Goal: Find contact information: Find contact information

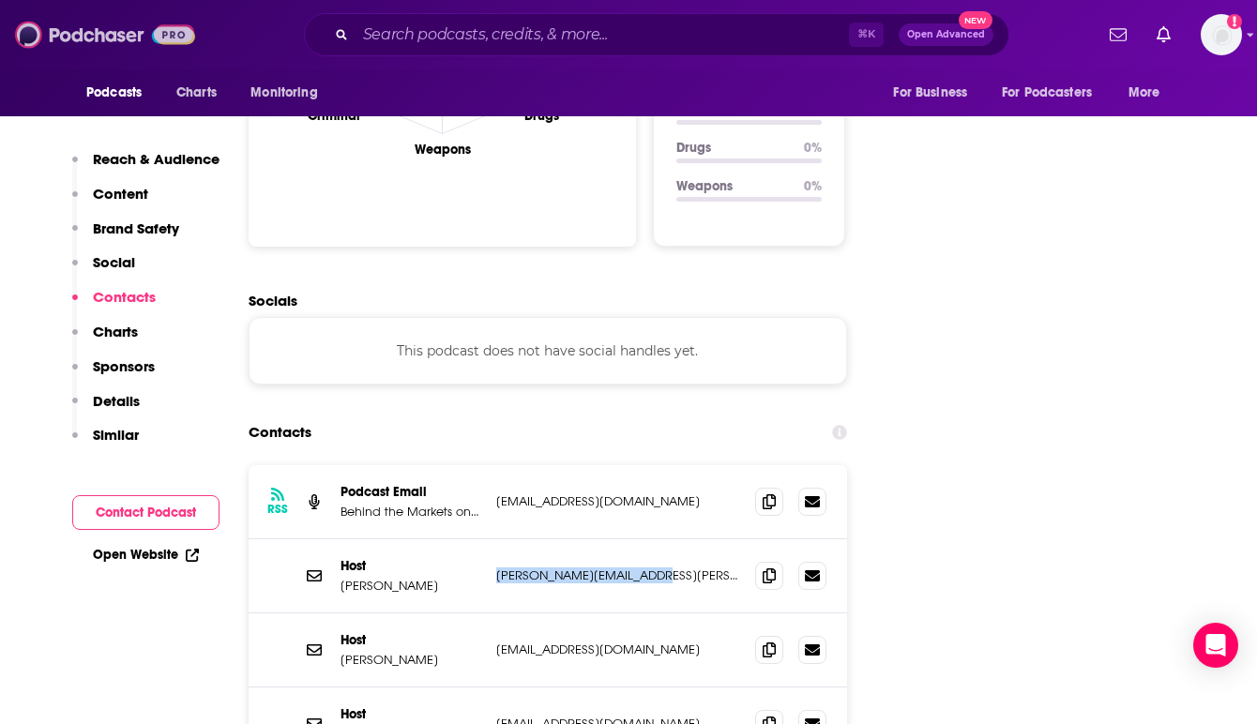
click at [79, 38] on img at bounding box center [105, 35] width 180 height 36
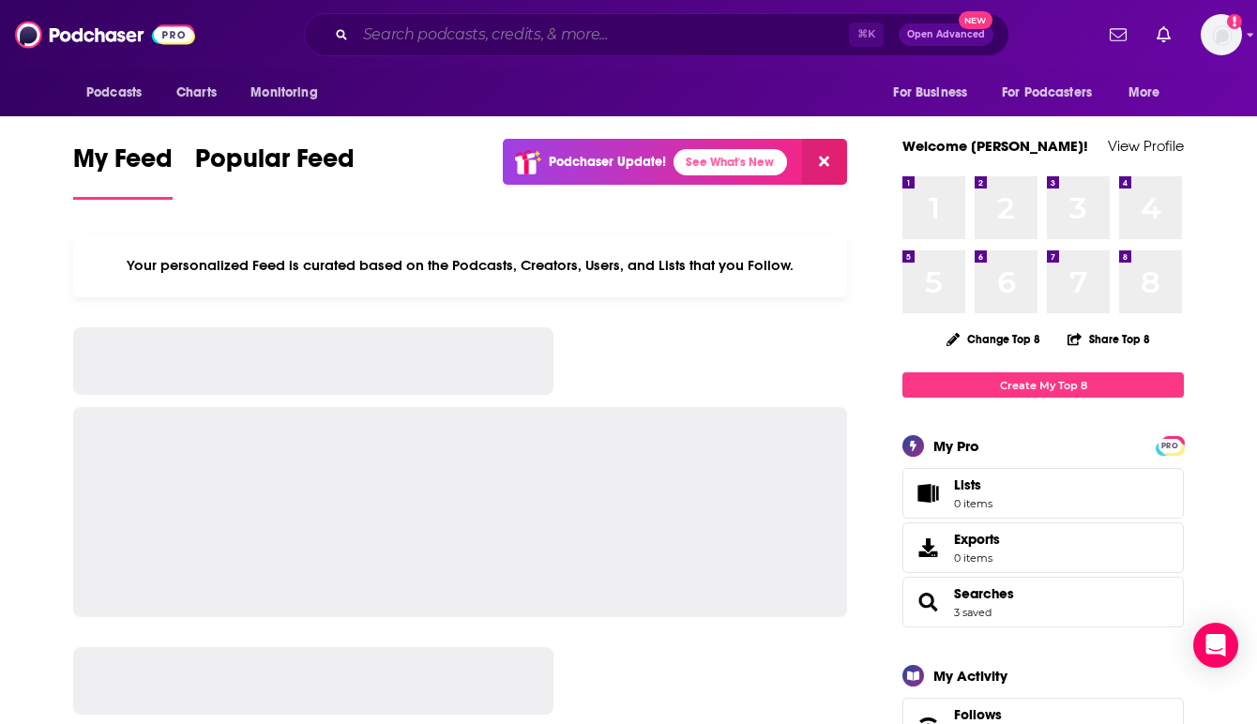
click at [446, 31] on input "Search podcasts, credits, & more..." at bounding box center [602, 35] width 493 height 30
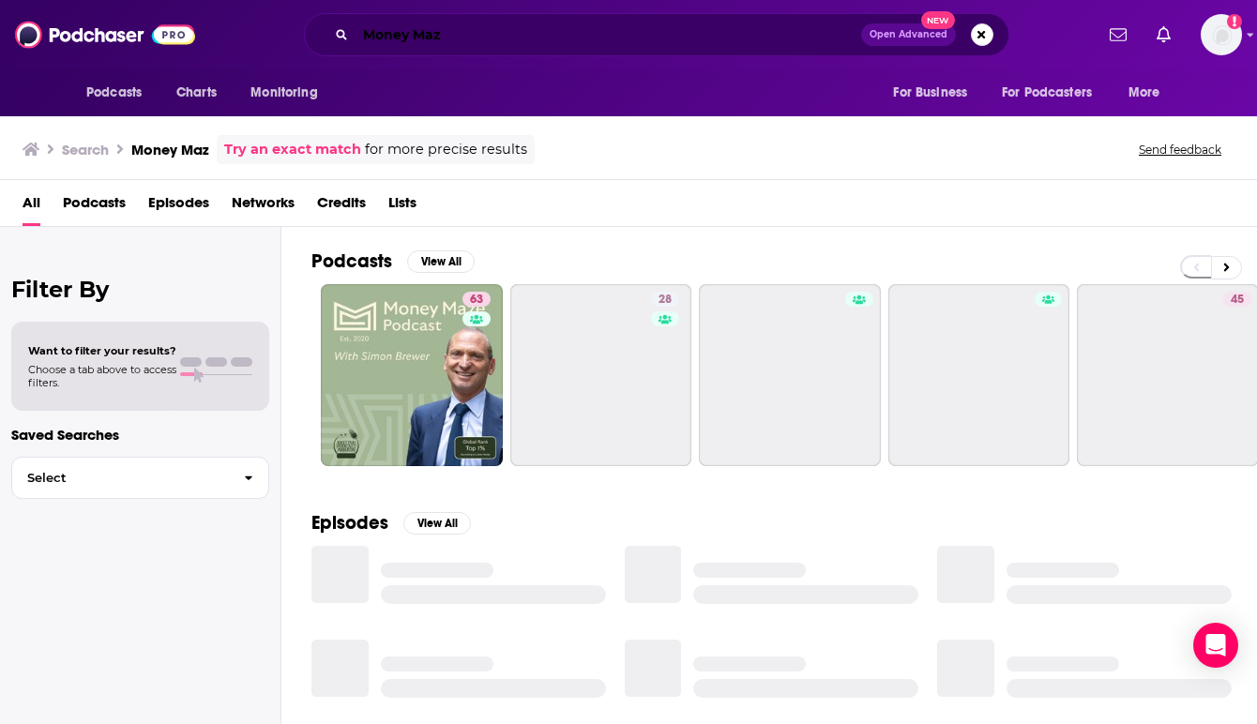
click at [485, 34] on input "Money Maz" at bounding box center [609, 35] width 506 height 30
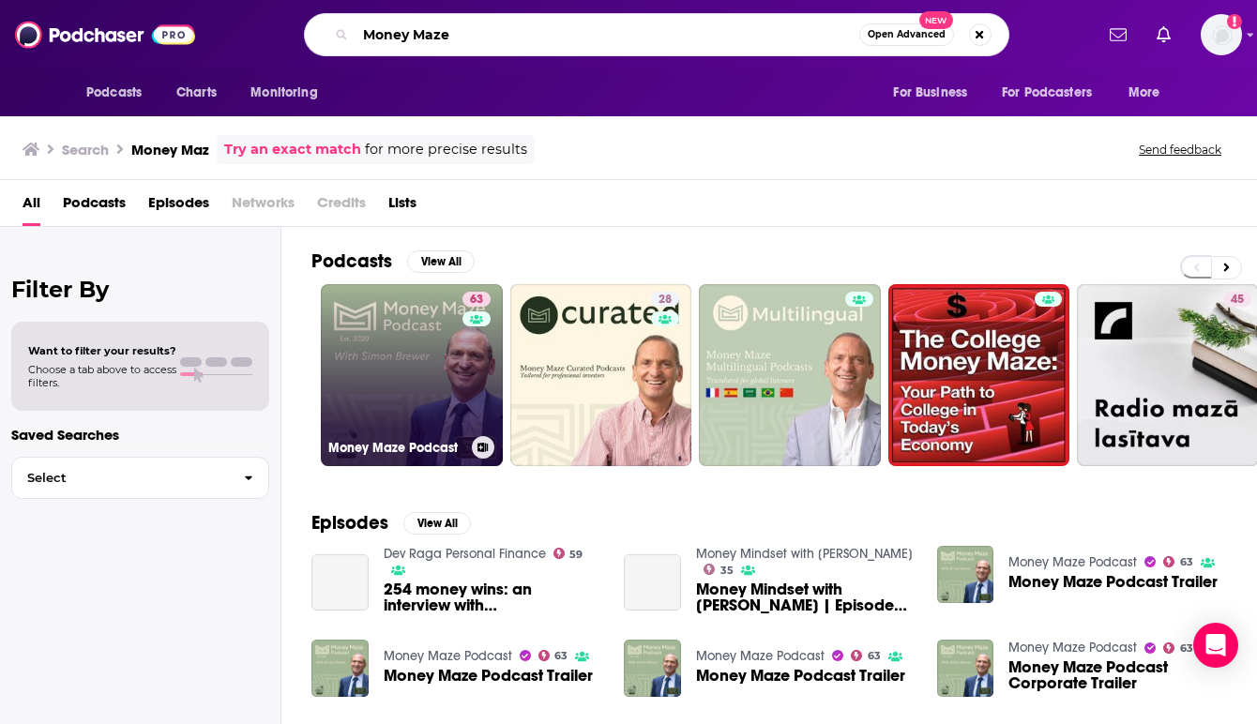
type input "Money Maze"
click at [392, 354] on link "63 Money Maze Podcast" at bounding box center [412, 375] width 182 height 182
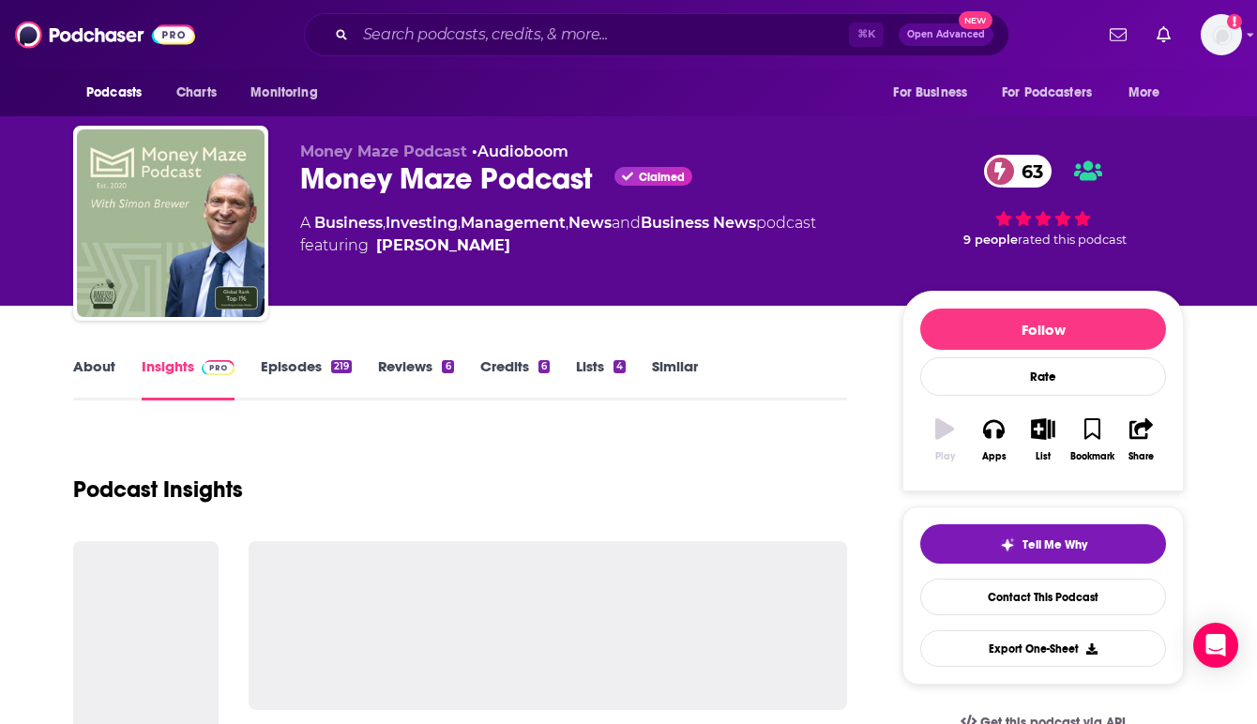
click at [541, 459] on div "Podcast Insights" at bounding box center [460, 479] width 774 height 96
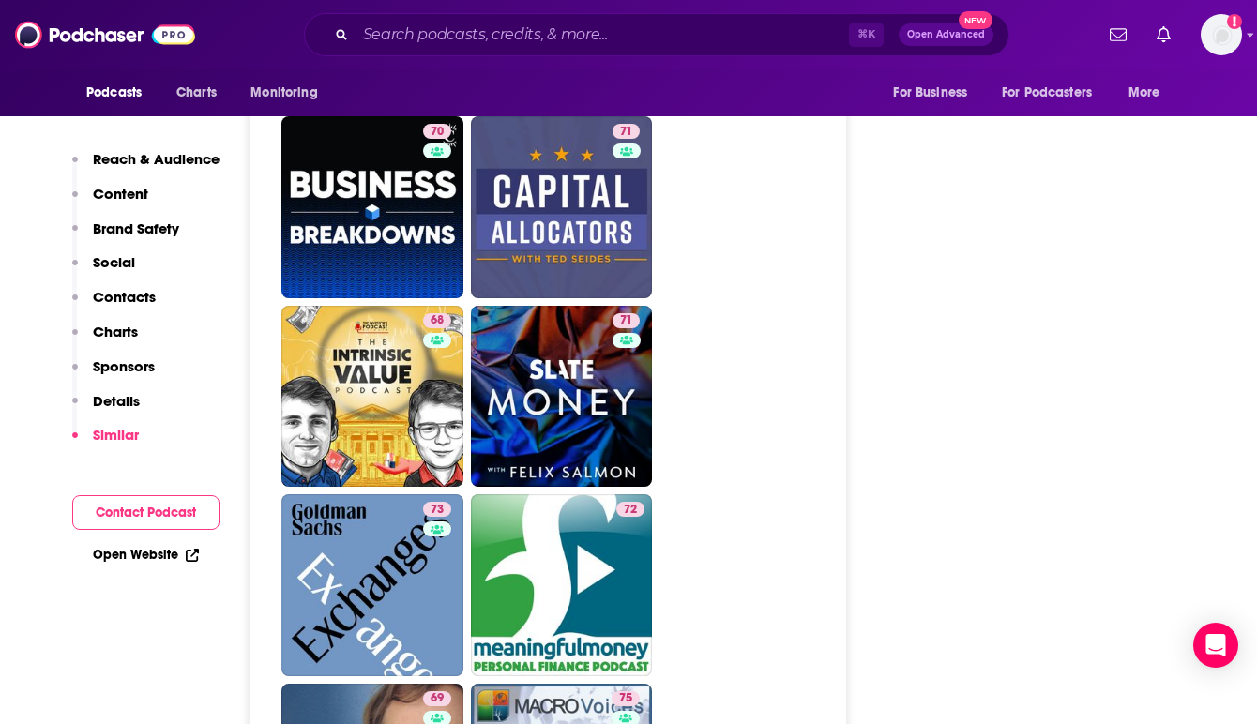
scroll to position [5104, 0]
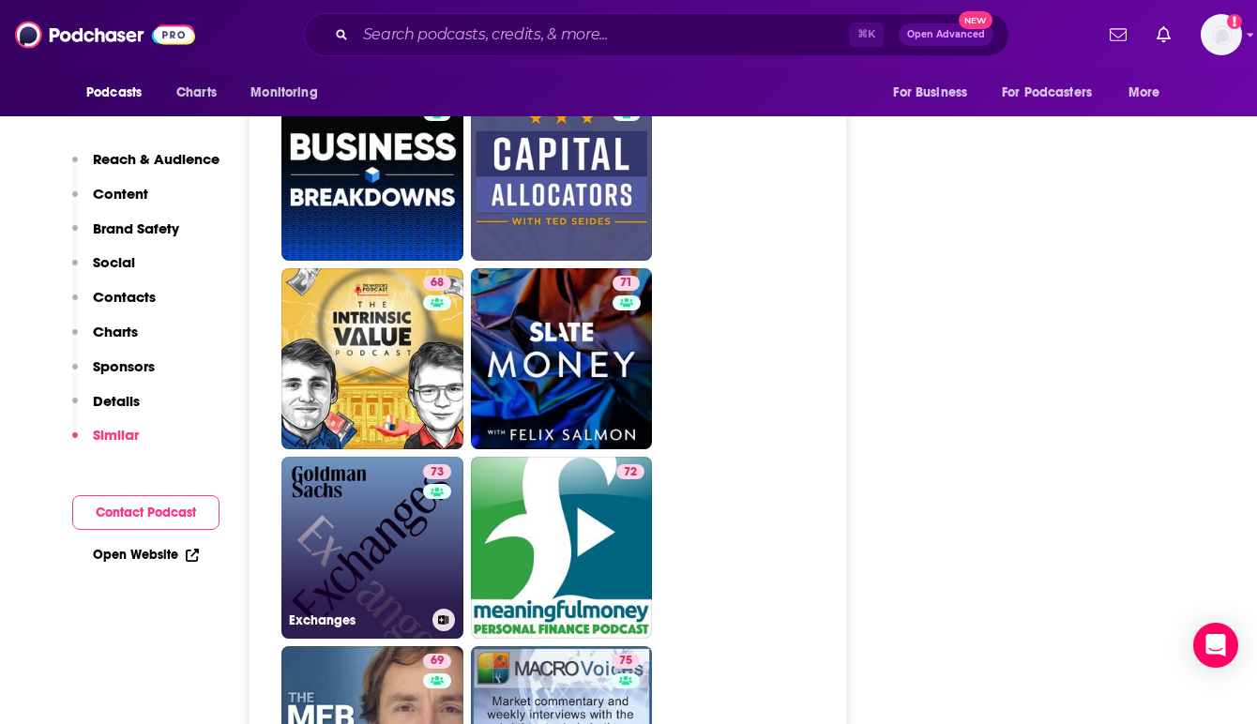
click at [362, 503] on link "73 Exchanges" at bounding box center [372, 548] width 182 height 182
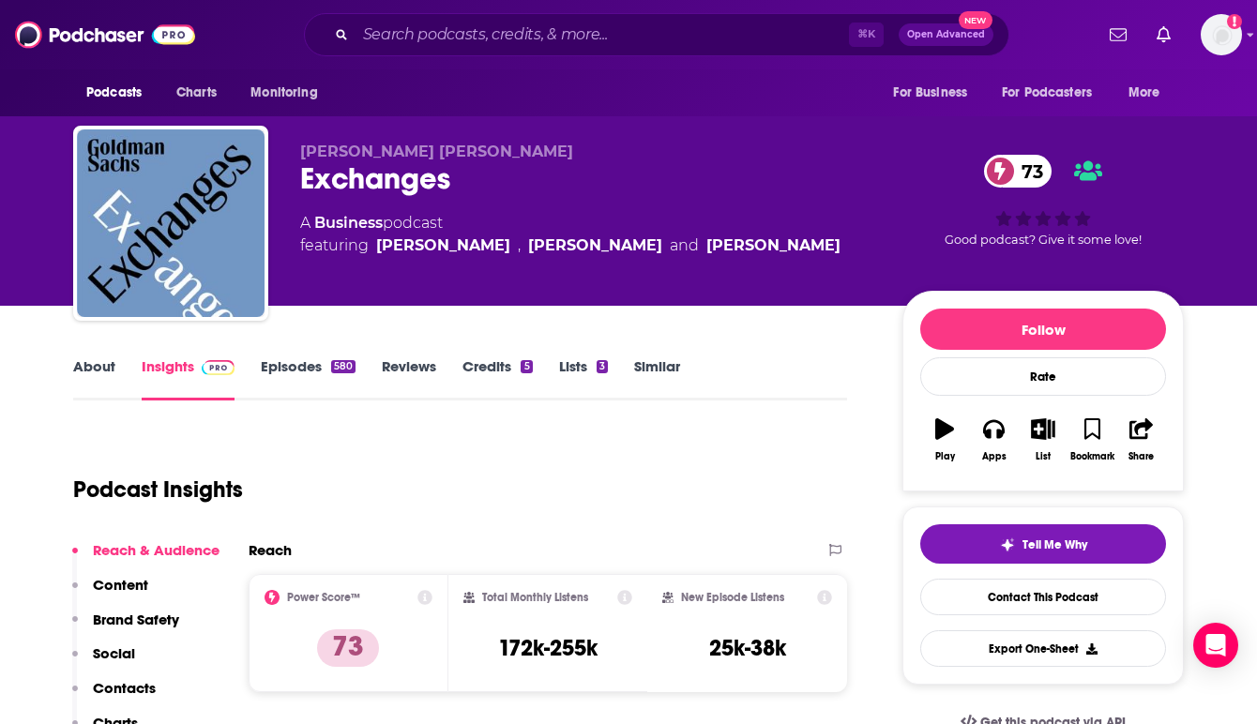
click at [554, 454] on div "Podcast Insights" at bounding box center [452, 479] width 759 height 96
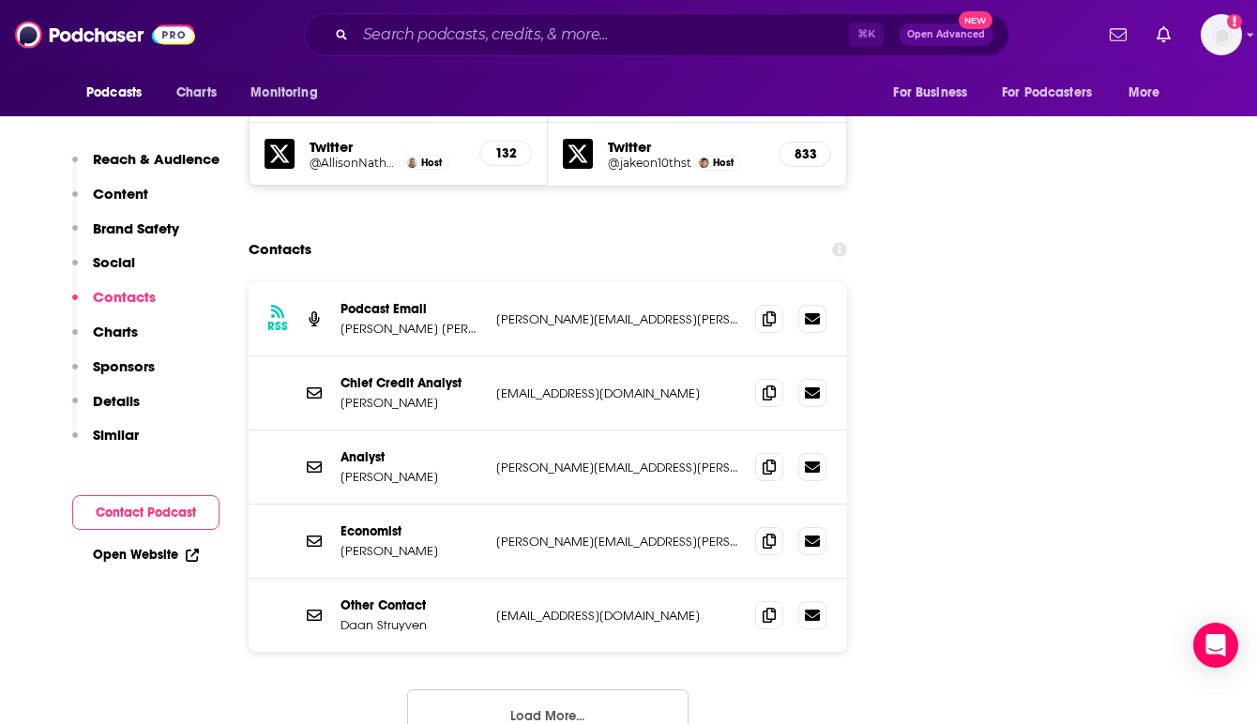
scroll to position [2286, 0]
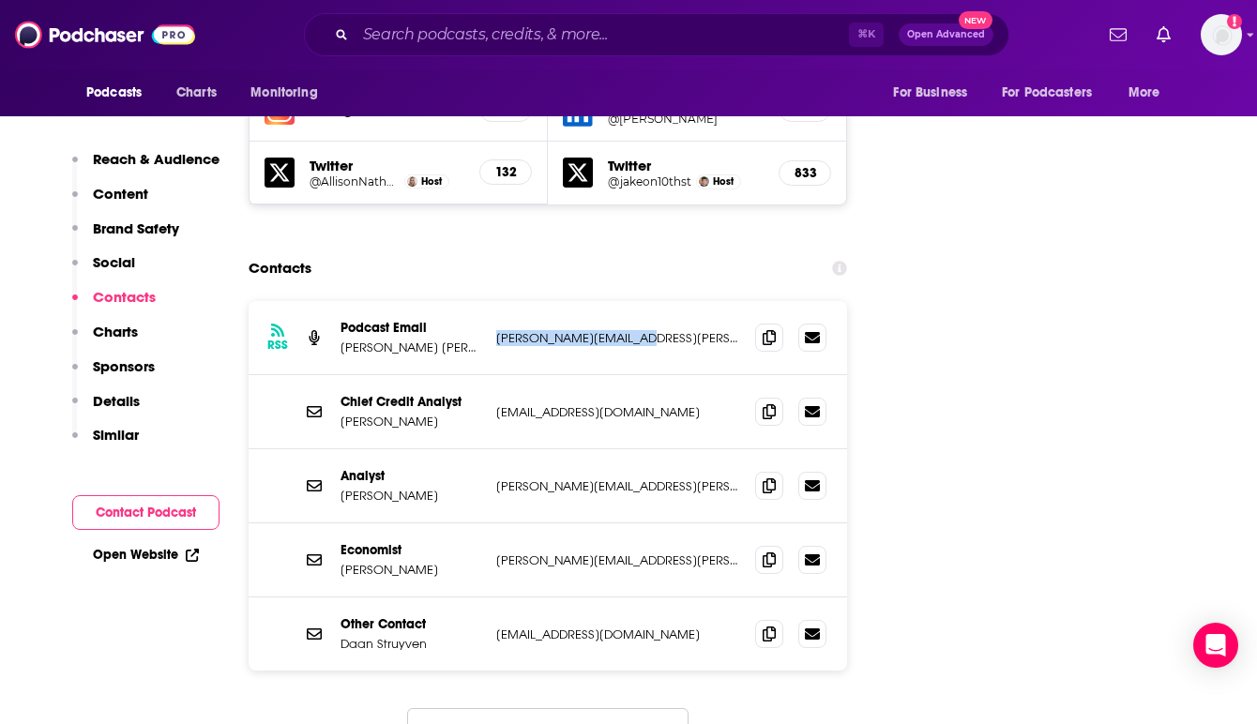
drag, startPoint x: 649, startPoint y: 246, endPoint x: 493, endPoint y: 250, distance: 156.7
click at [493, 301] on div "RSS Podcast Email [PERSON_NAME] Sachs [EMAIL_ADDRESS][PERSON_NAME][DOMAIN_NAME]…" at bounding box center [548, 338] width 599 height 74
copy p "[PERSON_NAME][EMAIL_ADDRESS][PERSON_NAME][DOMAIN_NAME]"
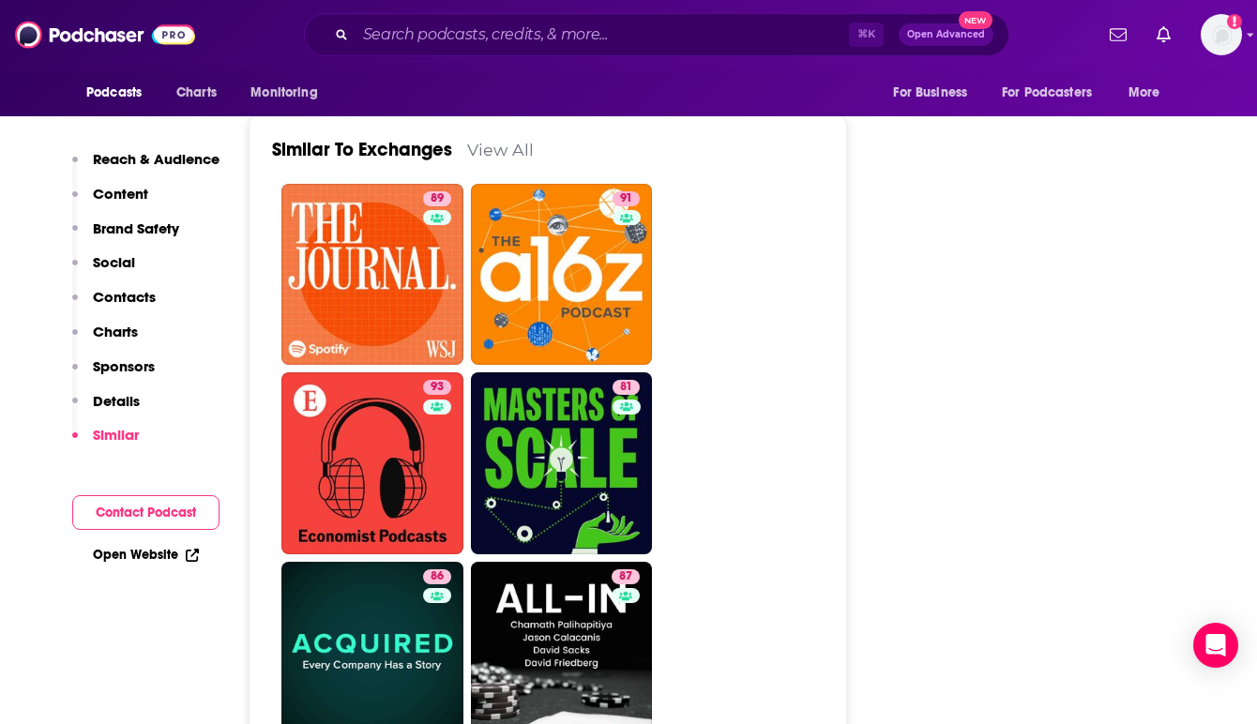
scroll to position [4651, 0]
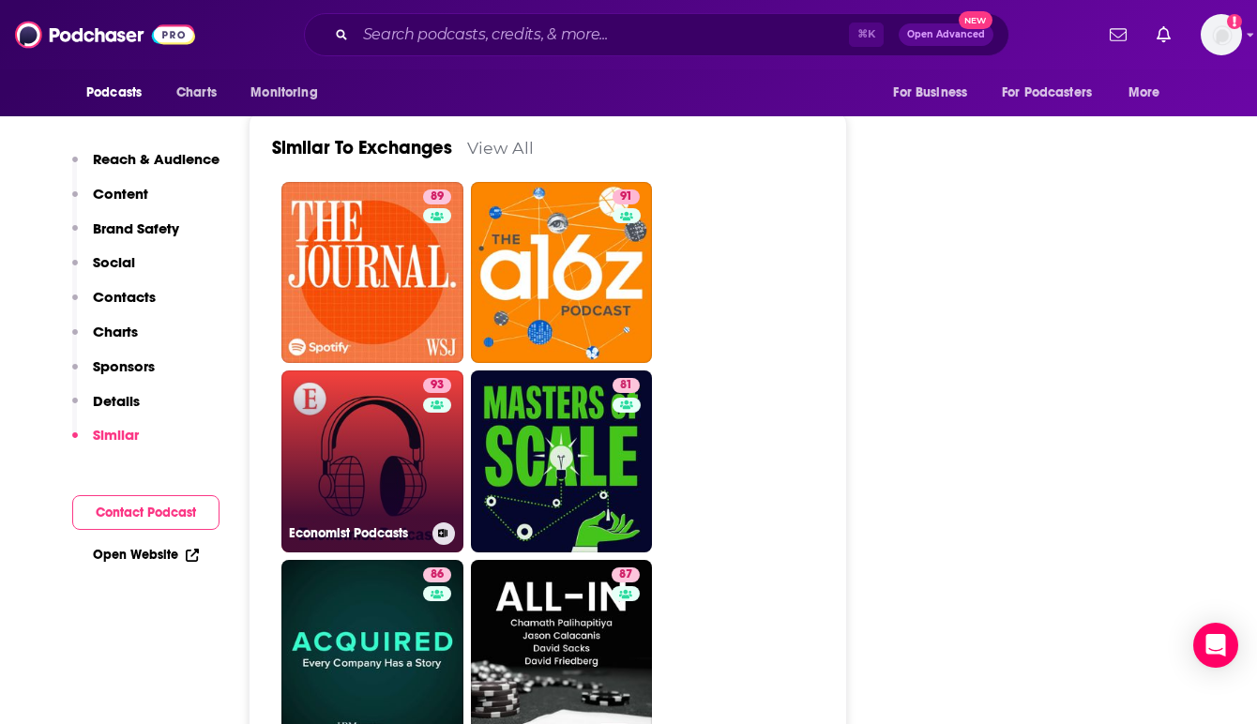
click at [374, 376] on link "93 Economist Podcasts" at bounding box center [372, 462] width 182 height 182
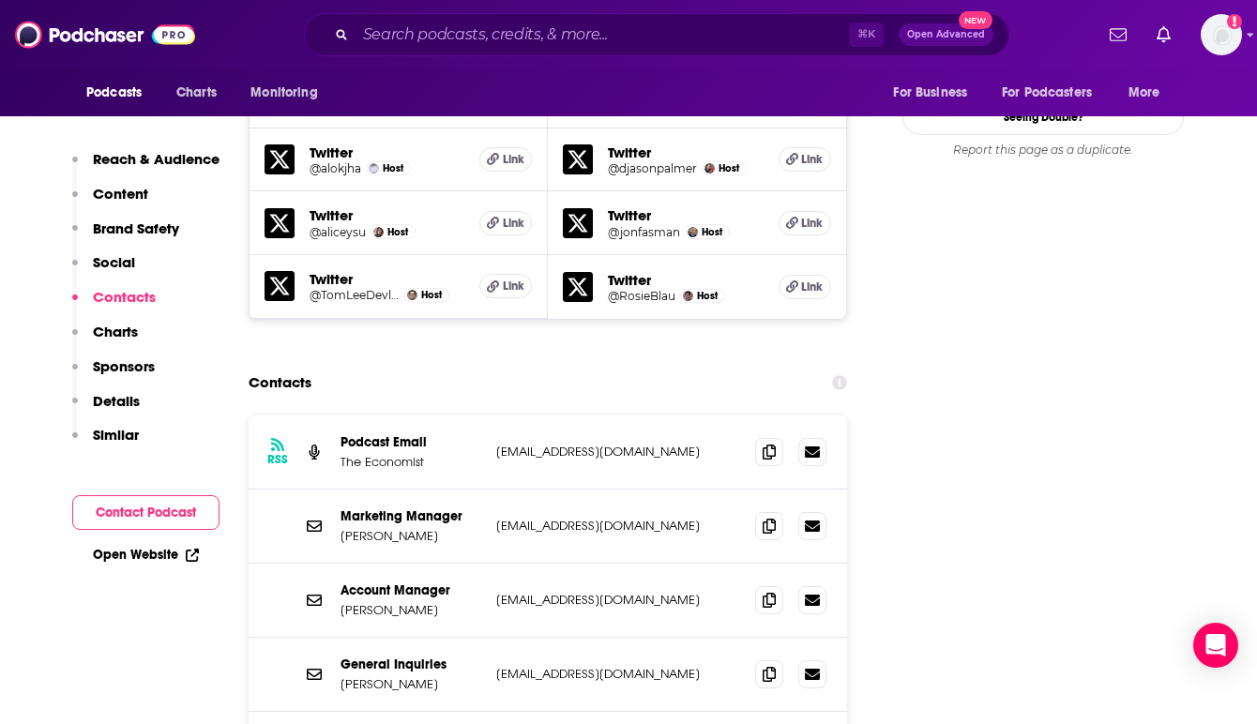
scroll to position [2289, 0]
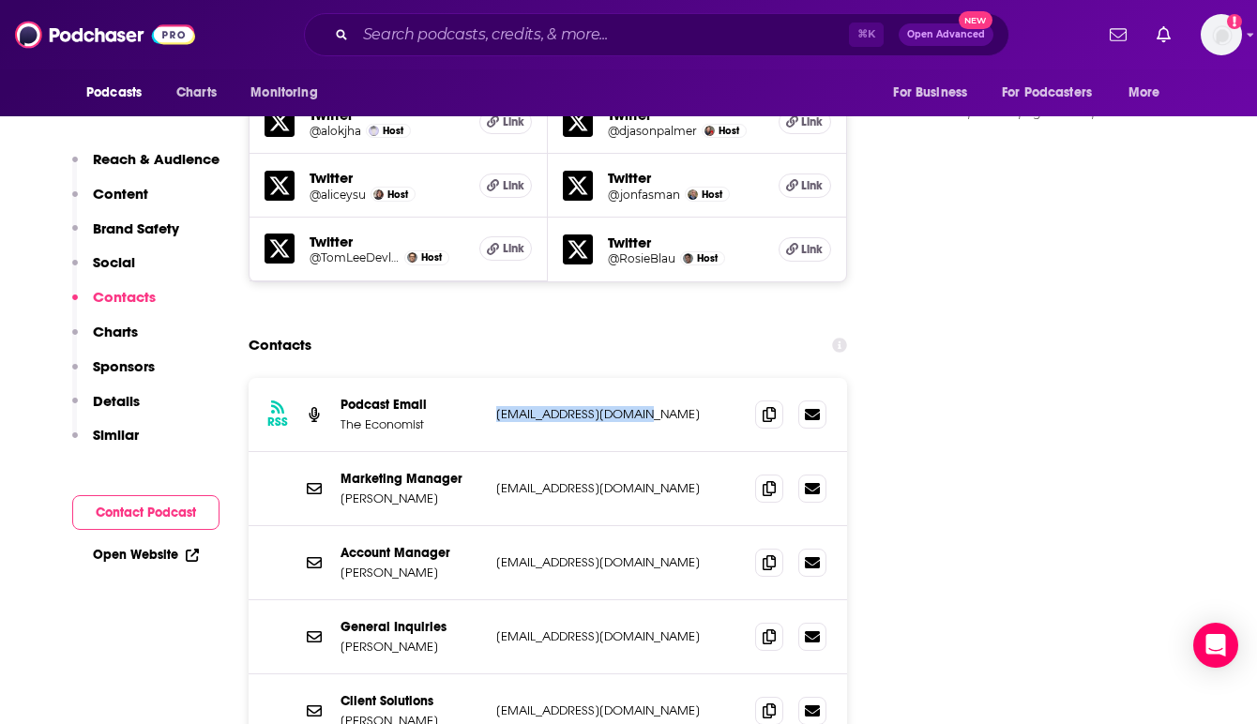
drag, startPoint x: 656, startPoint y: 338, endPoint x: 493, endPoint y: 339, distance: 162.3
click at [493, 378] on div "RSS Podcast Email The Economist [EMAIL_ADDRESS][DOMAIN_NAME] [EMAIL_ADDRESS][DO…" at bounding box center [548, 415] width 599 height 74
copy p "[EMAIL_ADDRESS][DOMAIN_NAME]"
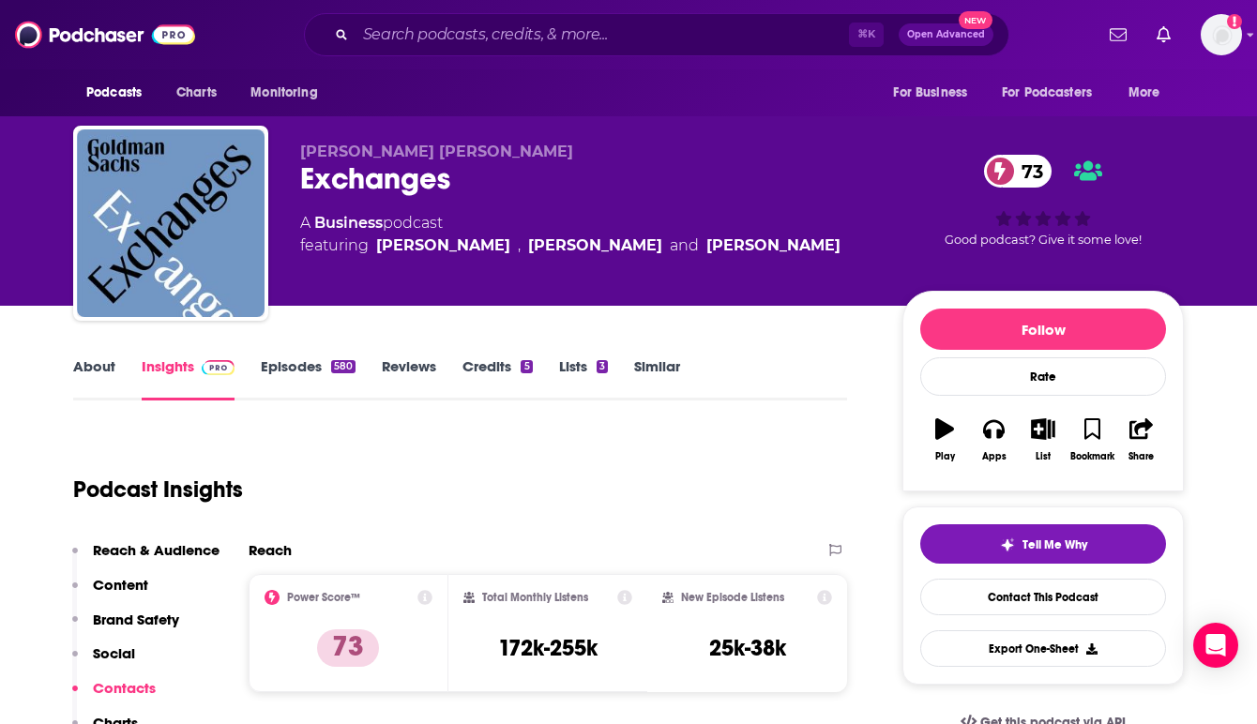
click at [1236, 172] on div "[PERSON_NAME] [PERSON_NAME] Exchanges 73 A Business podcast featuring [PERSON_N…" at bounding box center [628, 153] width 1257 height 306
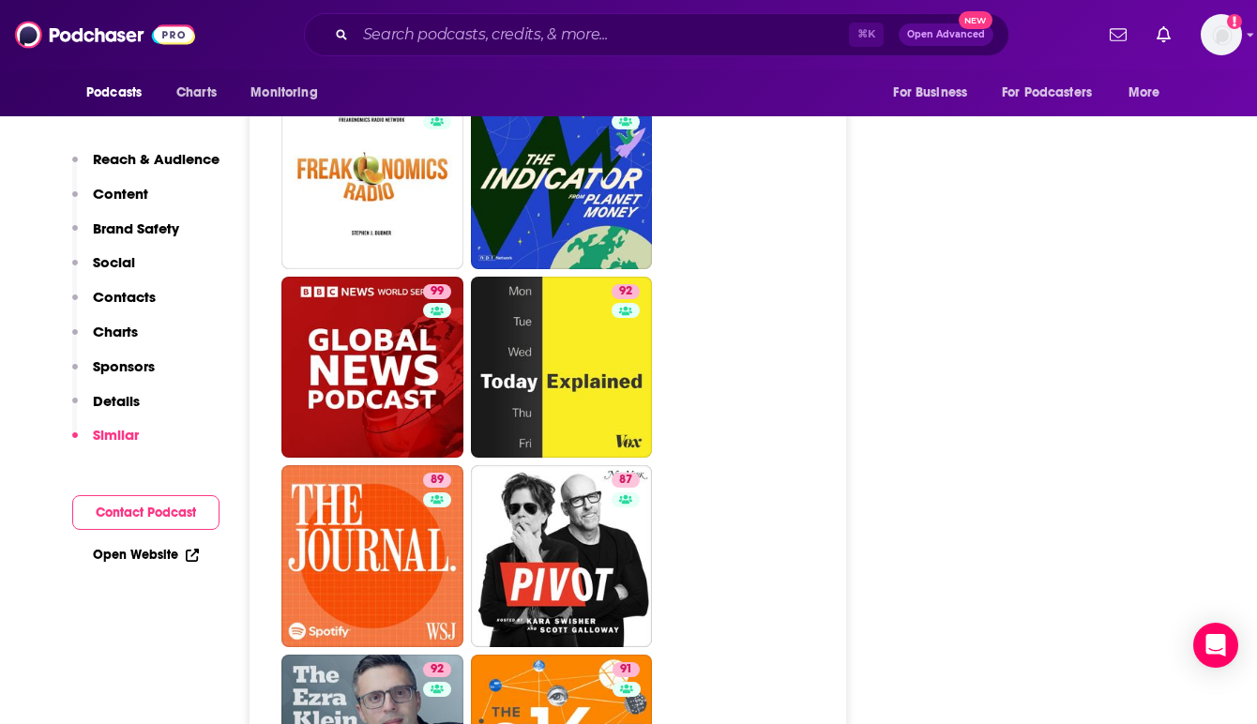
scroll to position [4921, 0]
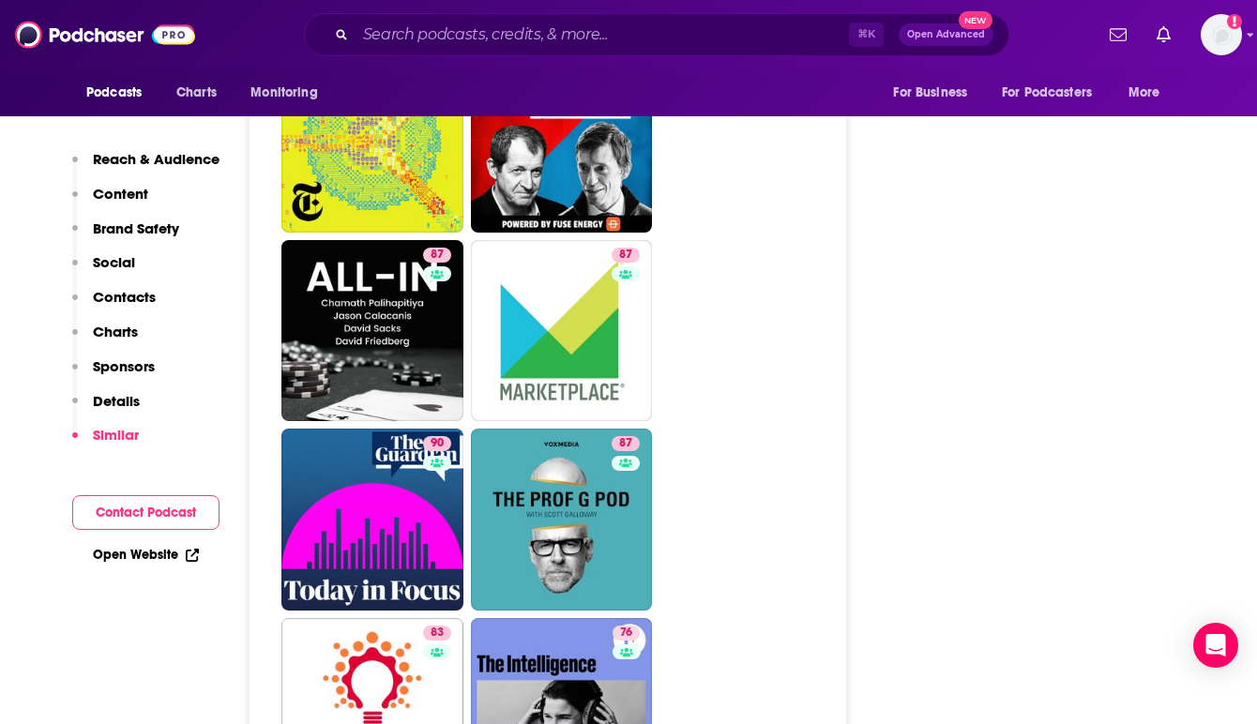
scroll to position [5707, 0]
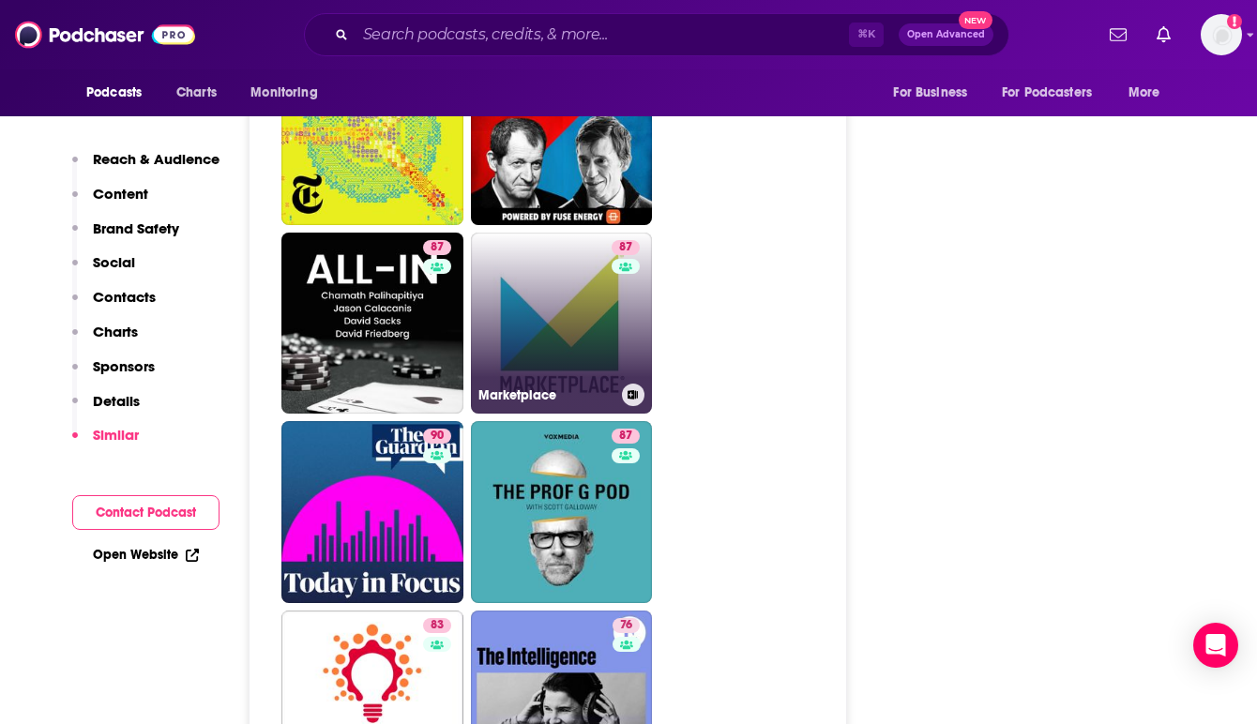
click at [529, 306] on link "87 Marketplace" at bounding box center [562, 324] width 182 height 182
type input "[URL][DOMAIN_NAME]"
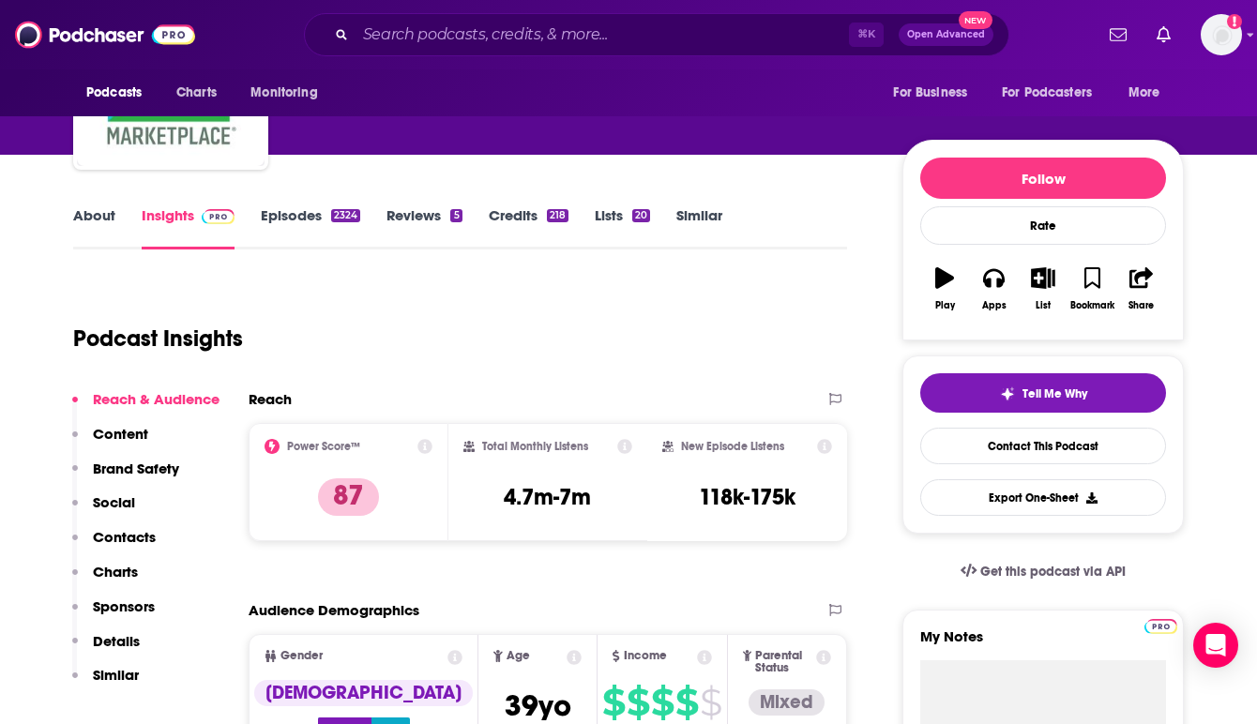
scroll to position [188, 0]
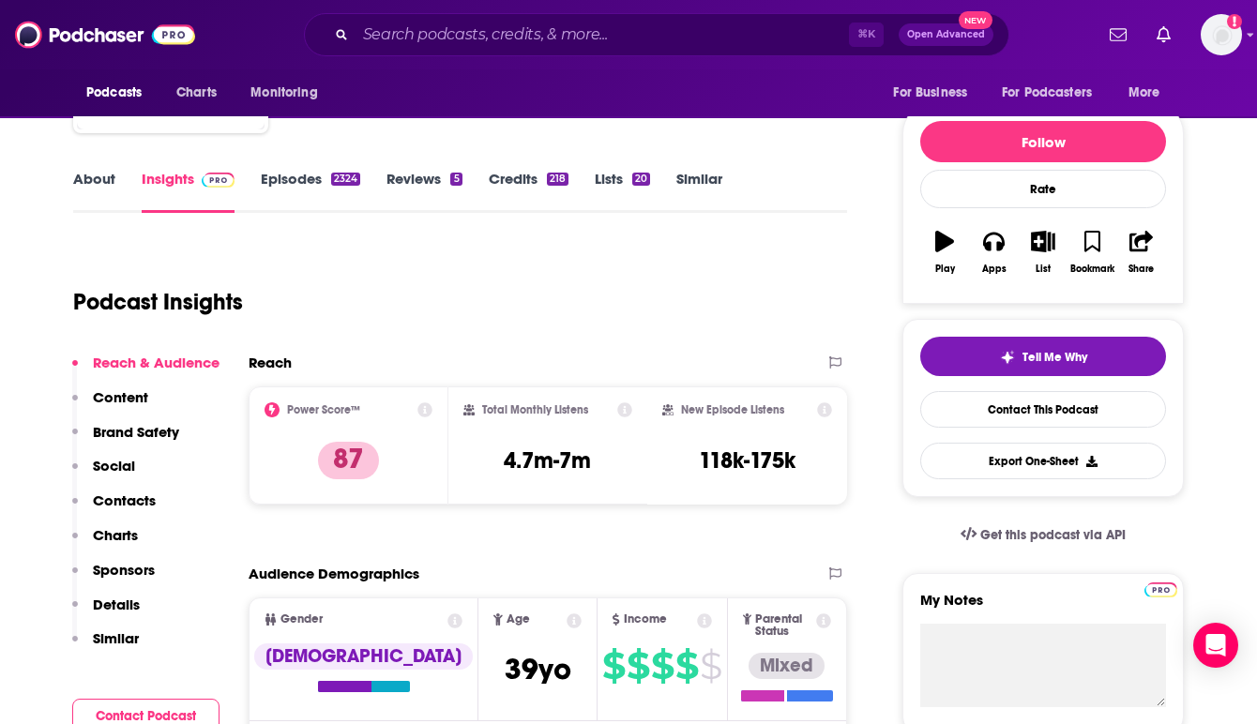
click at [299, 182] on link "Episodes 2324" at bounding box center [310, 191] width 99 height 43
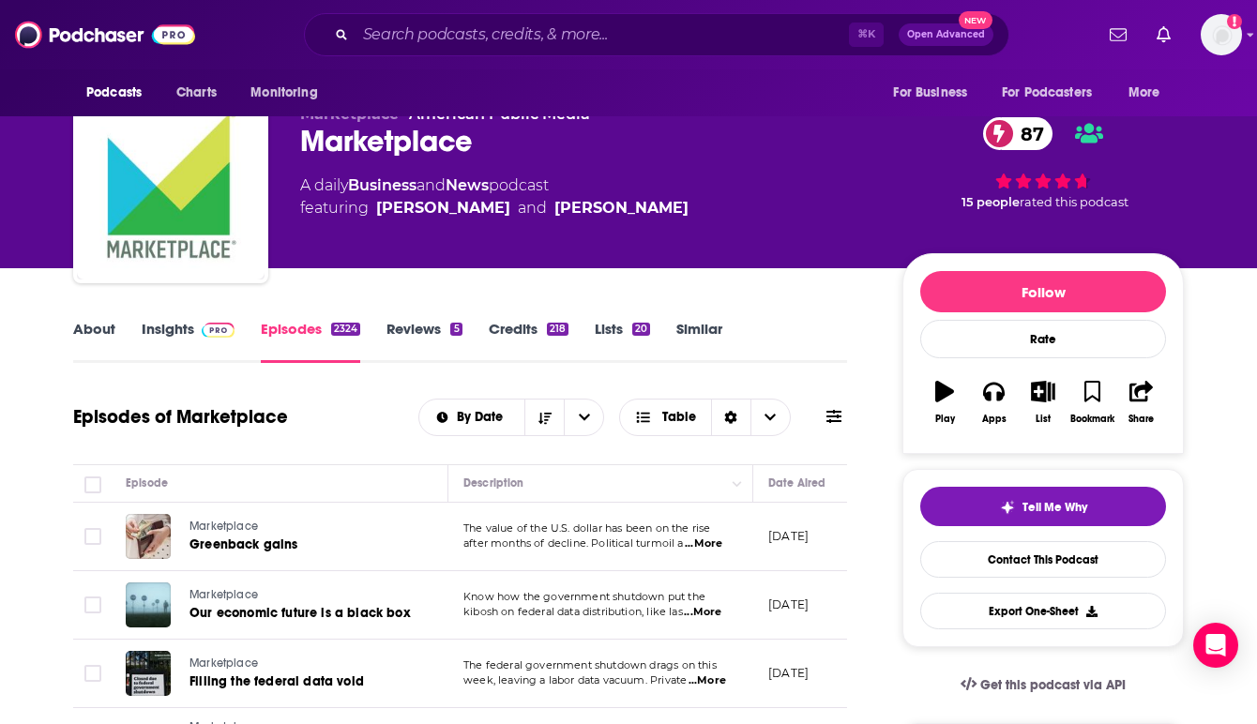
scroll to position [75, 0]
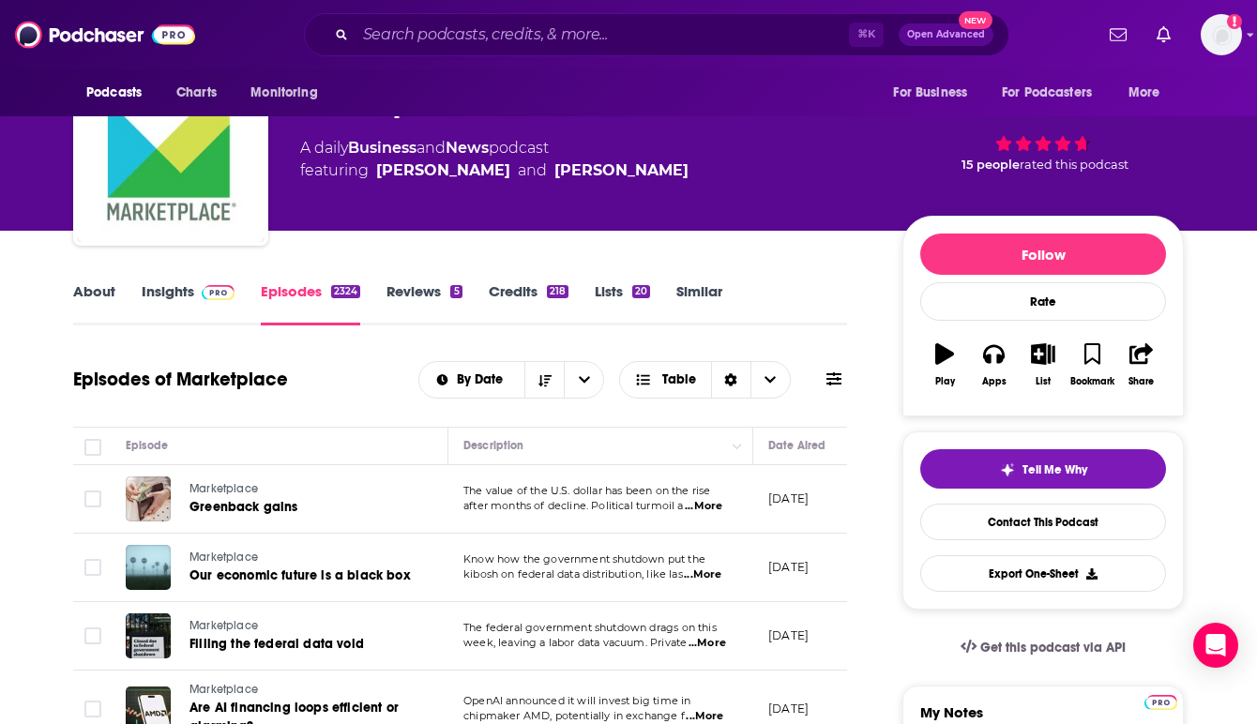
click at [706, 505] on span "...More" at bounding box center [704, 506] width 38 height 15
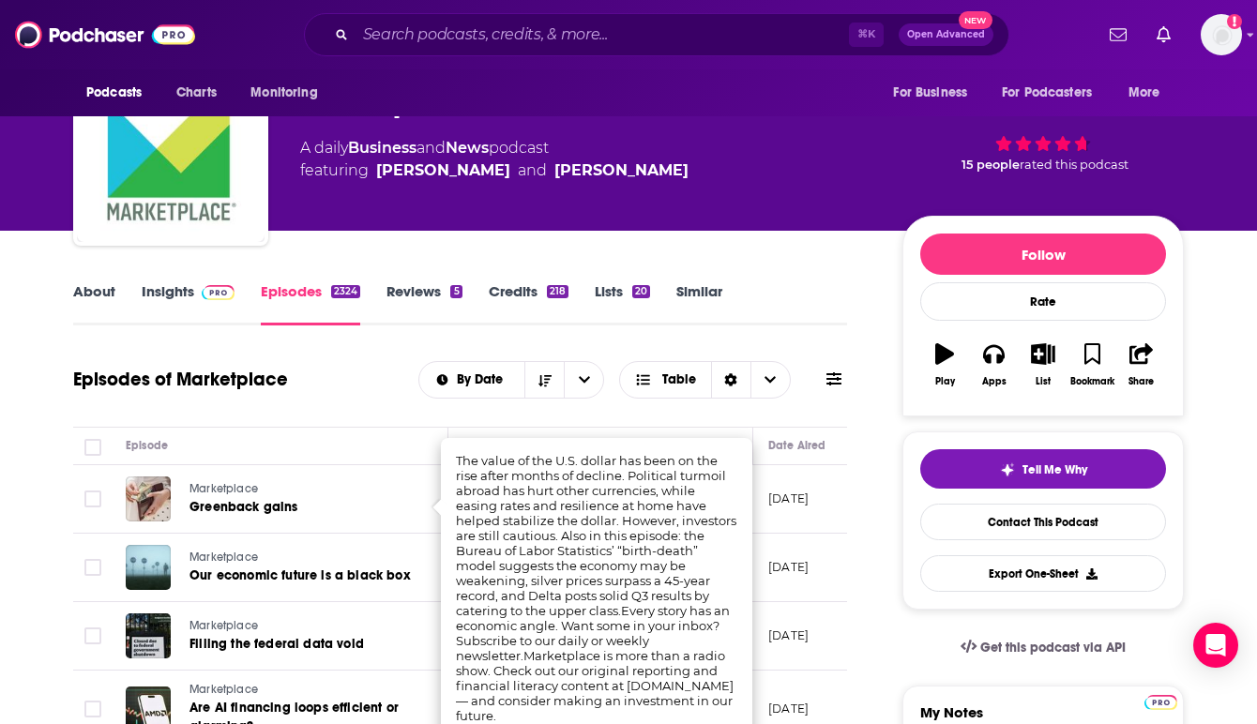
click at [367, 390] on div "Episodes of Marketplace By Date Table" at bounding box center [460, 380] width 774 height 49
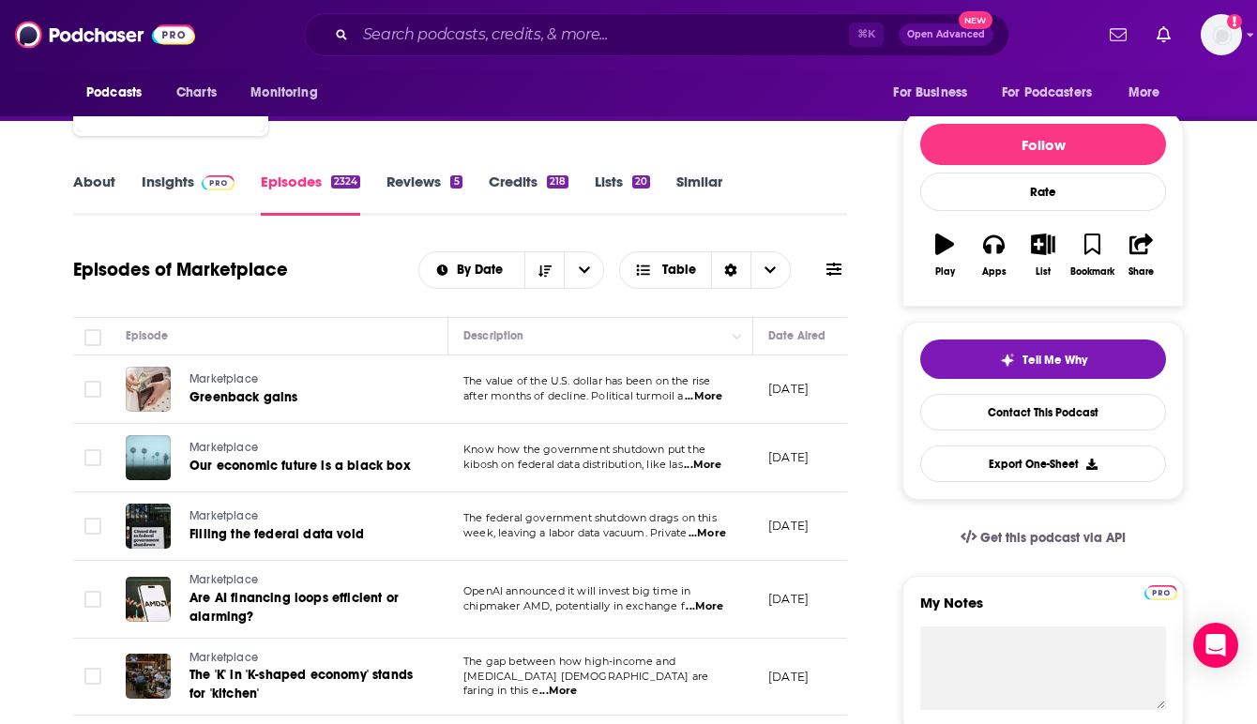
scroll to position [188, 0]
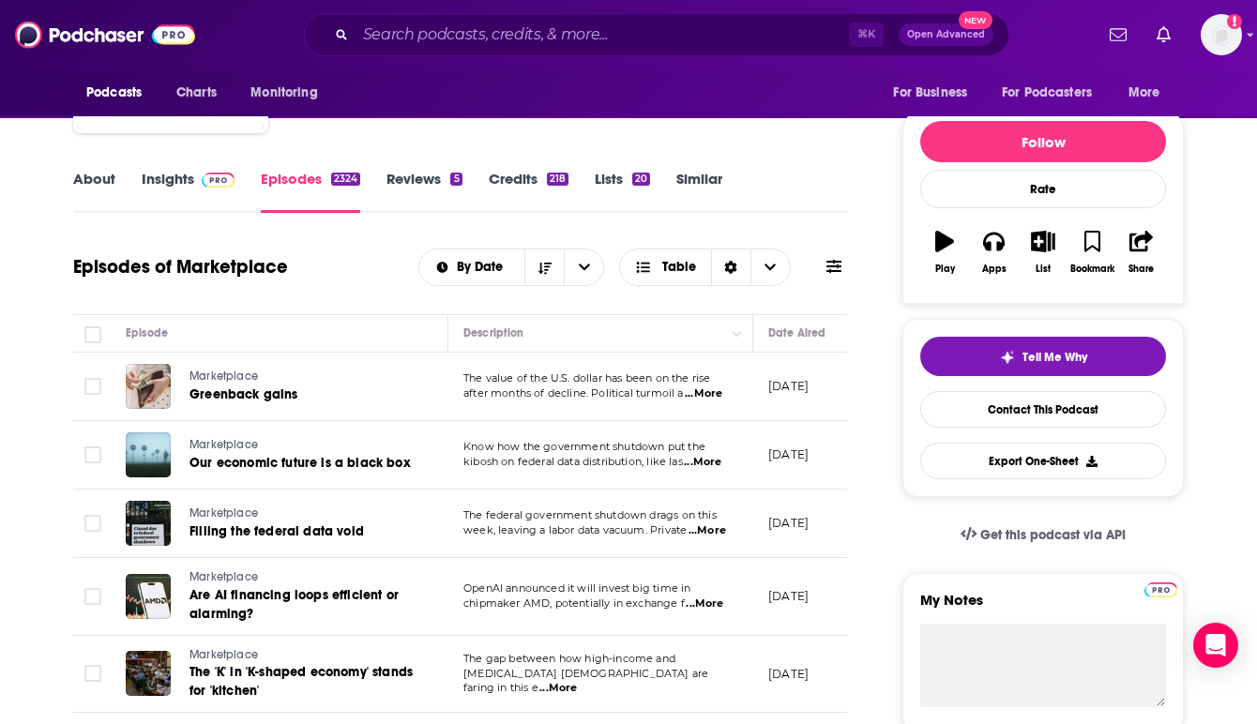
click at [706, 606] on span "...More" at bounding box center [705, 604] width 38 height 15
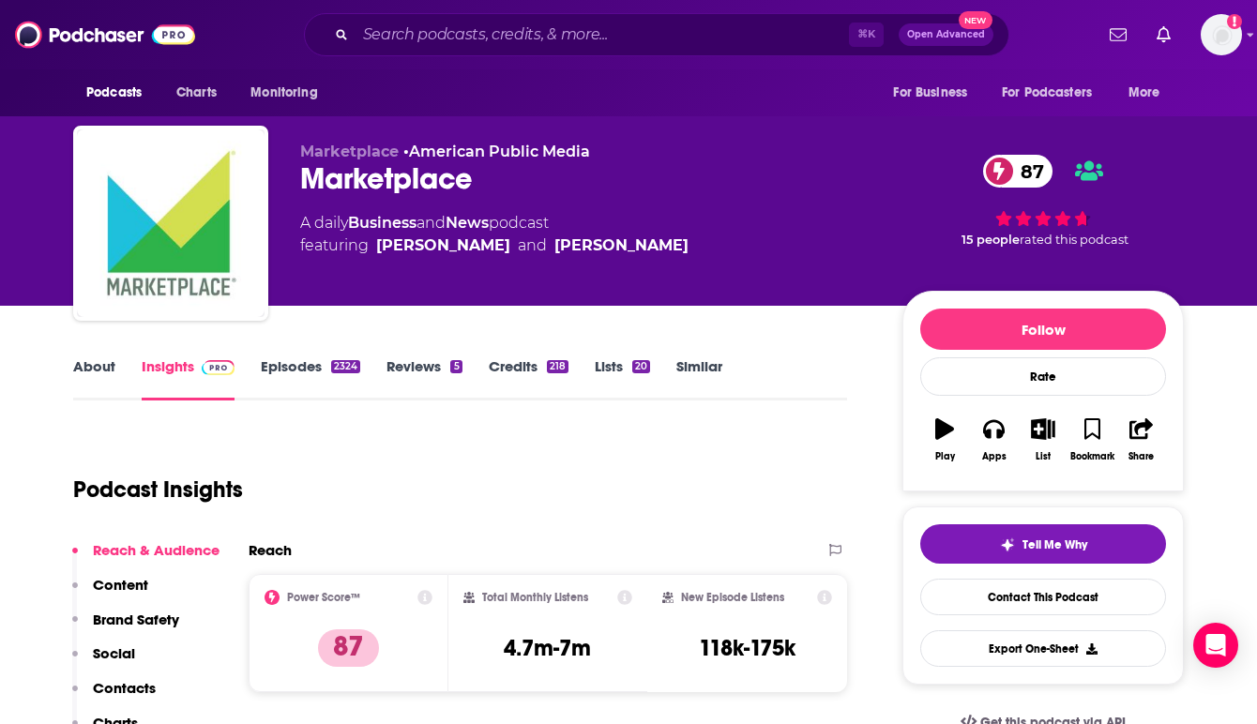
click at [732, 251] on div "A daily Business and News podcast featuring [PERSON_NAME] and [PERSON_NAME]" at bounding box center [586, 234] width 572 height 45
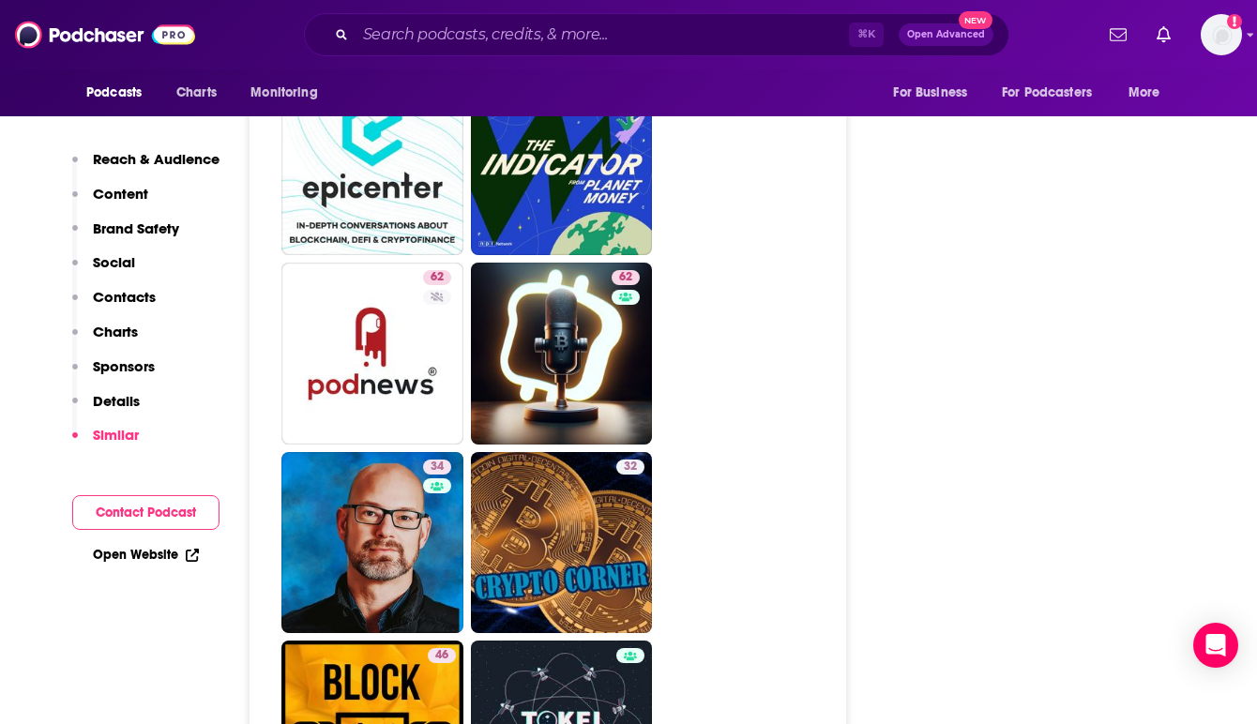
scroll to position [8106, 0]
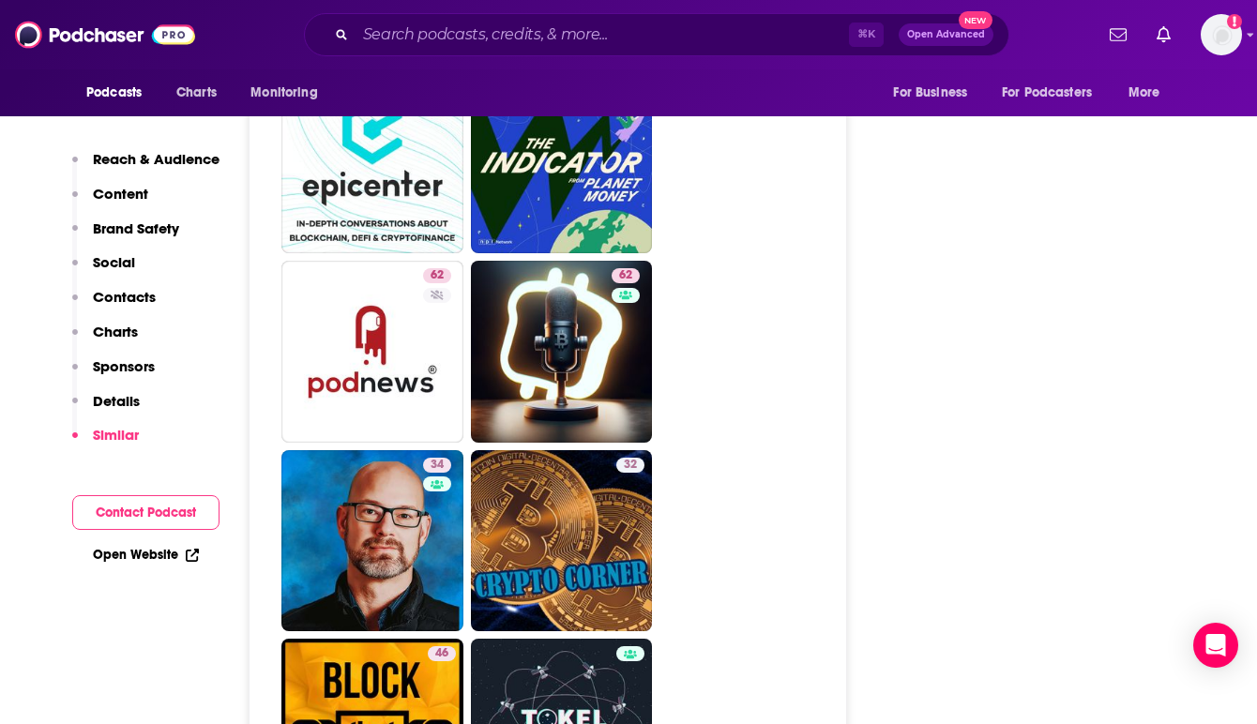
type input "[URL][DOMAIN_NAME]"
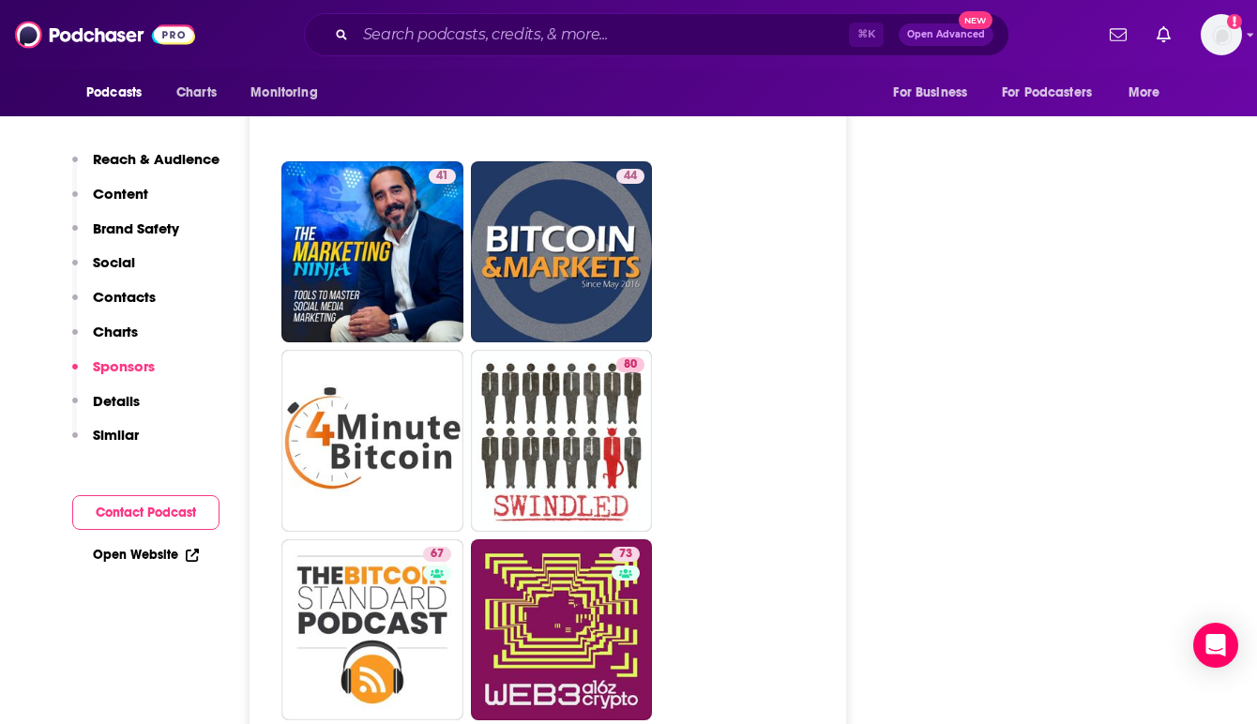
scroll to position [7230, 0]
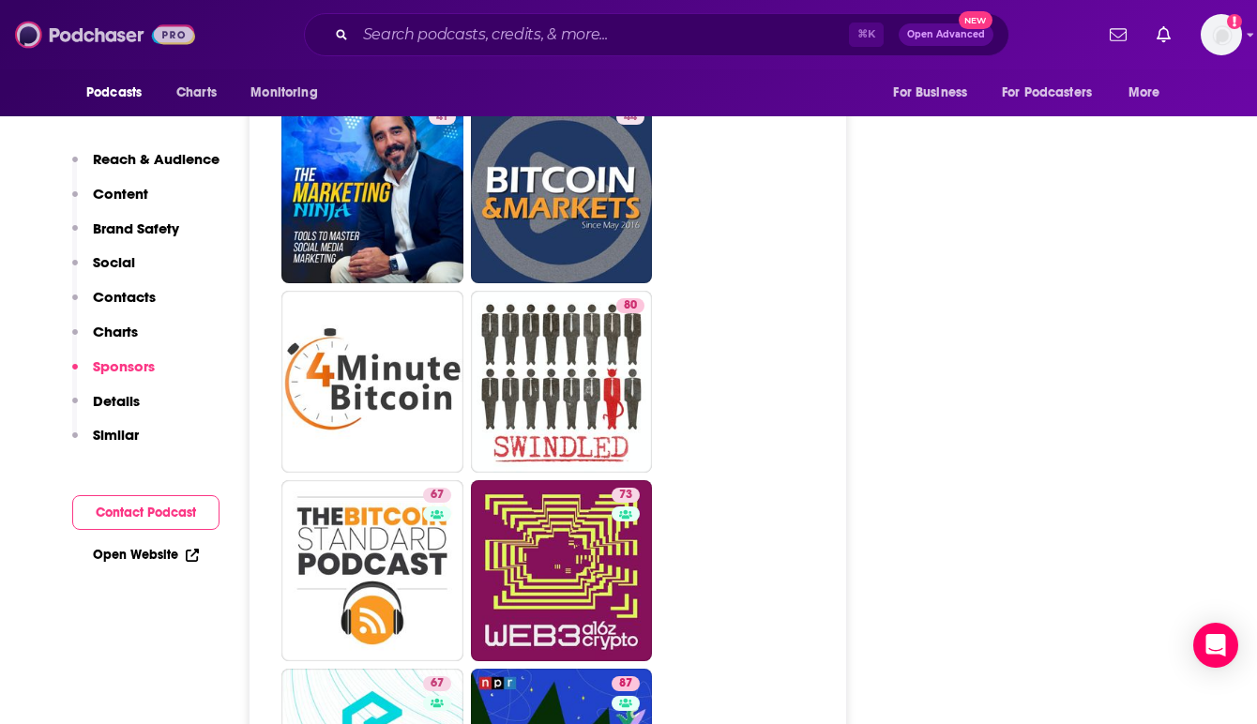
click at [96, 38] on img at bounding box center [105, 35] width 180 height 36
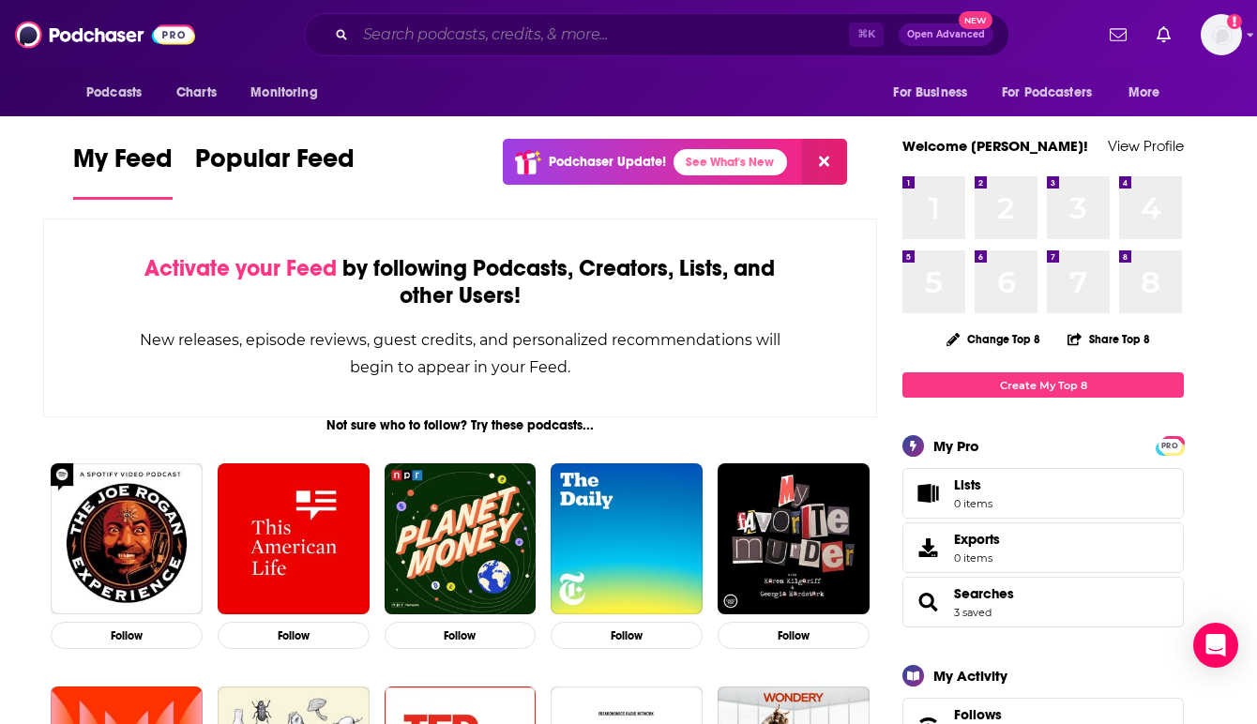
click at [432, 34] on input "Search podcasts, credits, & more..." at bounding box center [602, 35] width 493 height 30
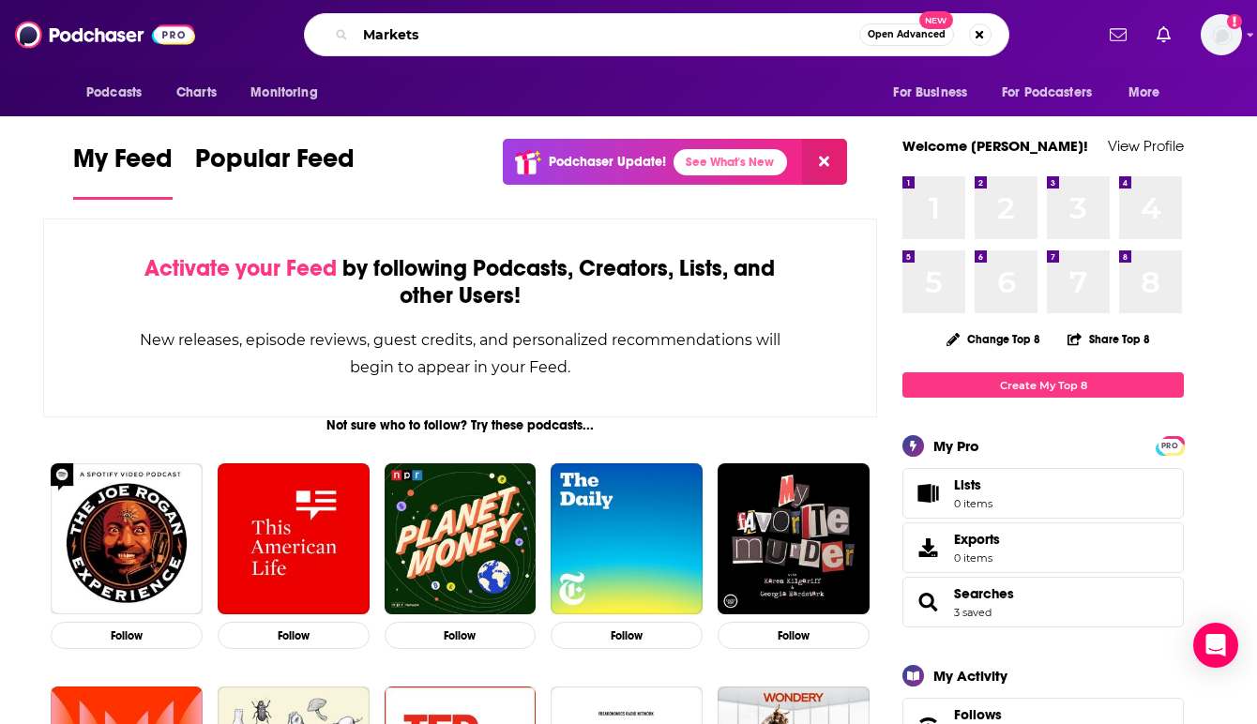
type input "Markets"
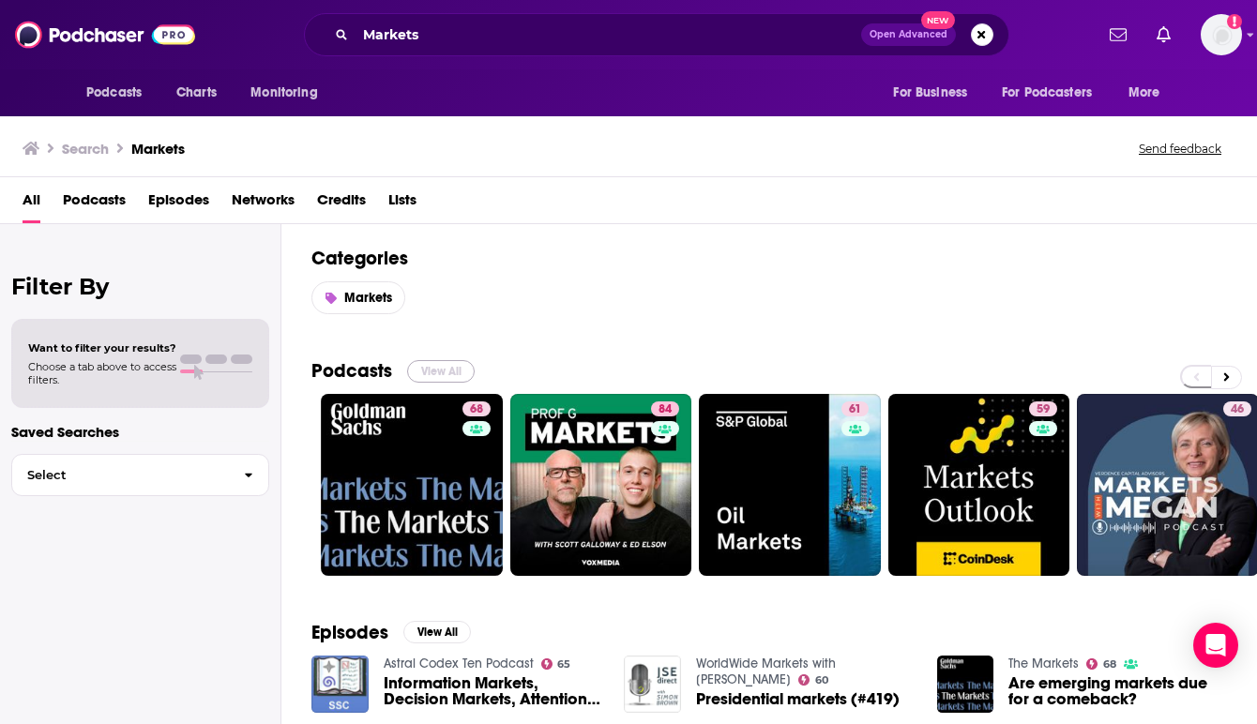
click at [428, 367] on button "View All" at bounding box center [441, 371] width 68 height 23
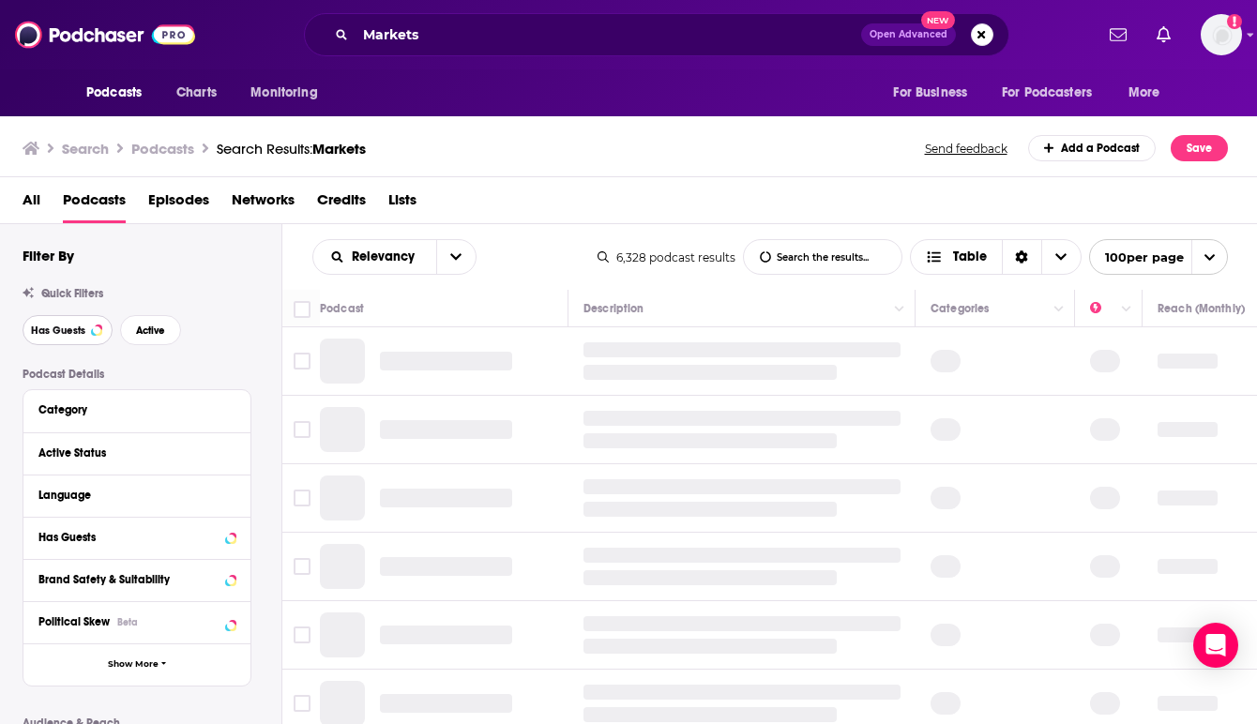
click at [69, 331] on span "Has Guests" at bounding box center [58, 331] width 54 height 10
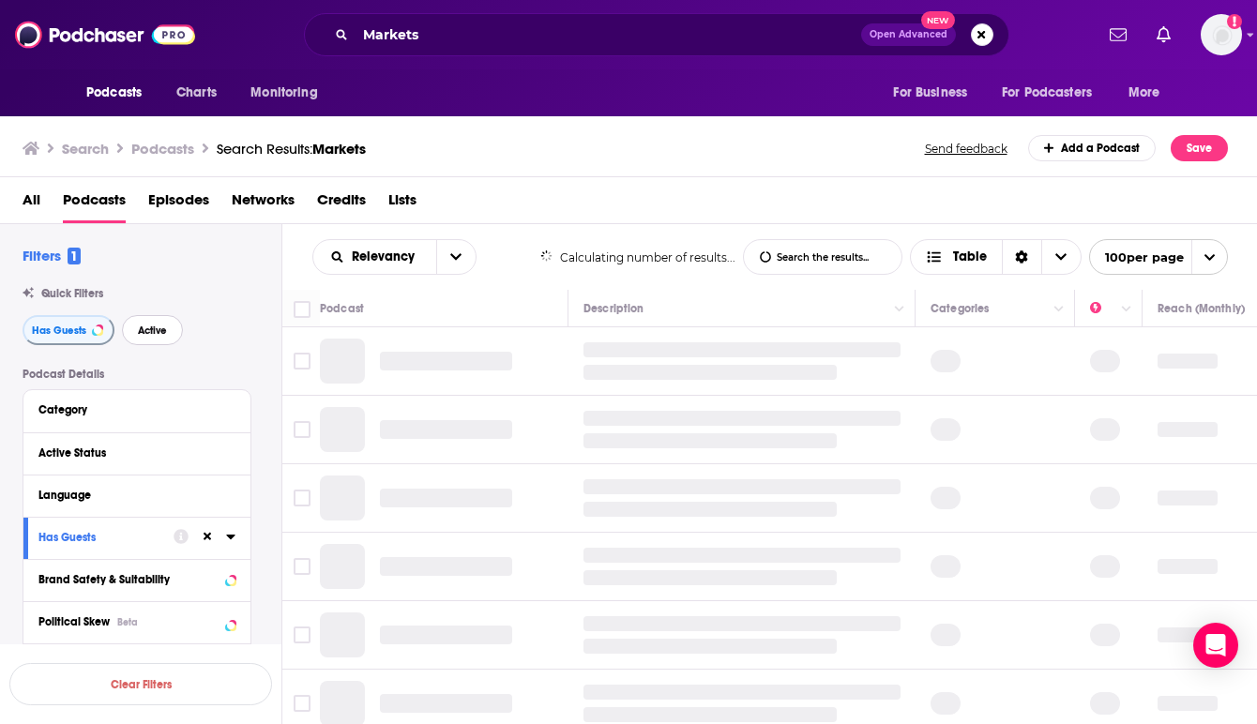
click at [144, 332] on span "Active" at bounding box center [152, 331] width 29 height 10
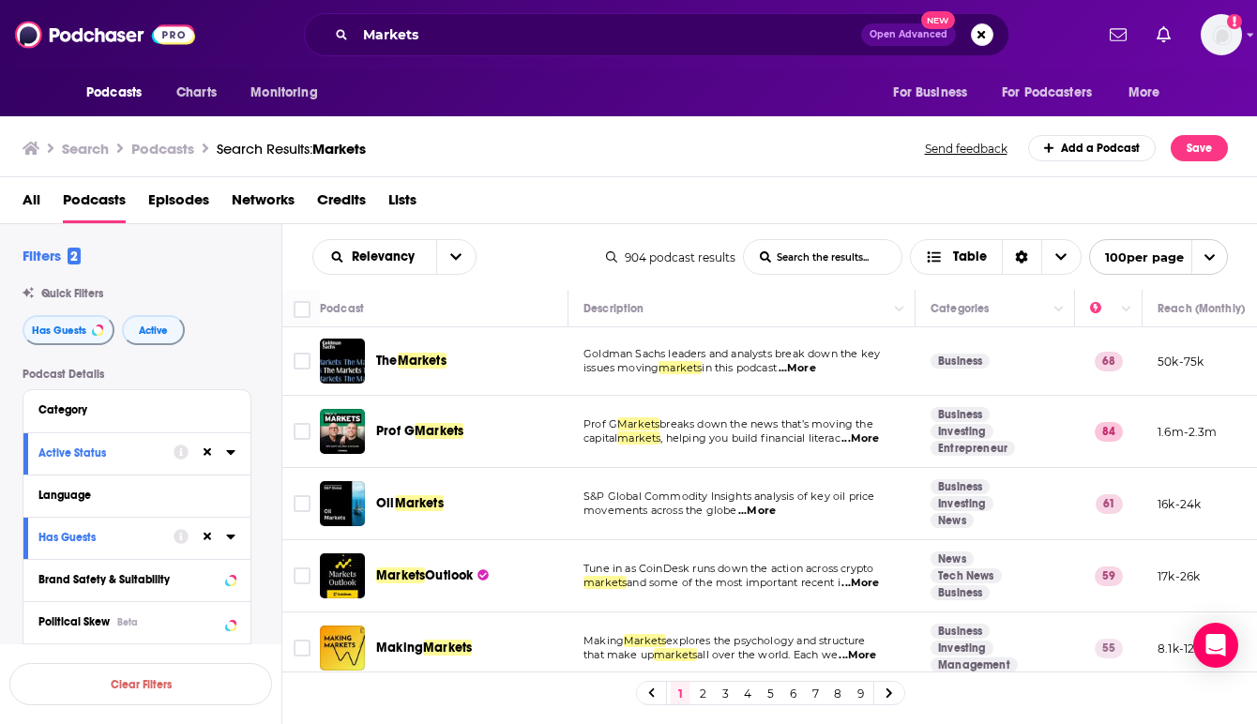
click at [703, 695] on link "2" at bounding box center [702, 693] width 19 height 23
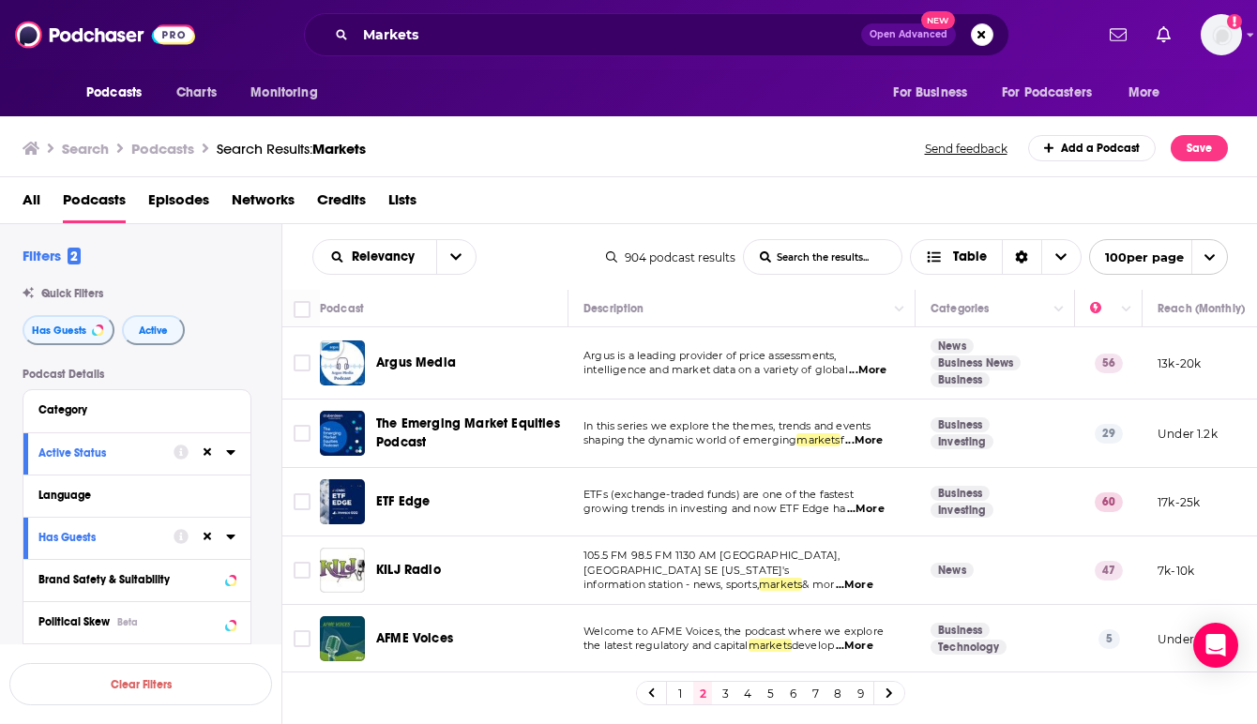
click at [581, 219] on div "All Podcasts Episodes Networks Credits Lists" at bounding box center [633, 204] width 1221 height 38
click at [567, 402] on td "The Emerging Market Equities Podcast" at bounding box center [444, 434] width 249 height 68
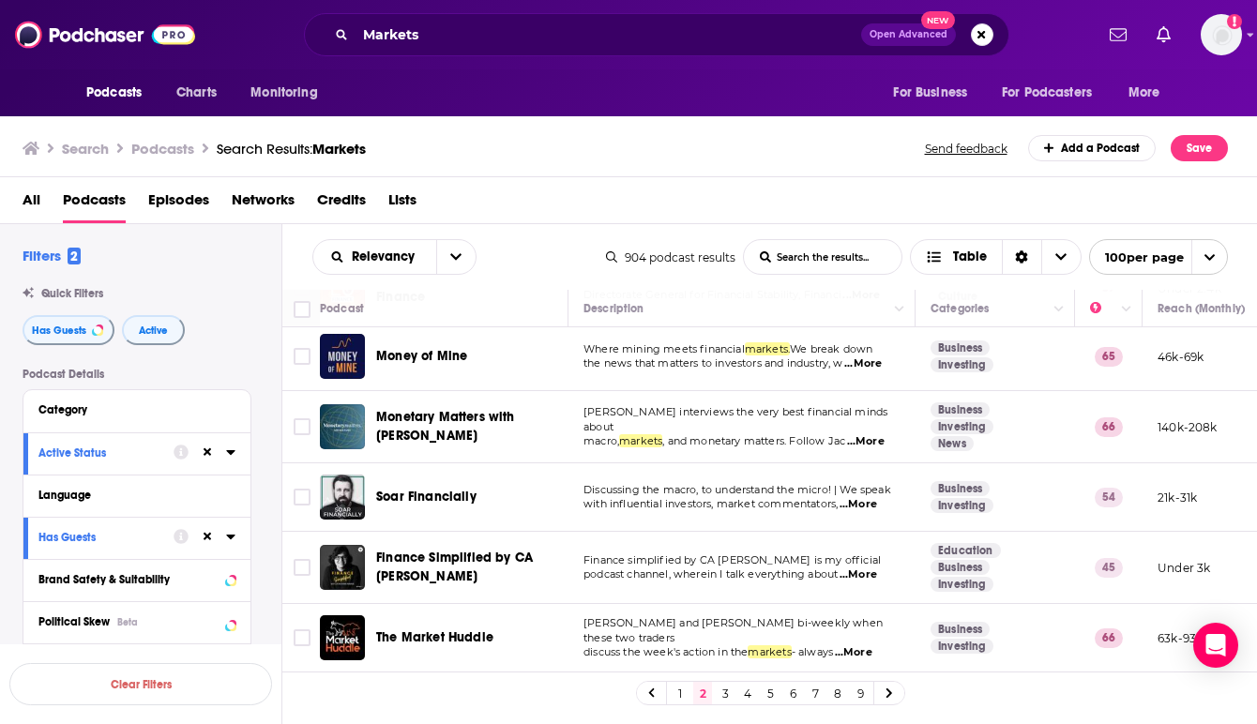
scroll to position [563, 0]
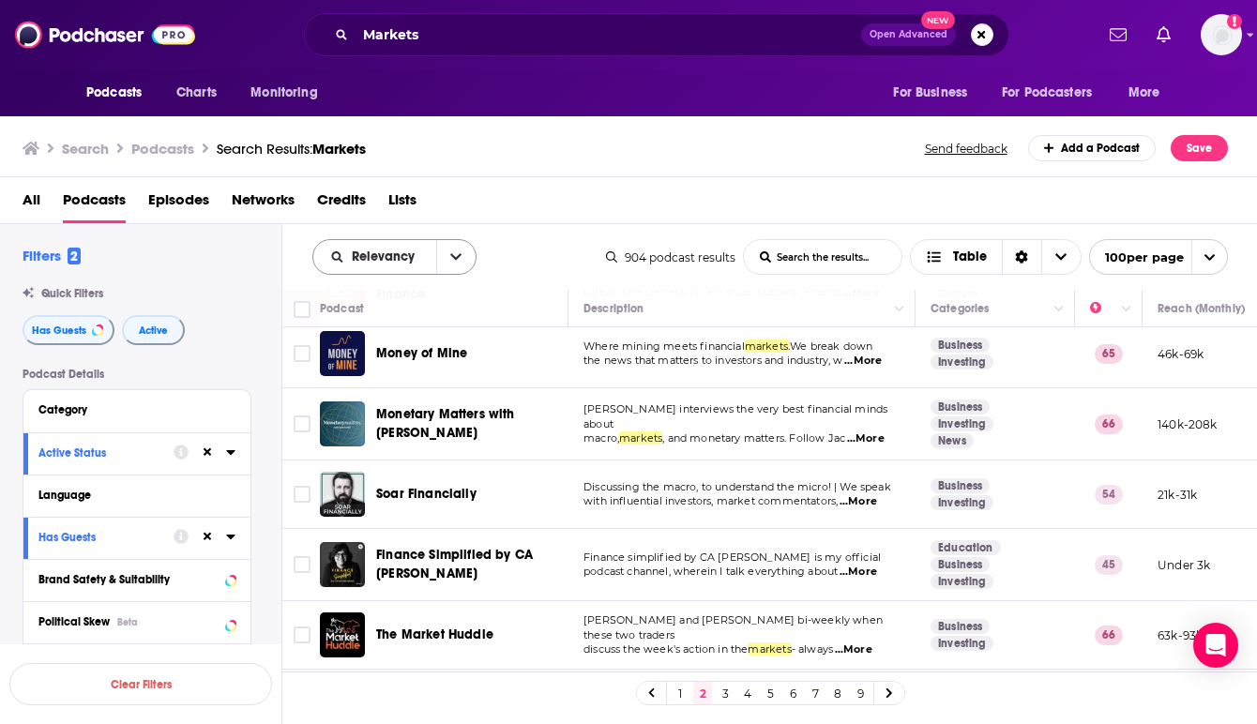
click at [460, 255] on icon "open menu" at bounding box center [455, 257] width 11 height 7
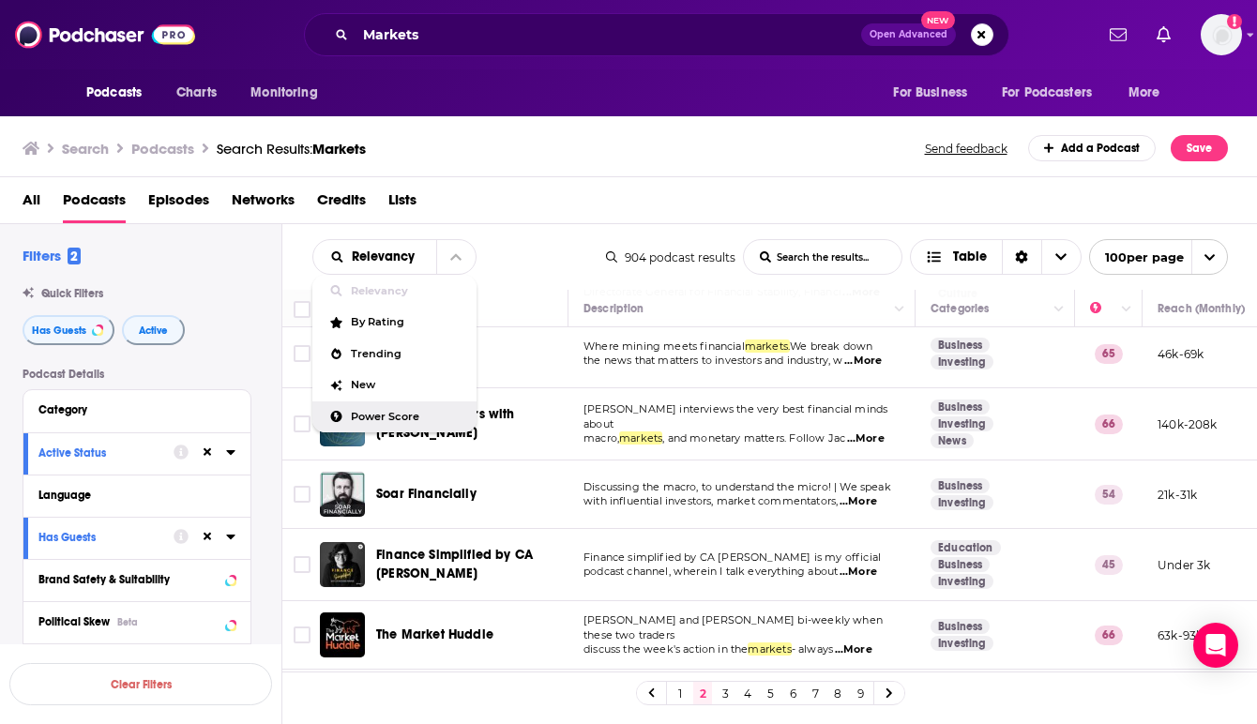
click at [395, 413] on span "Power Score" at bounding box center [406, 417] width 111 height 10
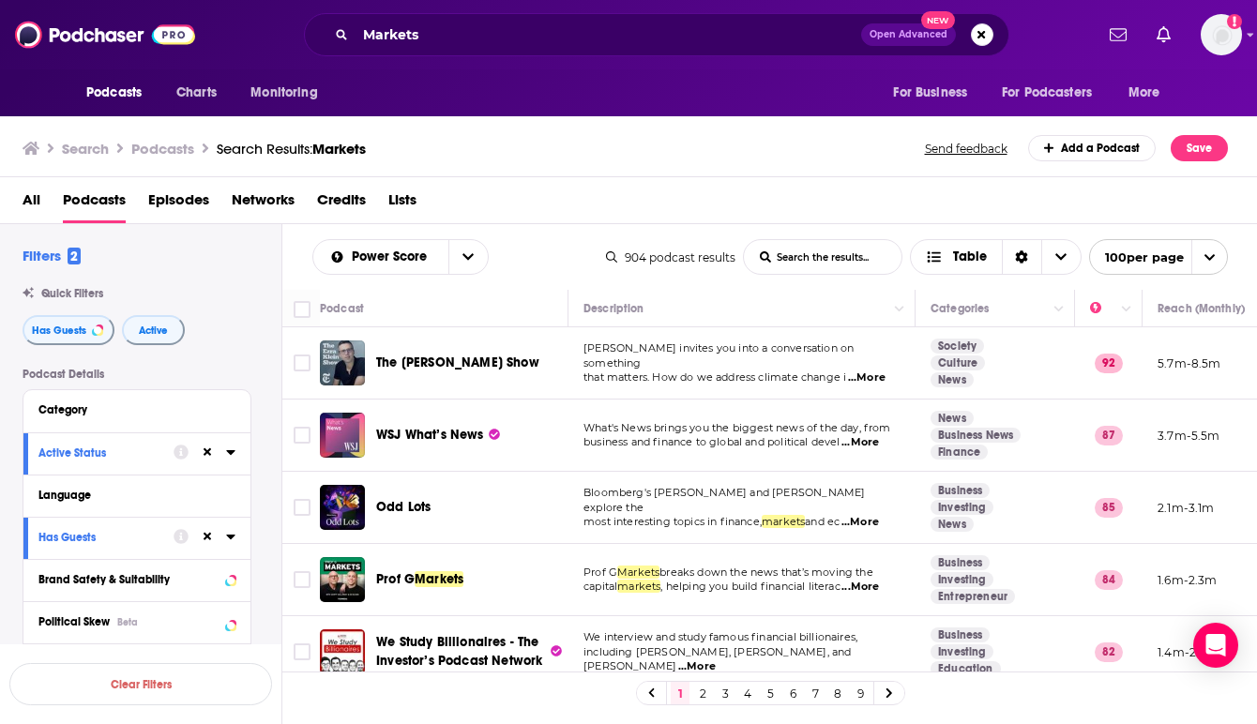
click at [700, 694] on link "2" at bounding box center [702, 693] width 19 height 23
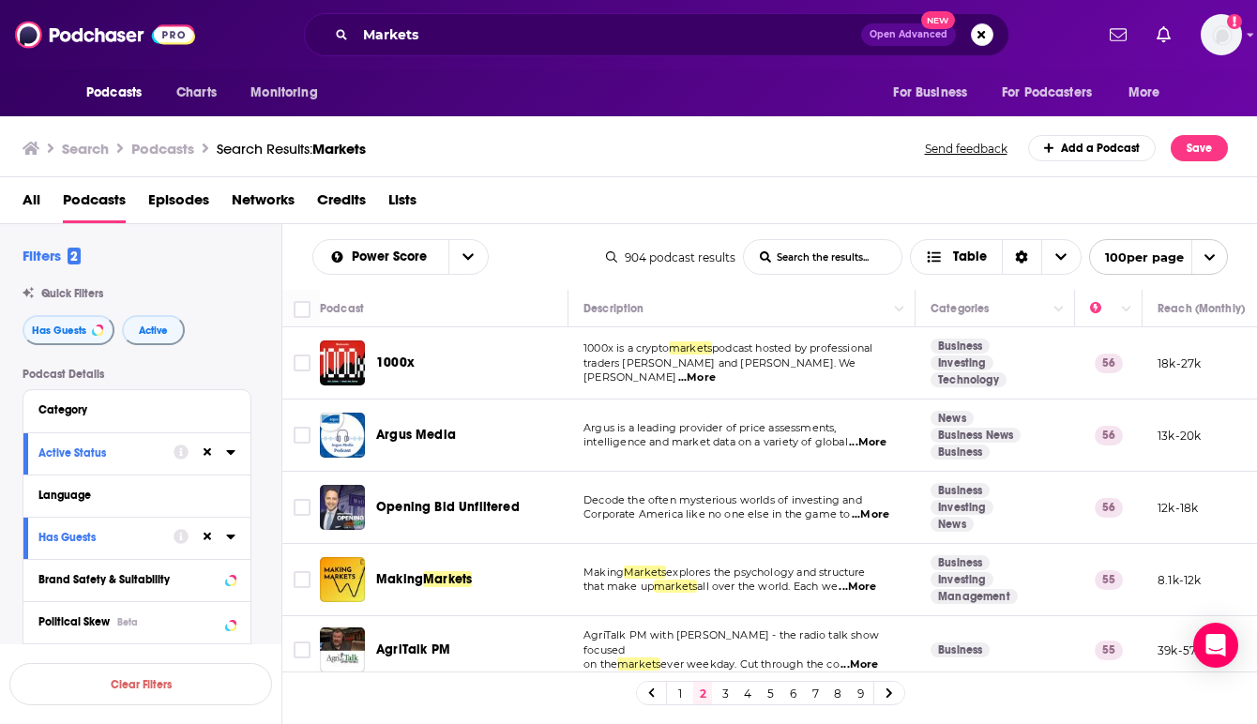
click at [568, 416] on div "Argus Media" at bounding box center [473, 435] width 195 height 45
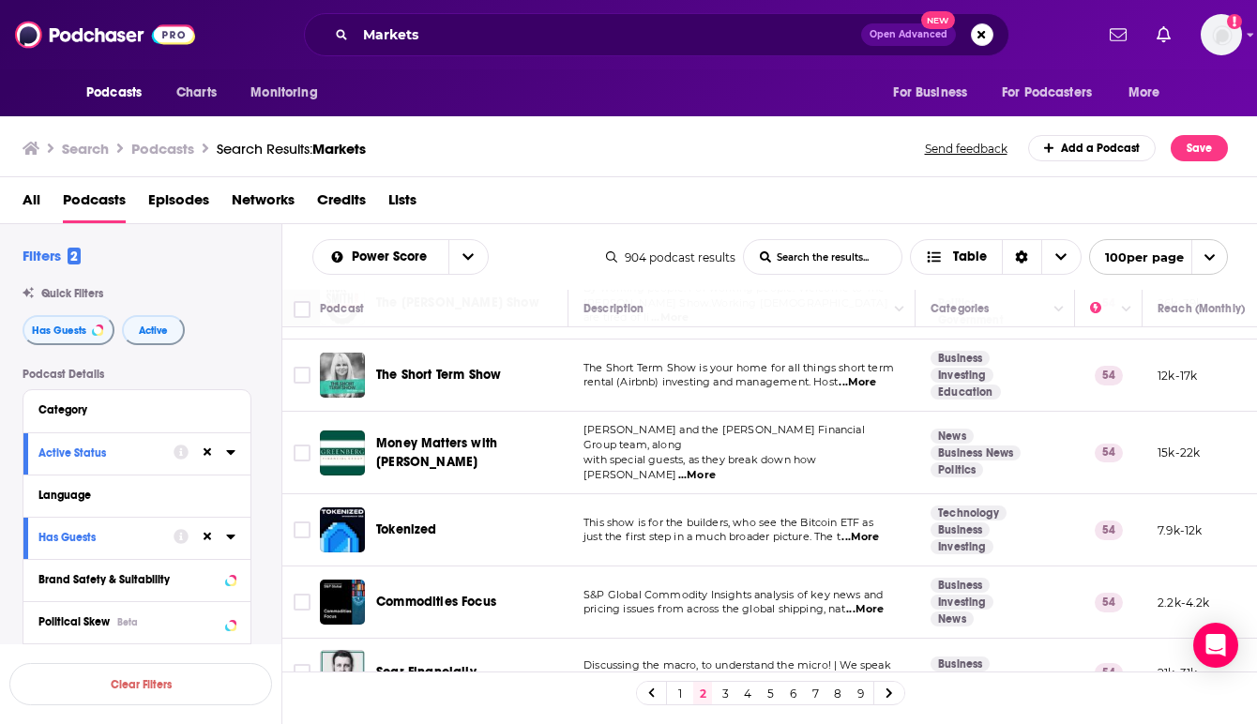
scroll to position [1051, 0]
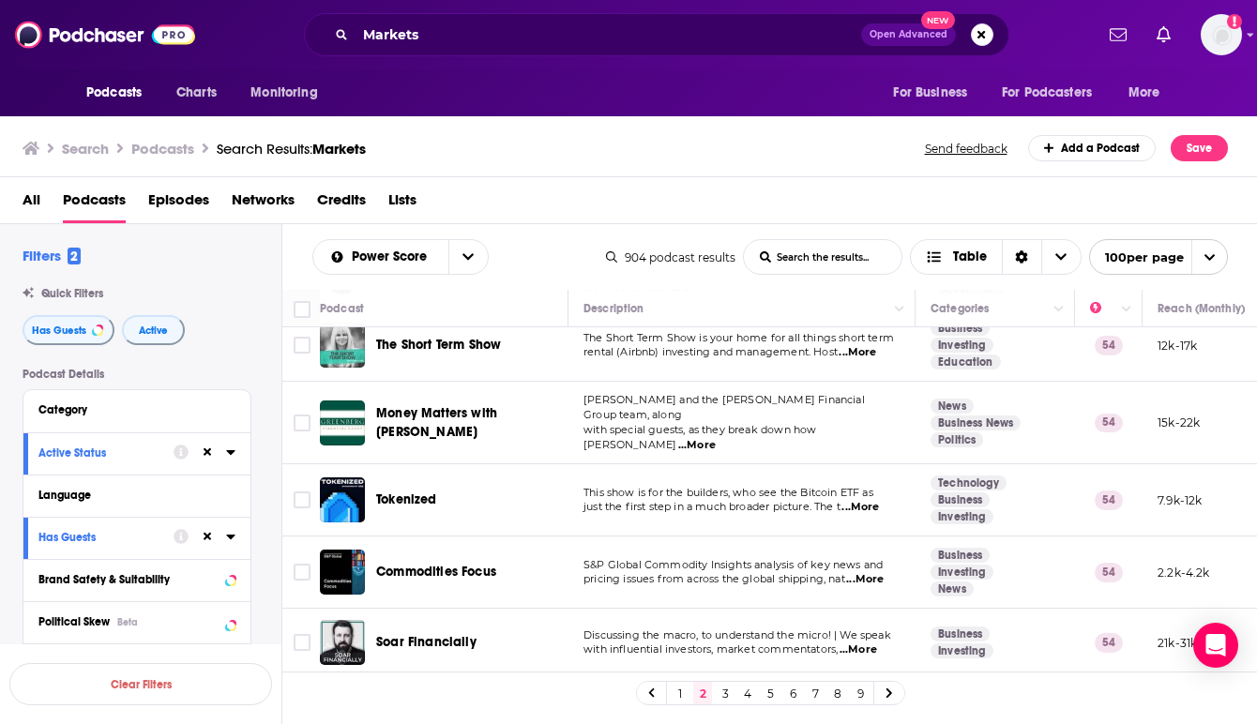
click at [565, 537] on td "Commodities Focus" at bounding box center [444, 573] width 249 height 72
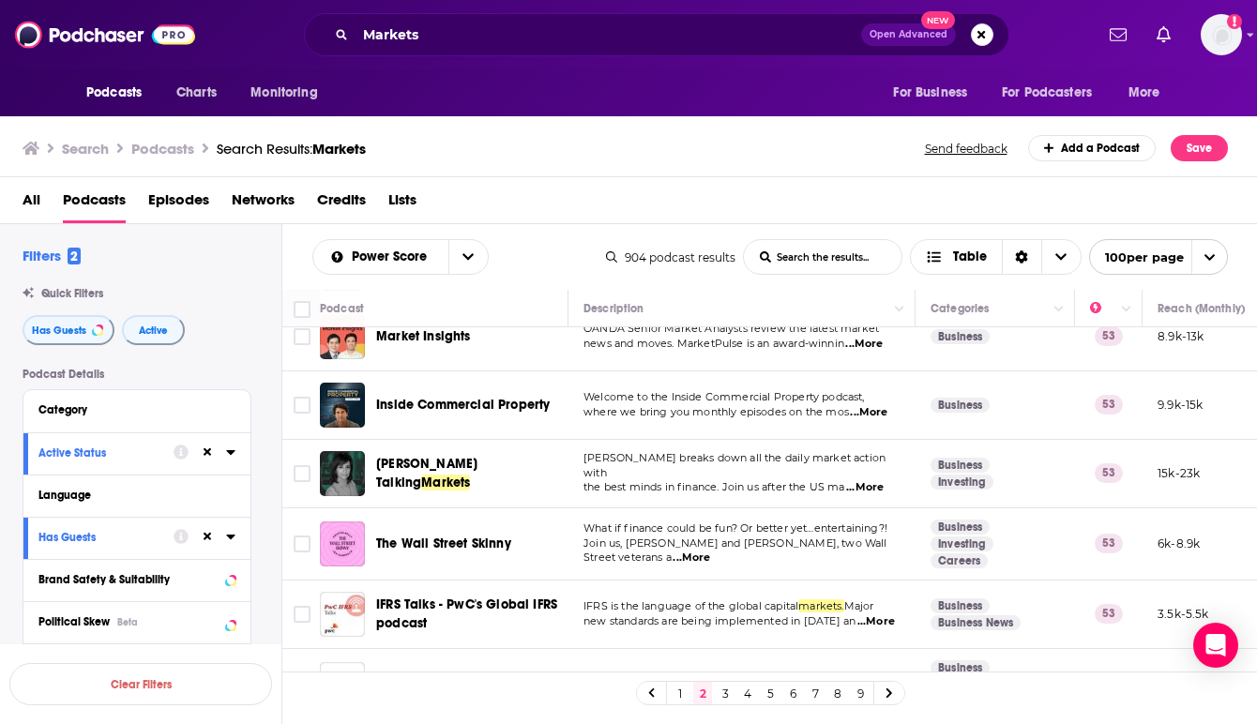
scroll to position [1726, 0]
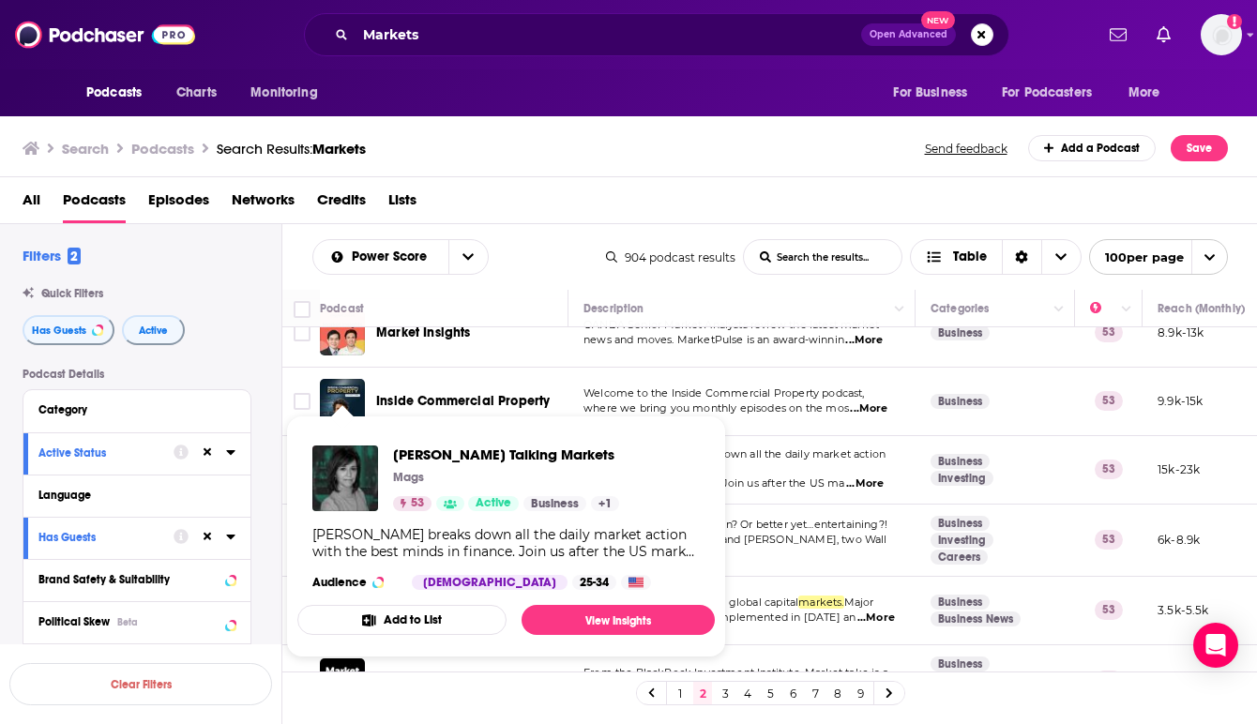
click at [338, 428] on span "[PERSON_NAME] Talking Markets Mags 53 Active Business + 1 [PERSON_NAME] breaks …" at bounding box center [505, 537] width 417 height 242
click at [347, 489] on img "Maggie Lake Talking Markets" at bounding box center [345, 479] width 66 height 66
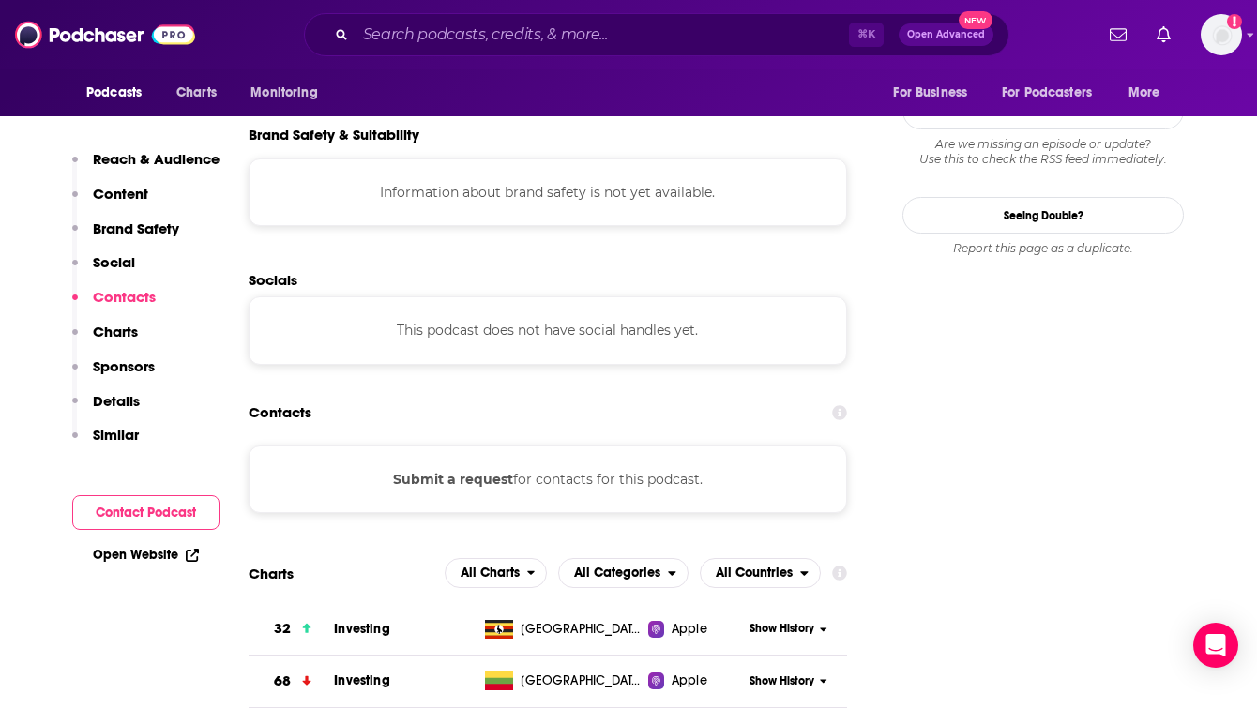
scroll to position [1614, 0]
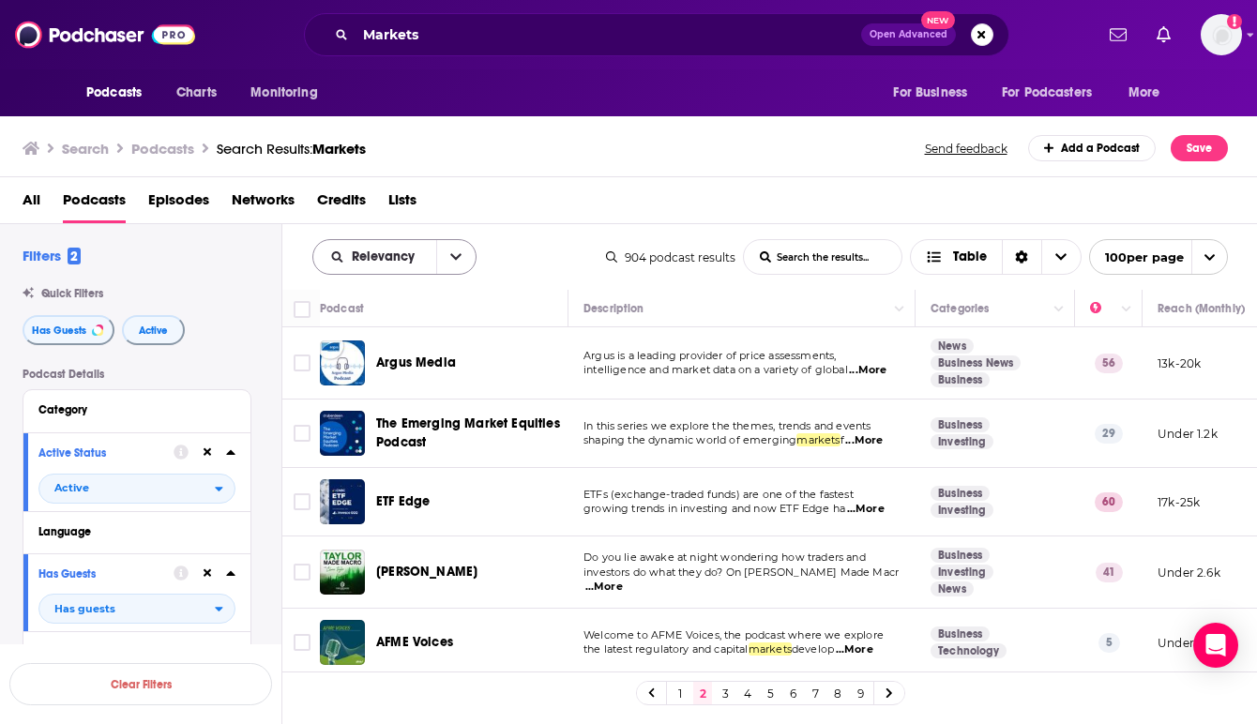
click at [460, 255] on icon "open menu" at bounding box center [455, 257] width 11 height 7
click at [388, 415] on span "Power Score" at bounding box center [406, 417] width 111 height 10
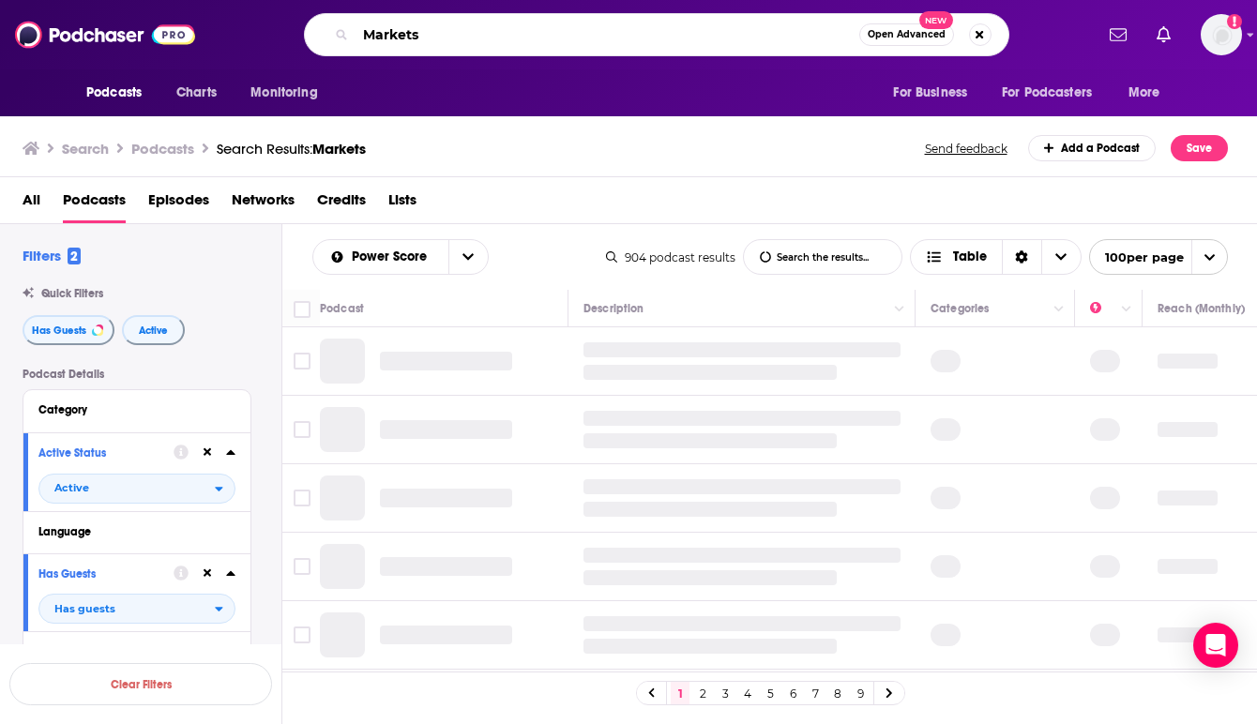
drag, startPoint x: 435, startPoint y: 37, endPoint x: 332, endPoint y: 37, distance: 103.2
click at [332, 37] on div "Markets Open Advanced New" at bounding box center [657, 34] width 706 height 43
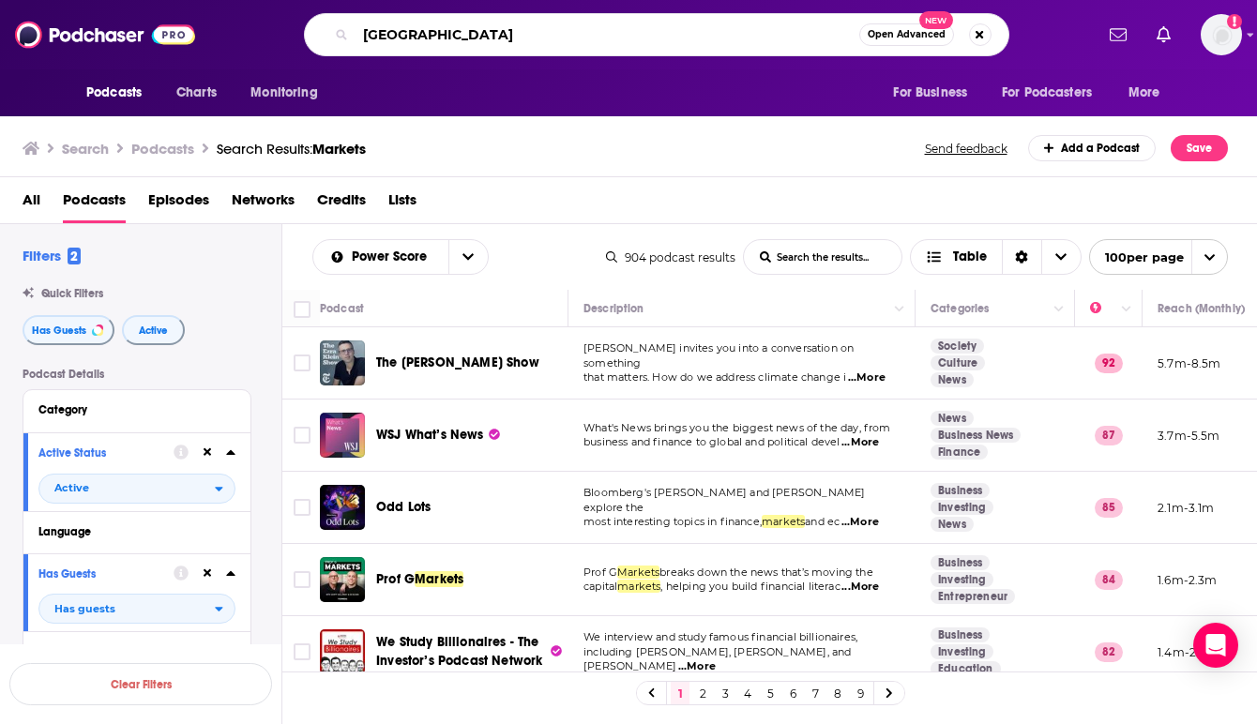
type input "[GEOGRAPHIC_DATA]"
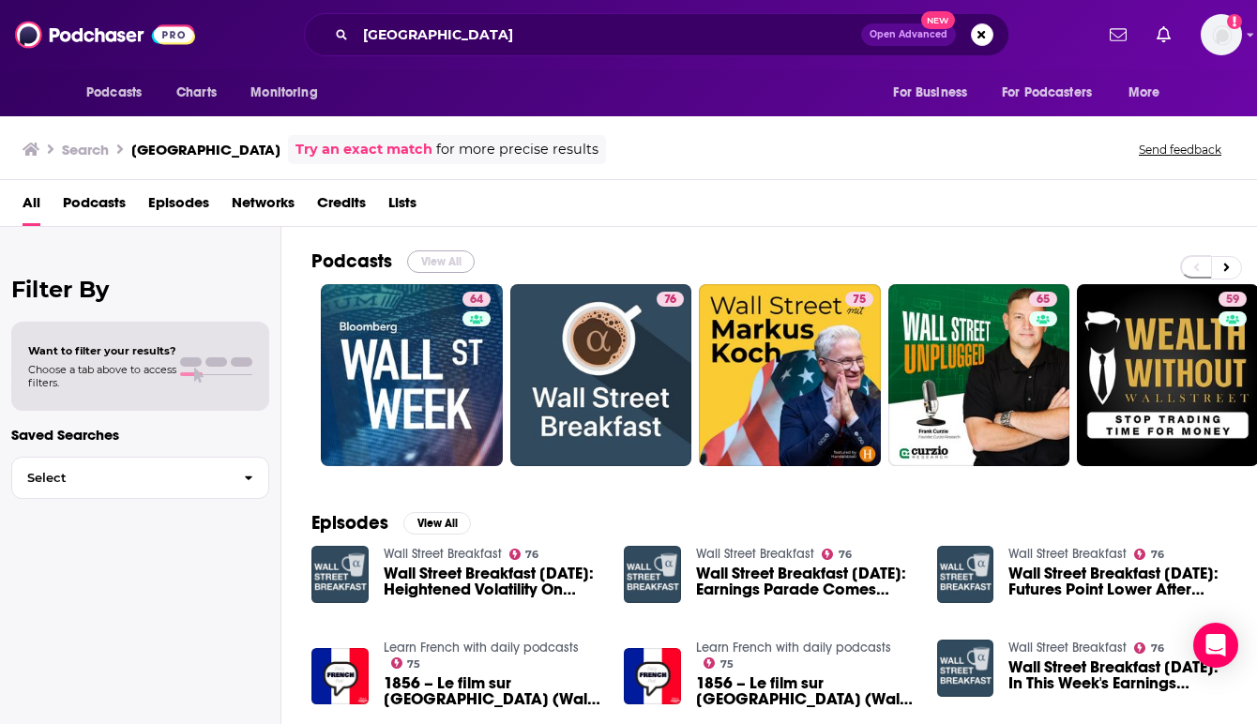
click at [431, 259] on button "View All" at bounding box center [441, 261] width 68 height 23
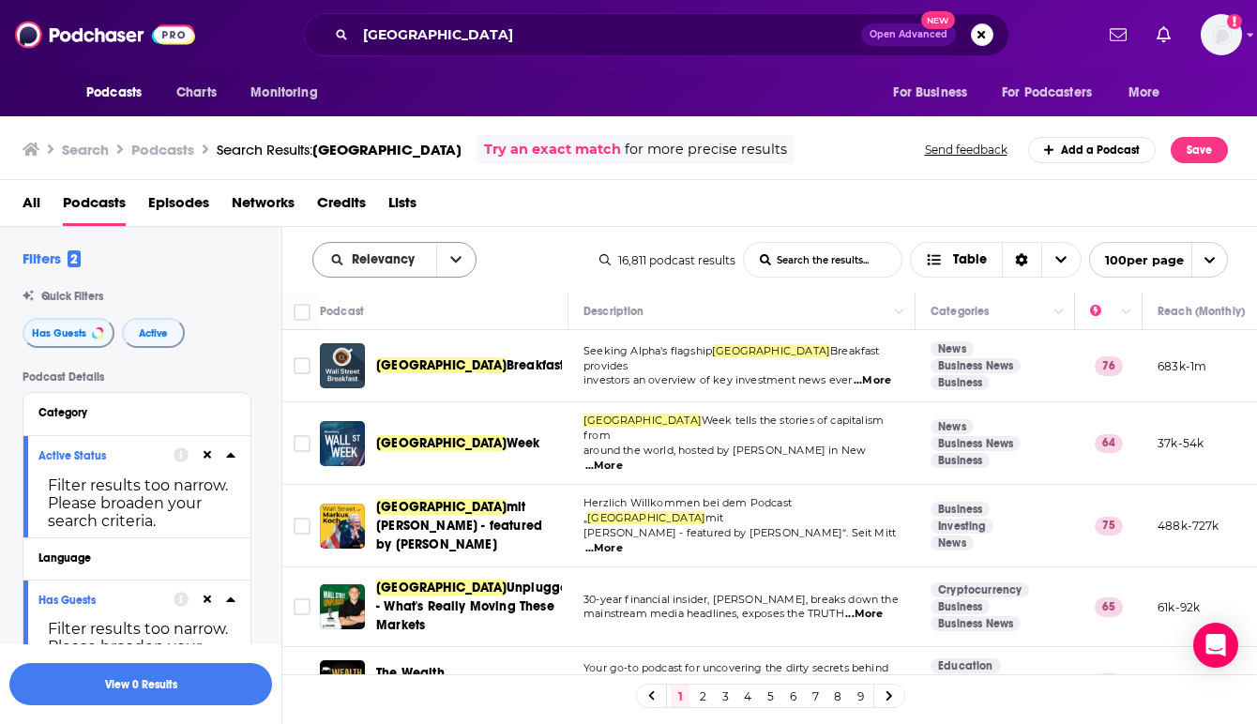
click at [463, 262] on button "open menu" at bounding box center [455, 260] width 39 height 34
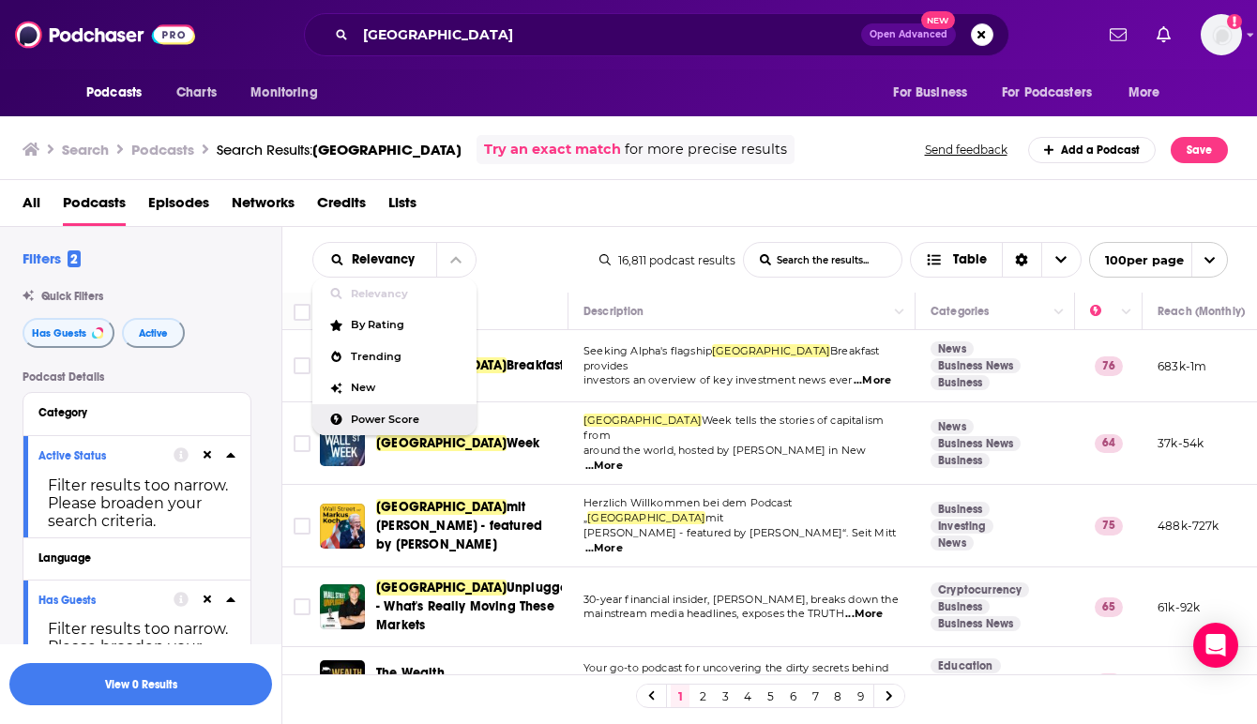
click at [404, 422] on span "Power Score" at bounding box center [406, 420] width 111 height 10
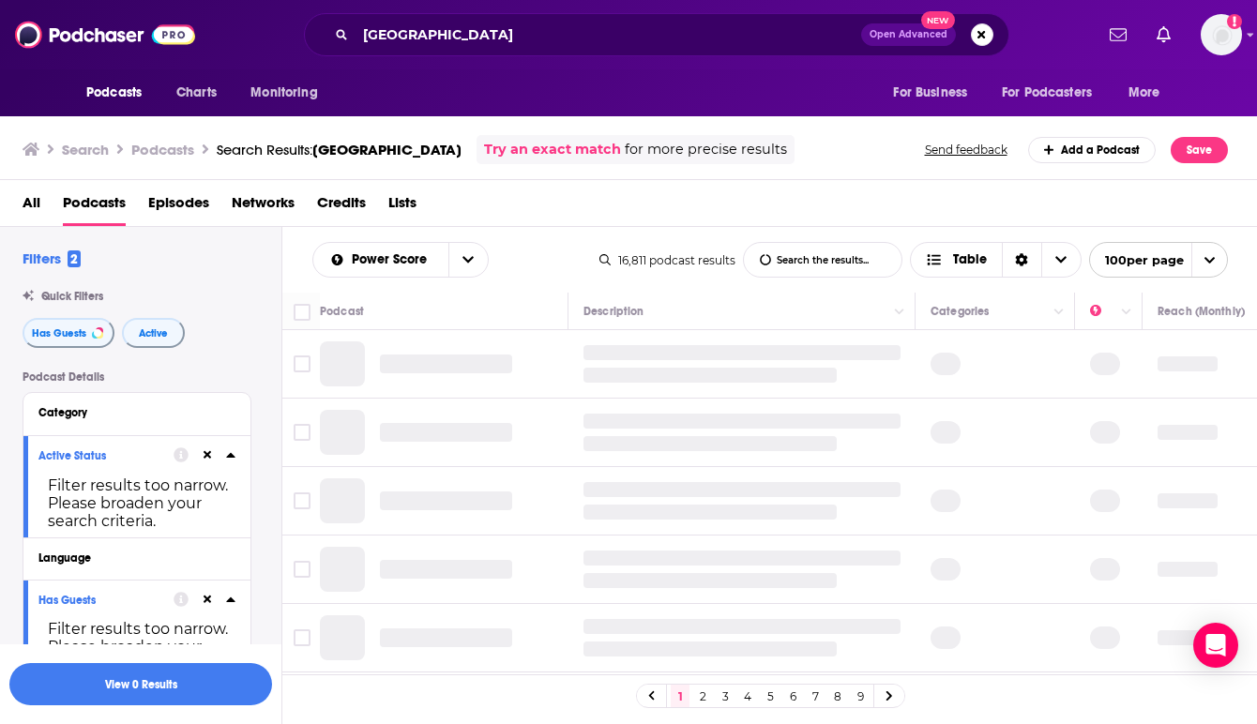
click at [567, 357] on td at bounding box center [444, 364] width 249 height 68
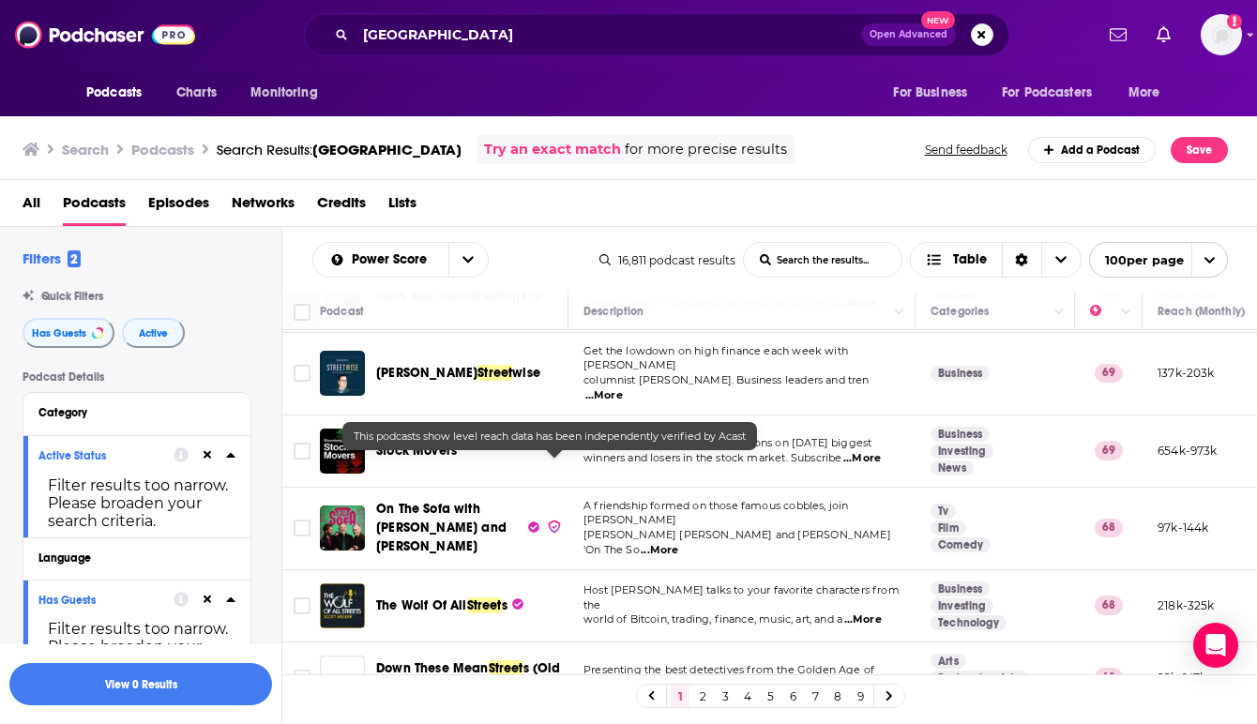
scroll to position [2815, 0]
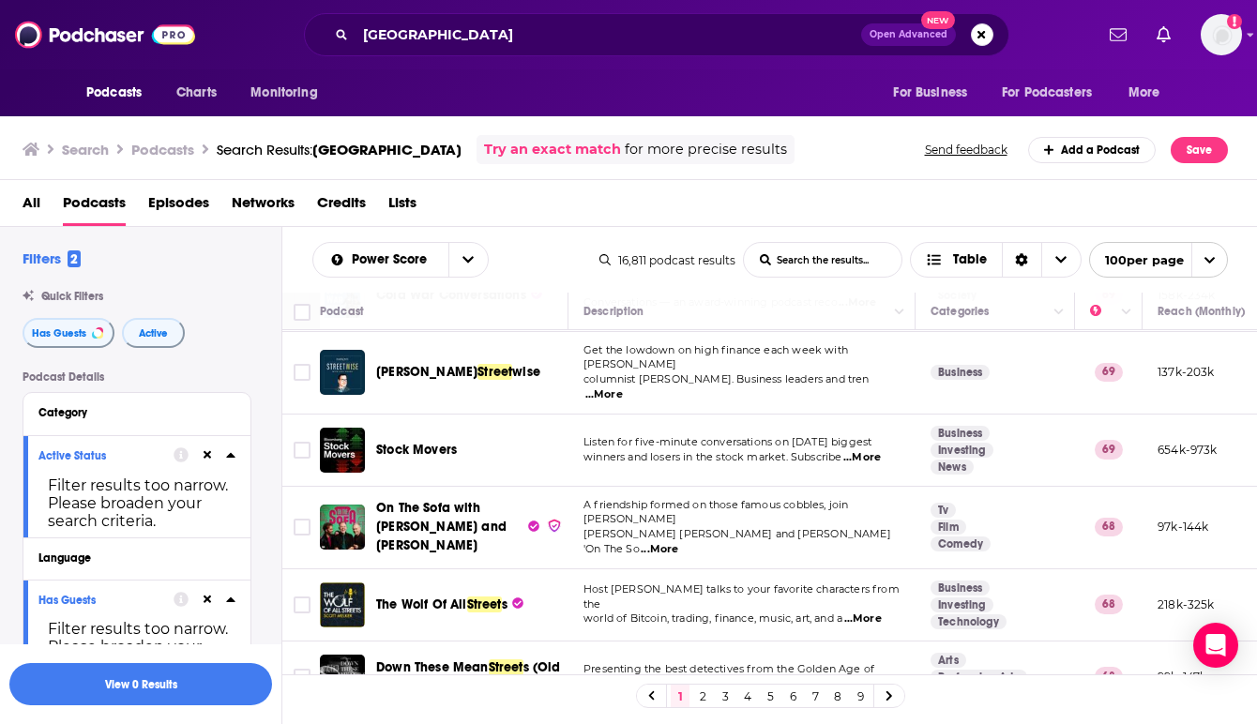
click at [678, 542] on span "...More" at bounding box center [660, 549] width 38 height 15
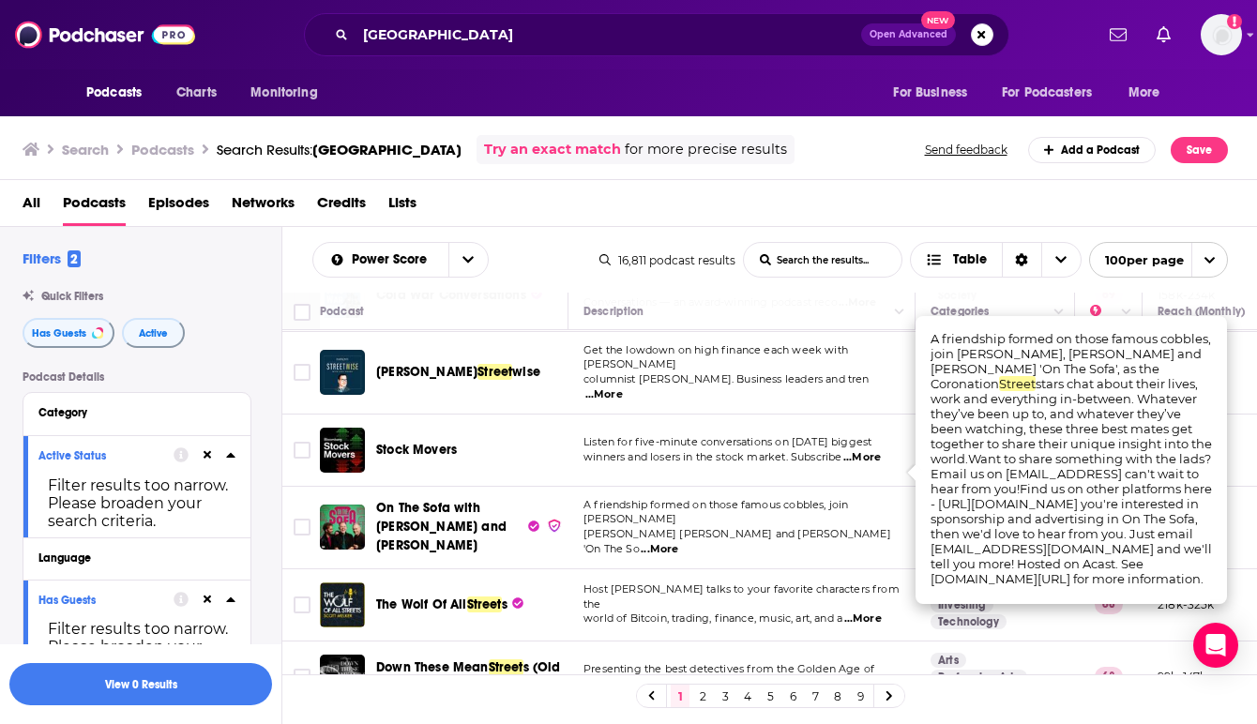
click at [678, 542] on span "...More" at bounding box center [660, 549] width 38 height 15
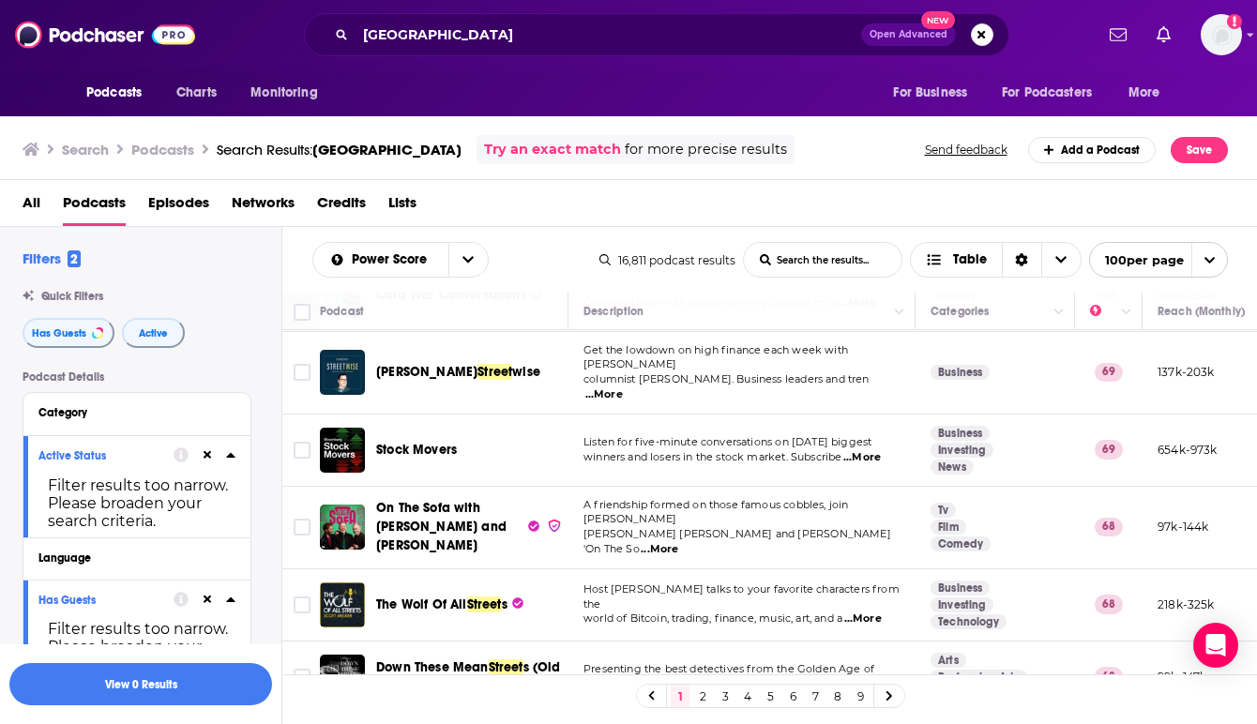
click at [567, 316] on th "Podcast" at bounding box center [444, 312] width 249 height 38
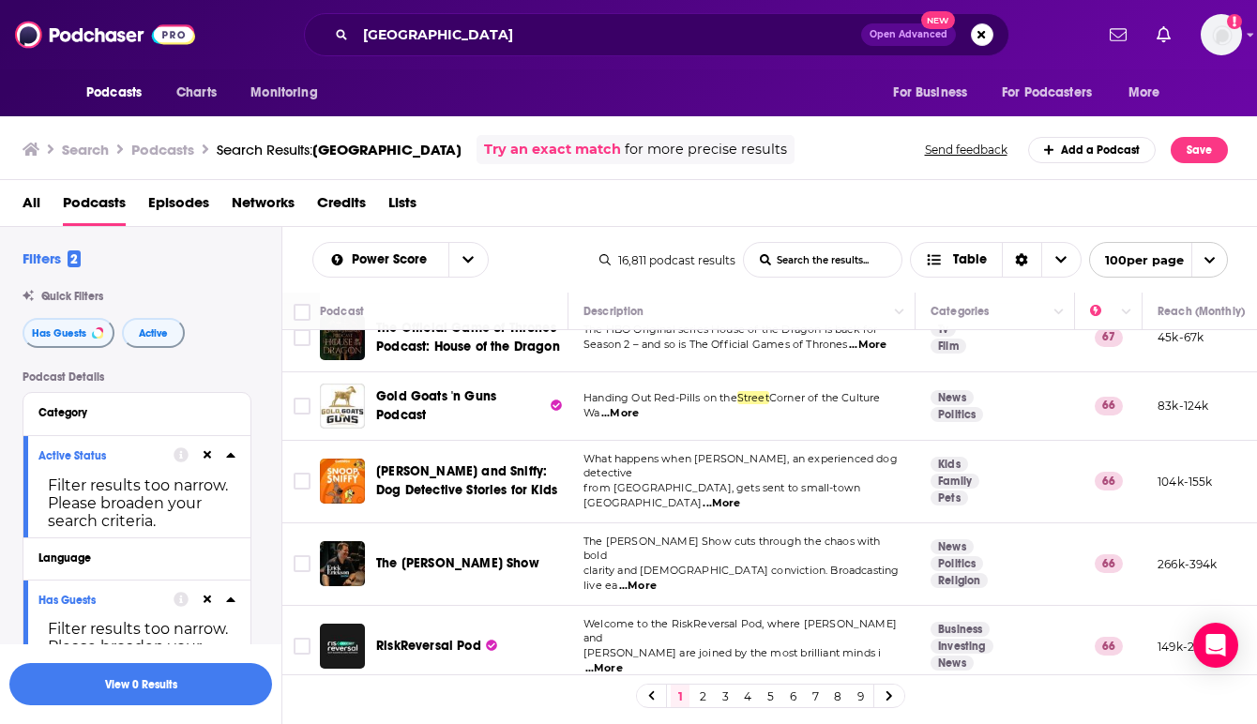
scroll to position [3828, 0]
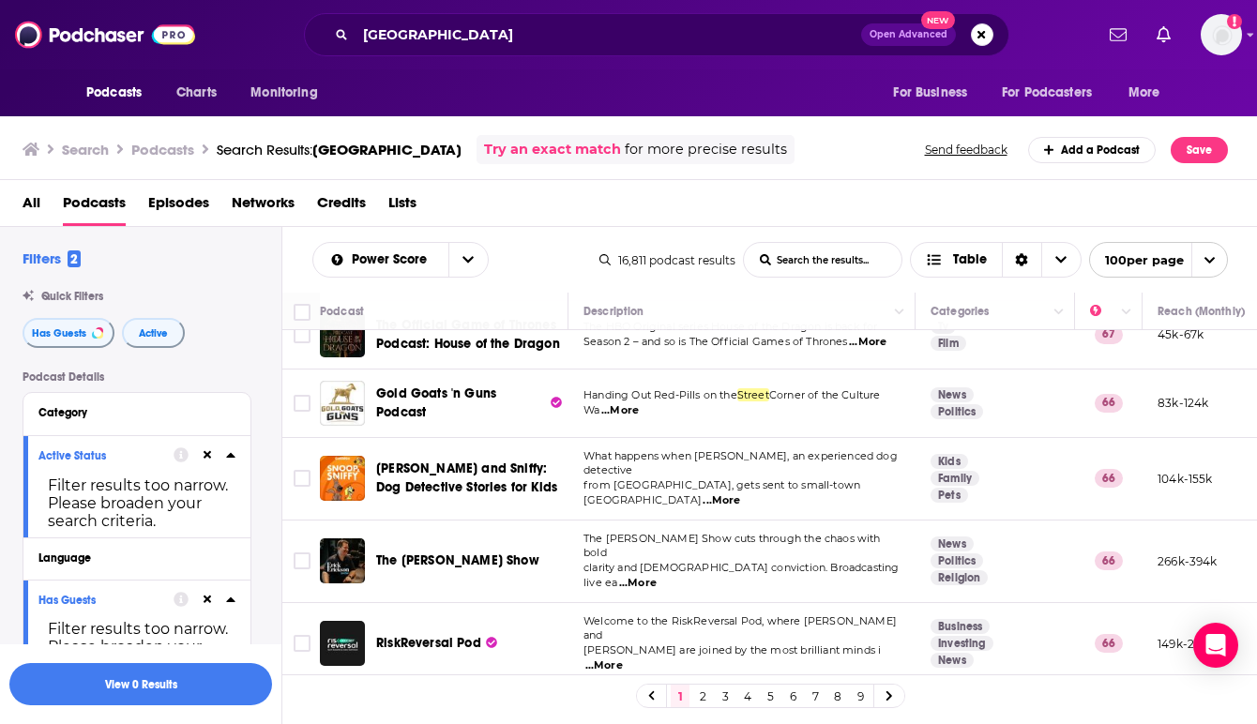
click at [657, 576] on span "...More" at bounding box center [638, 583] width 38 height 15
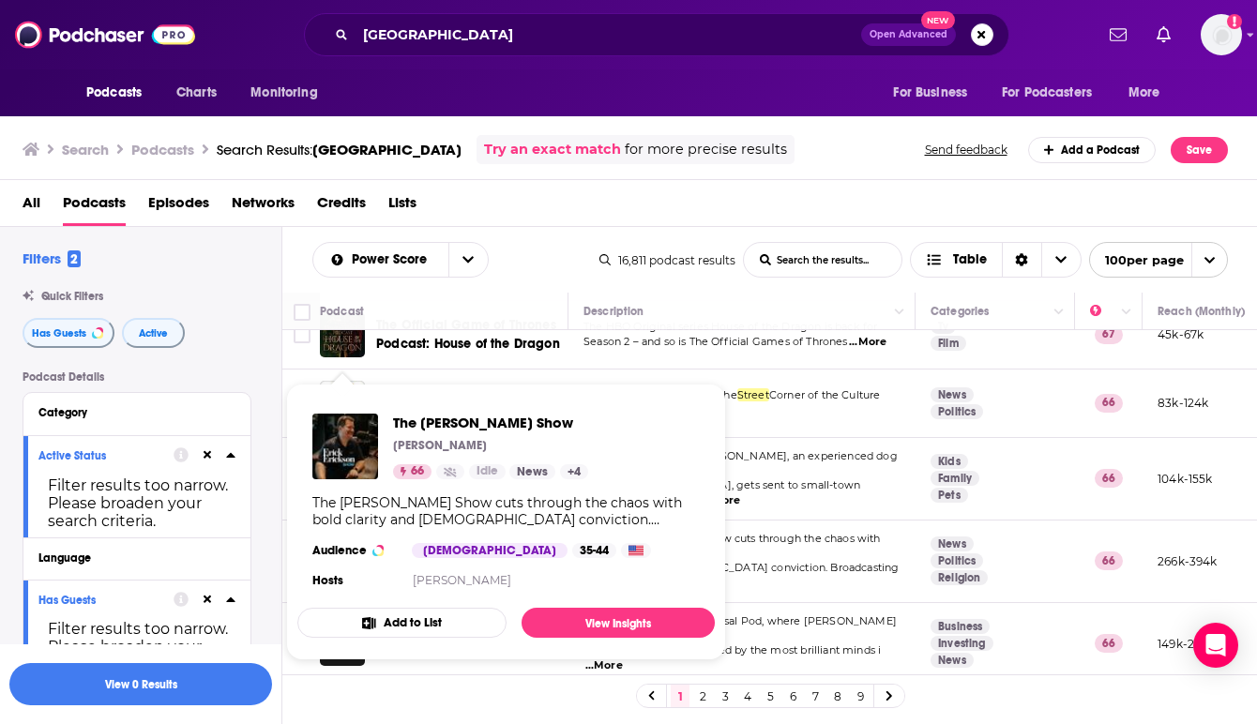
click at [347, 434] on img "The Erick Erickson Show" at bounding box center [345, 447] width 66 height 66
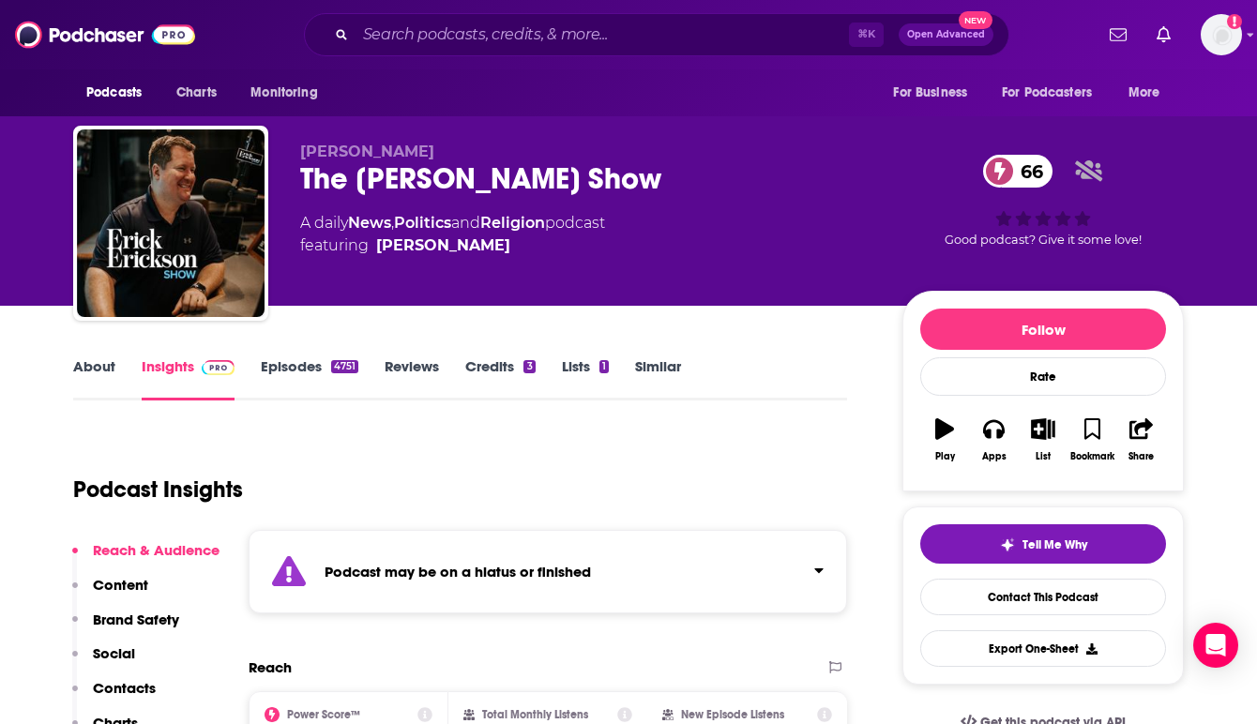
click at [493, 463] on div "Podcast Insights" at bounding box center [452, 479] width 759 height 96
click at [336, 372] on div "4751" at bounding box center [344, 366] width 27 height 13
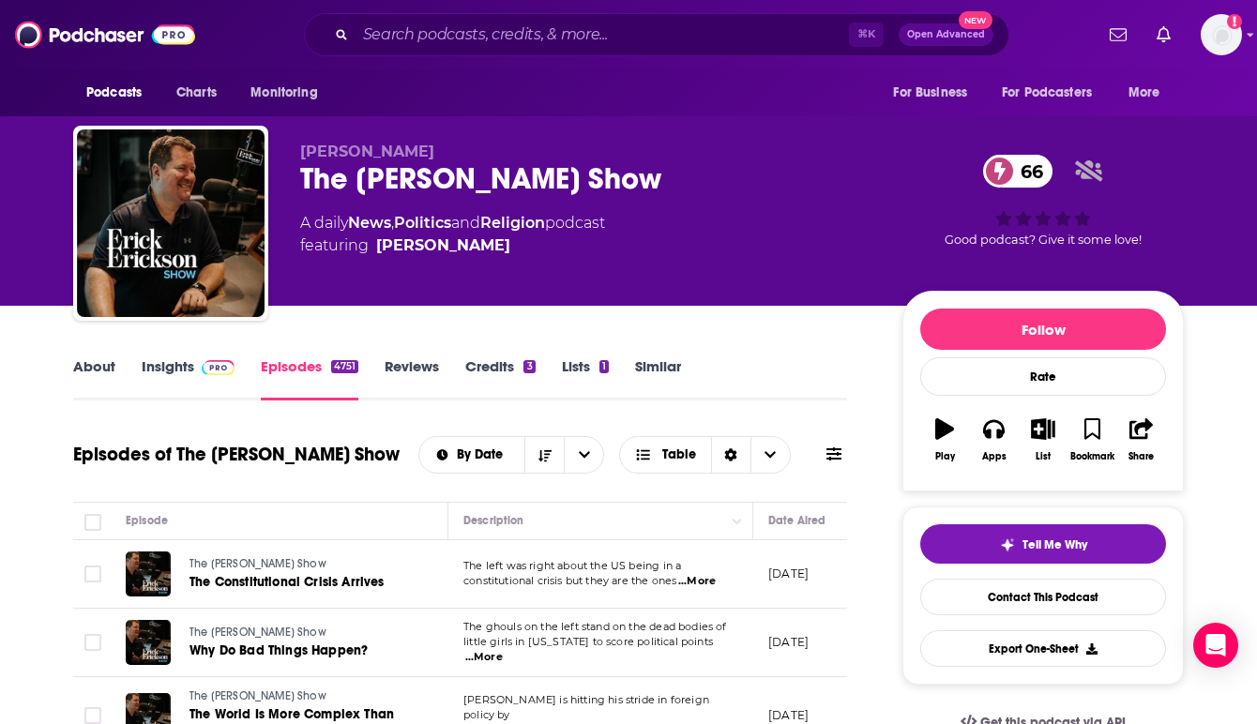
drag, startPoint x: 638, startPoint y: 184, endPoint x: 302, endPoint y: 177, distance: 335.9
click at [302, 177] on div "The [PERSON_NAME] Show 66" at bounding box center [586, 178] width 572 height 37
copy h2 "The [PERSON_NAME] Show"
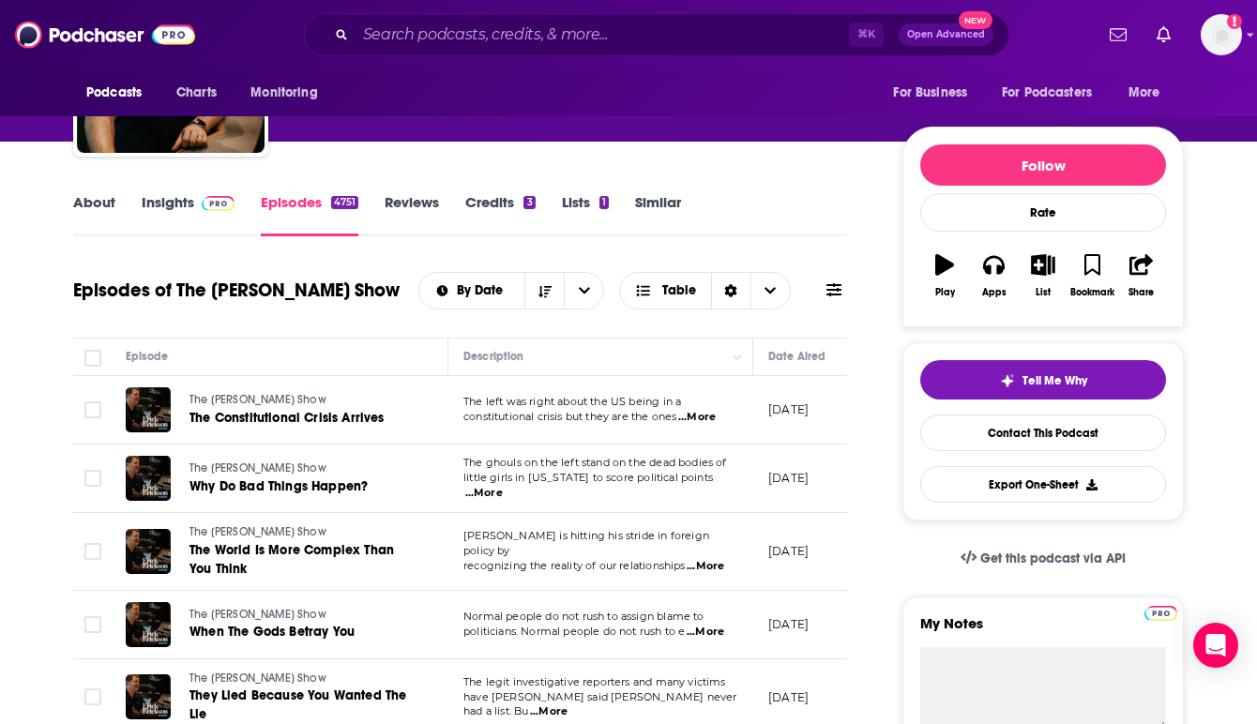
scroll to position [61, 0]
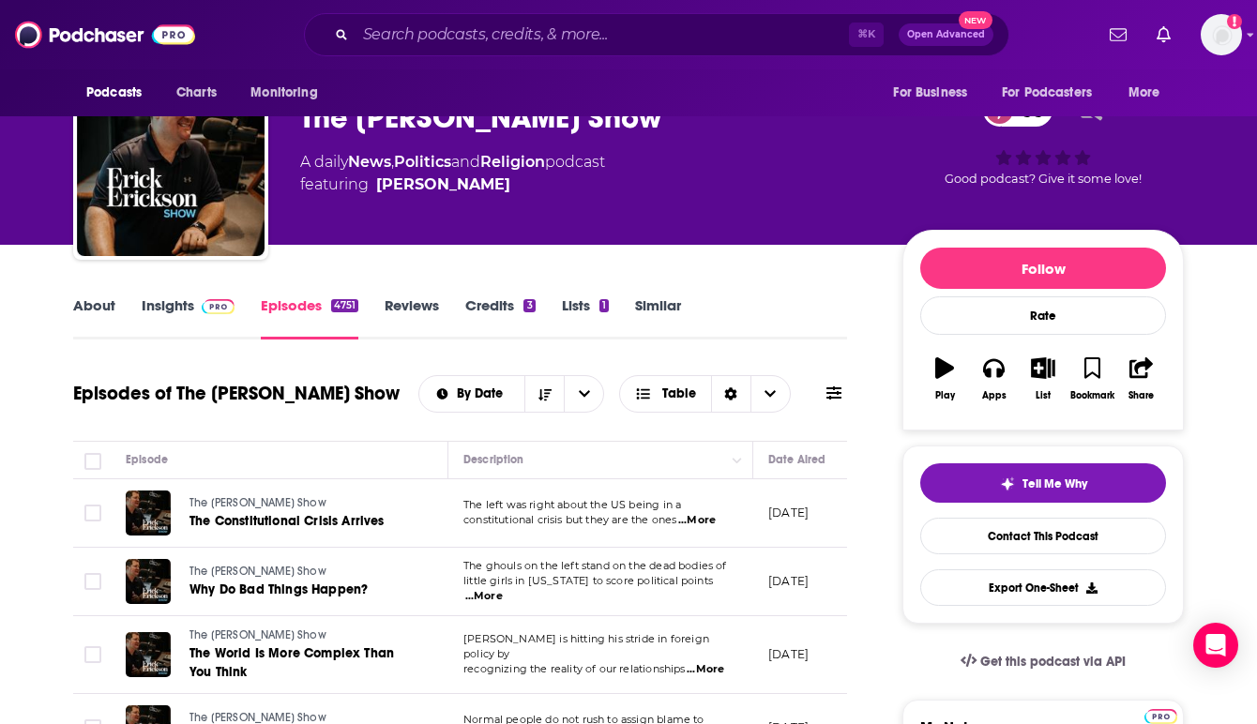
click at [292, 304] on link "Episodes 4751" at bounding box center [310, 317] width 98 height 43
click at [190, 302] on link "Insights" at bounding box center [188, 317] width 93 height 43
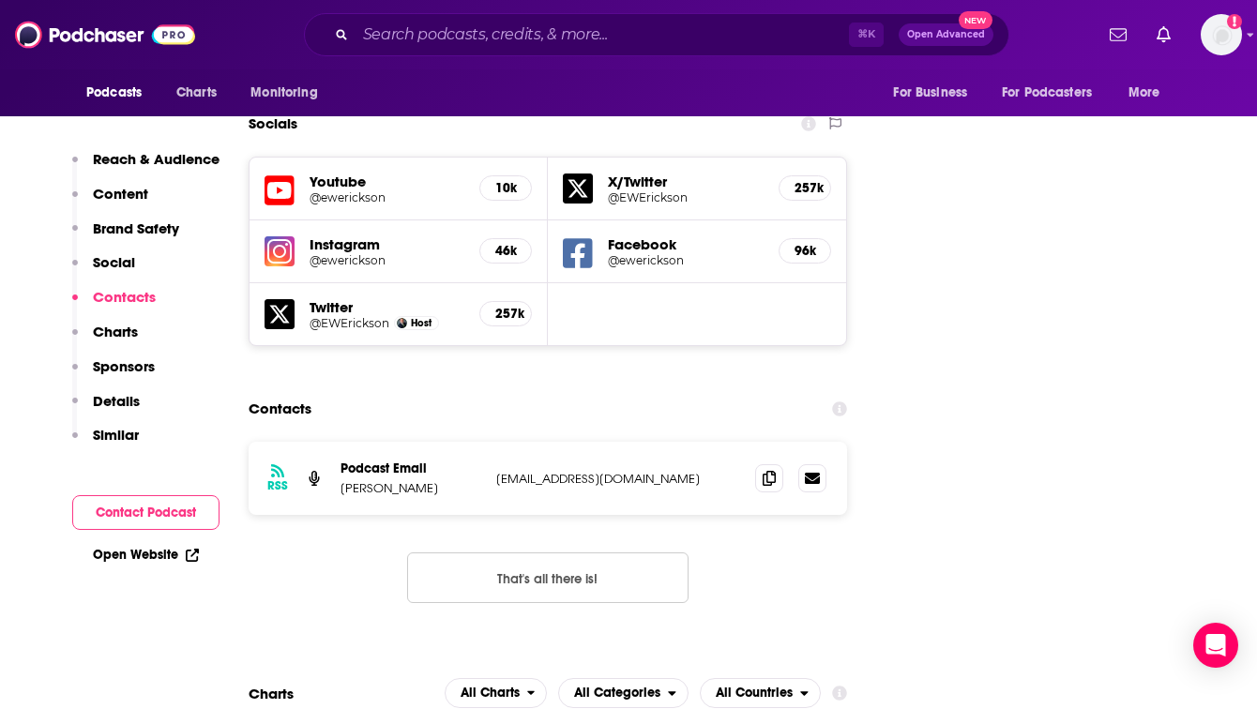
scroll to position [2252, 0]
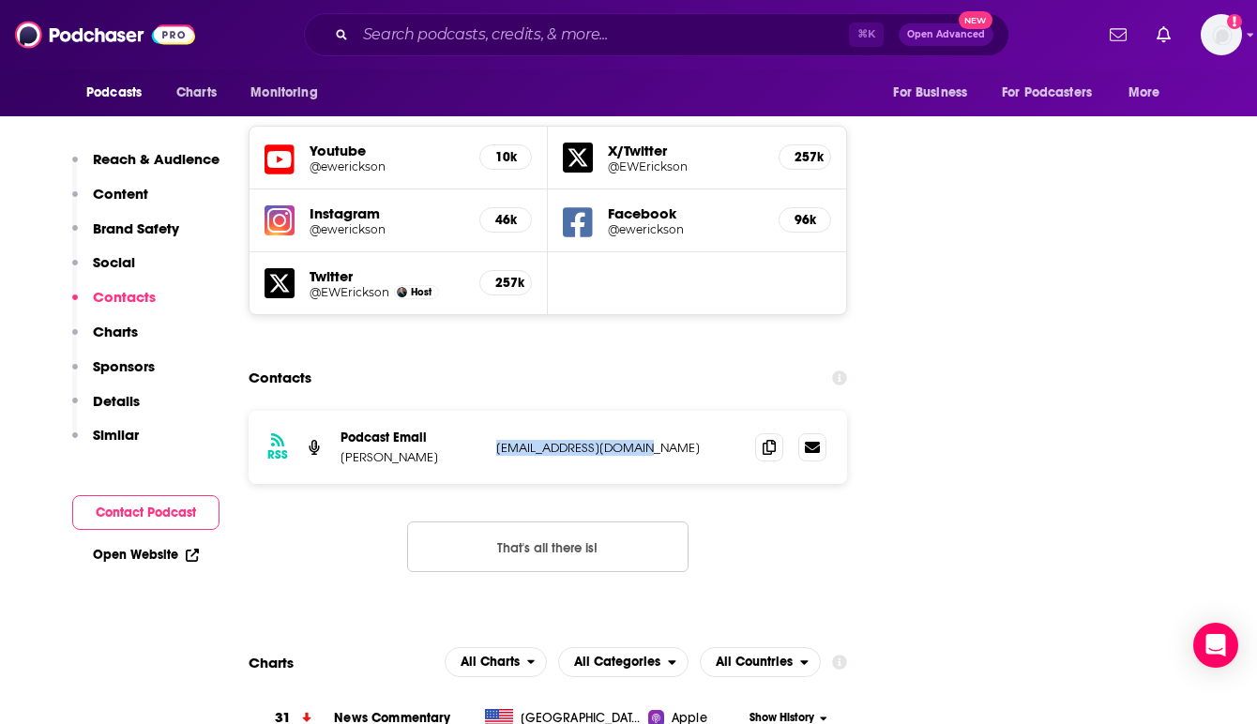
drag, startPoint x: 653, startPoint y: 383, endPoint x: 497, endPoint y: 386, distance: 155.8
click at [497, 440] on p "[EMAIL_ADDRESS][DOMAIN_NAME]" at bounding box center [618, 448] width 244 height 16
copy p "[EMAIL_ADDRESS][DOMAIN_NAME]"
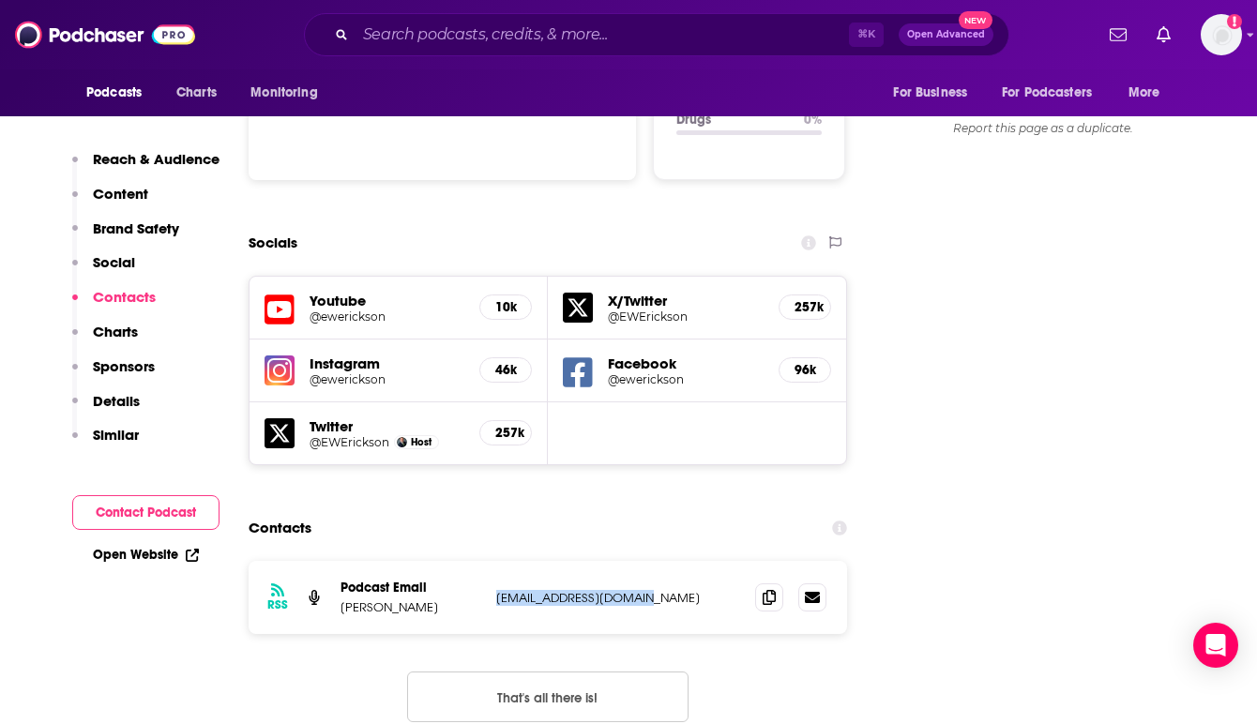
scroll to position [0, 0]
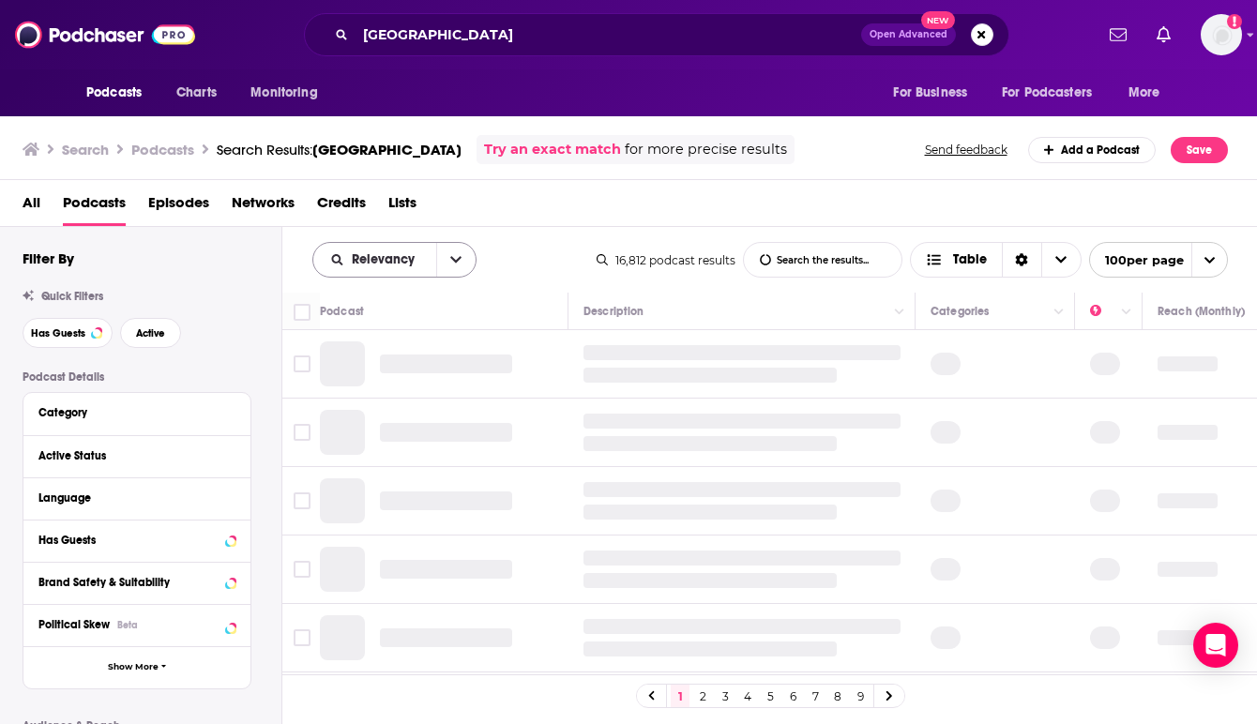
click at [448, 258] on button "open menu" at bounding box center [455, 260] width 39 height 34
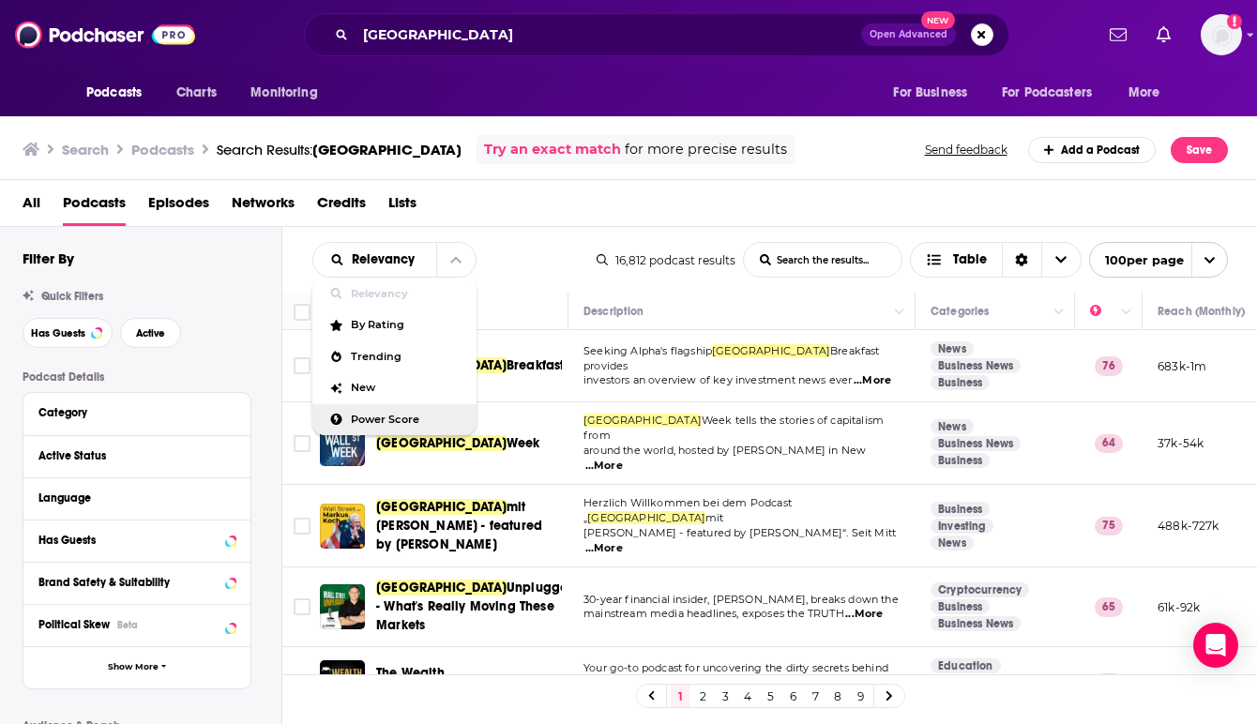
click at [386, 407] on div "Power Score" at bounding box center [394, 420] width 164 height 32
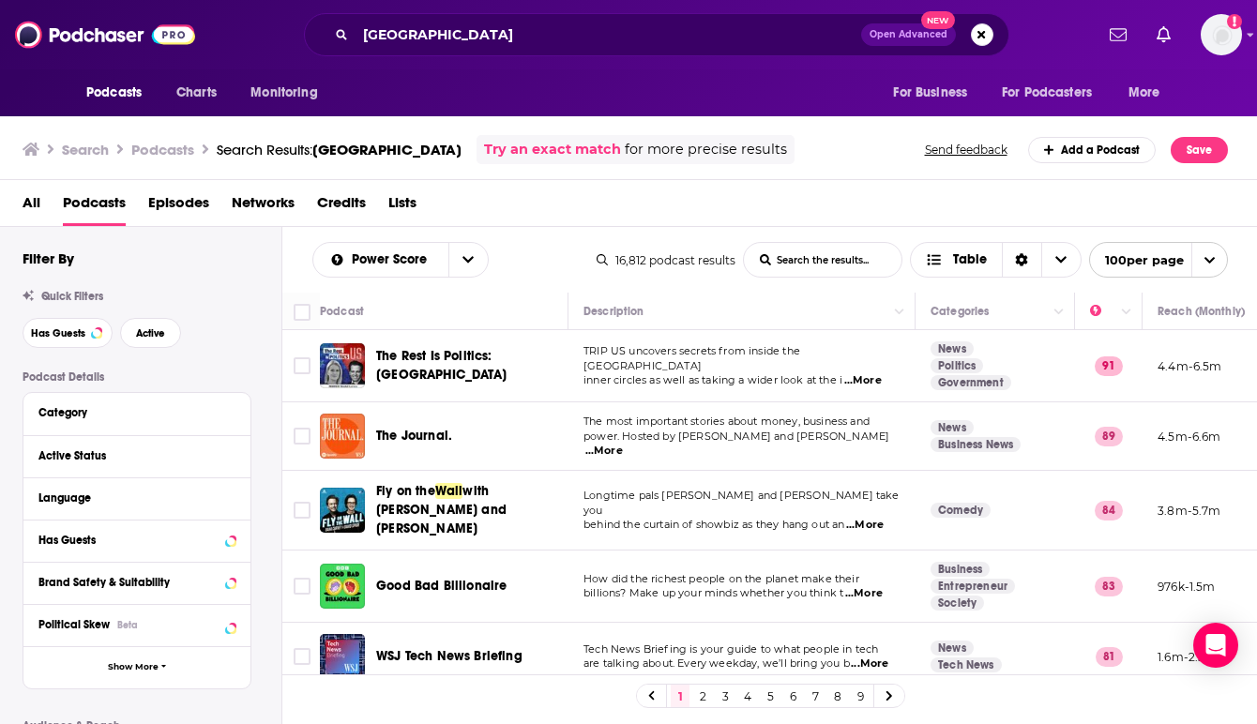
click at [567, 481] on td "Fly on the Wall with [PERSON_NAME] and [PERSON_NAME]" at bounding box center [444, 511] width 249 height 80
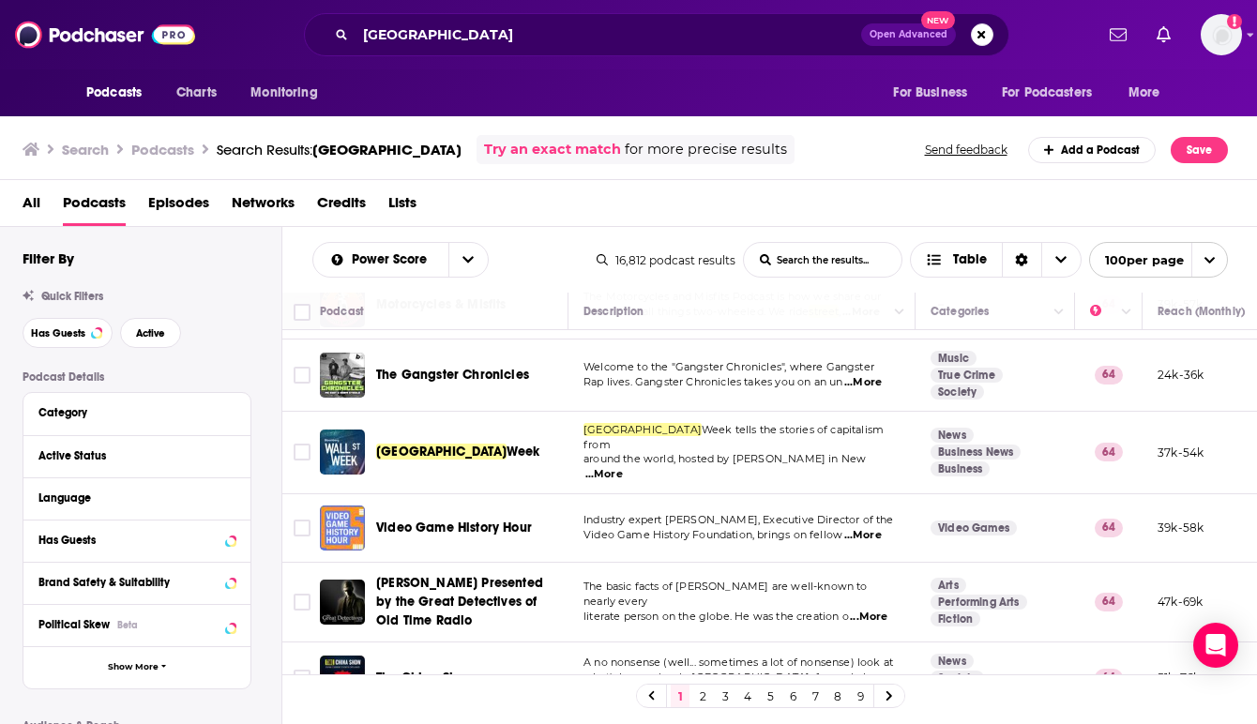
scroll to position [5462, 0]
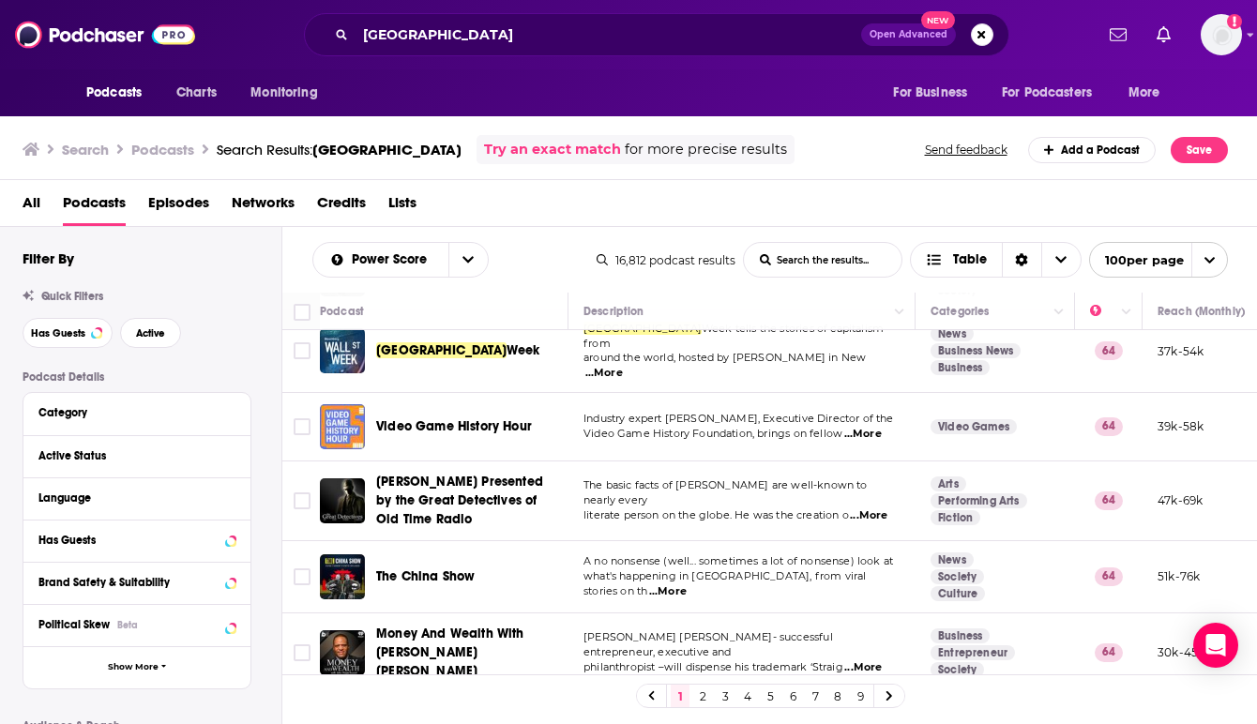
click at [866, 660] on span "...More" at bounding box center [863, 667] width 38 height 15
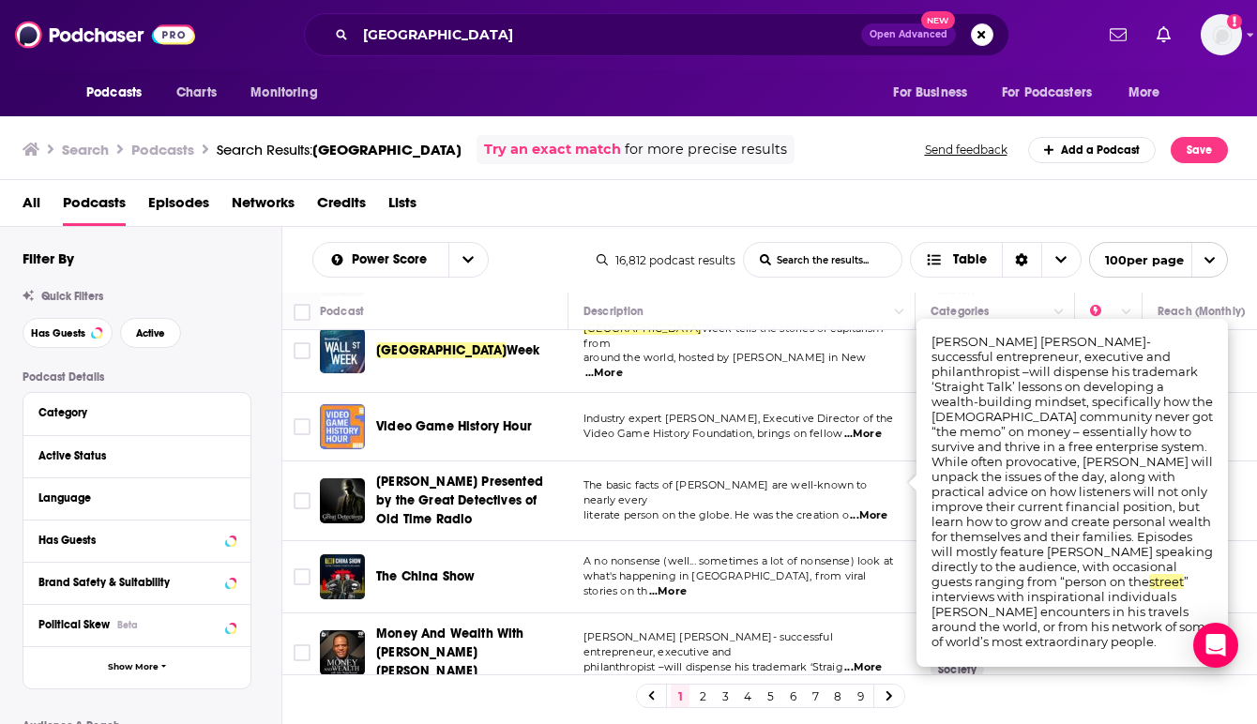
click at [866, 660] on span "...More" at bounding box center [863, 667] width 38 height 15
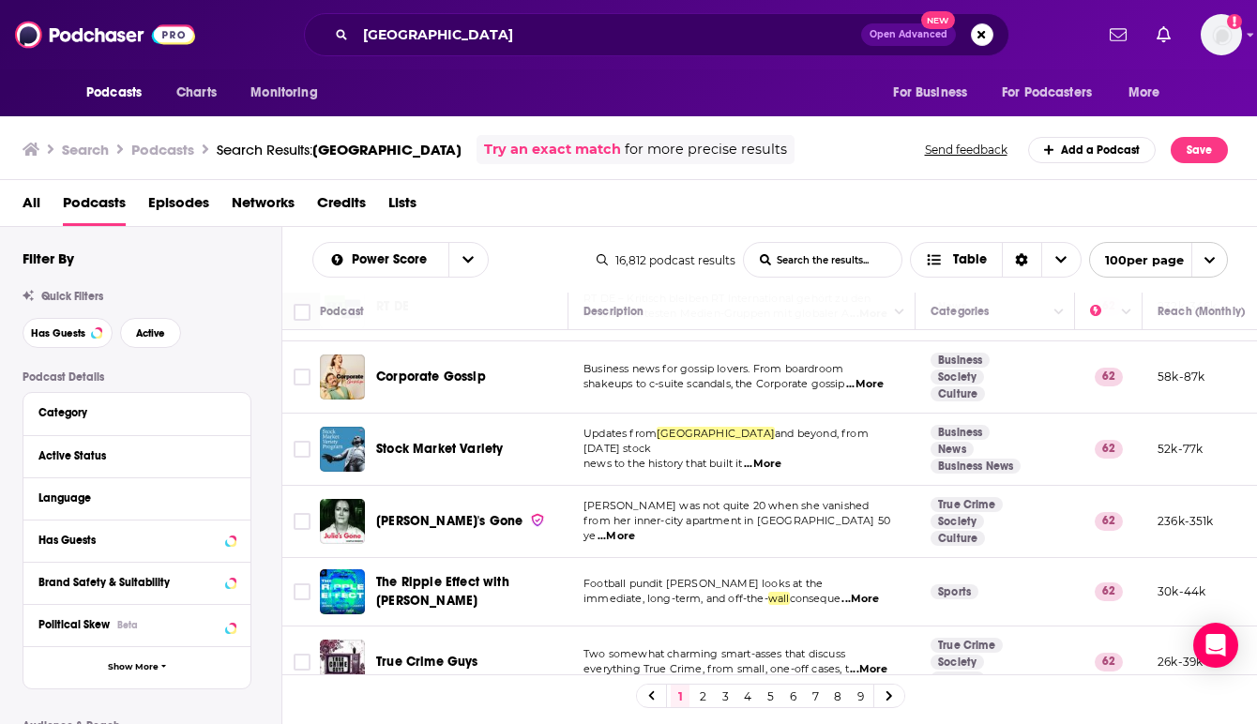
scroll to position [6801, 0]
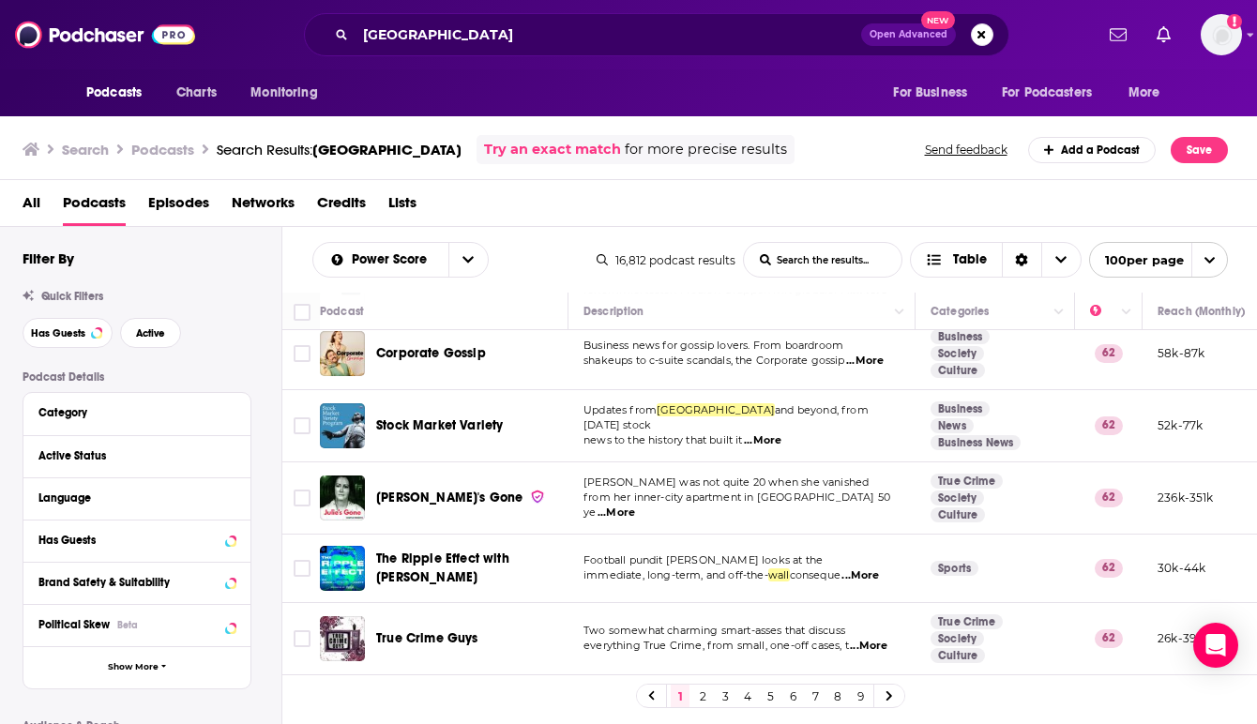
click at [701, 695] on link "2" at bounding box center [702, 696] width 19 height 23
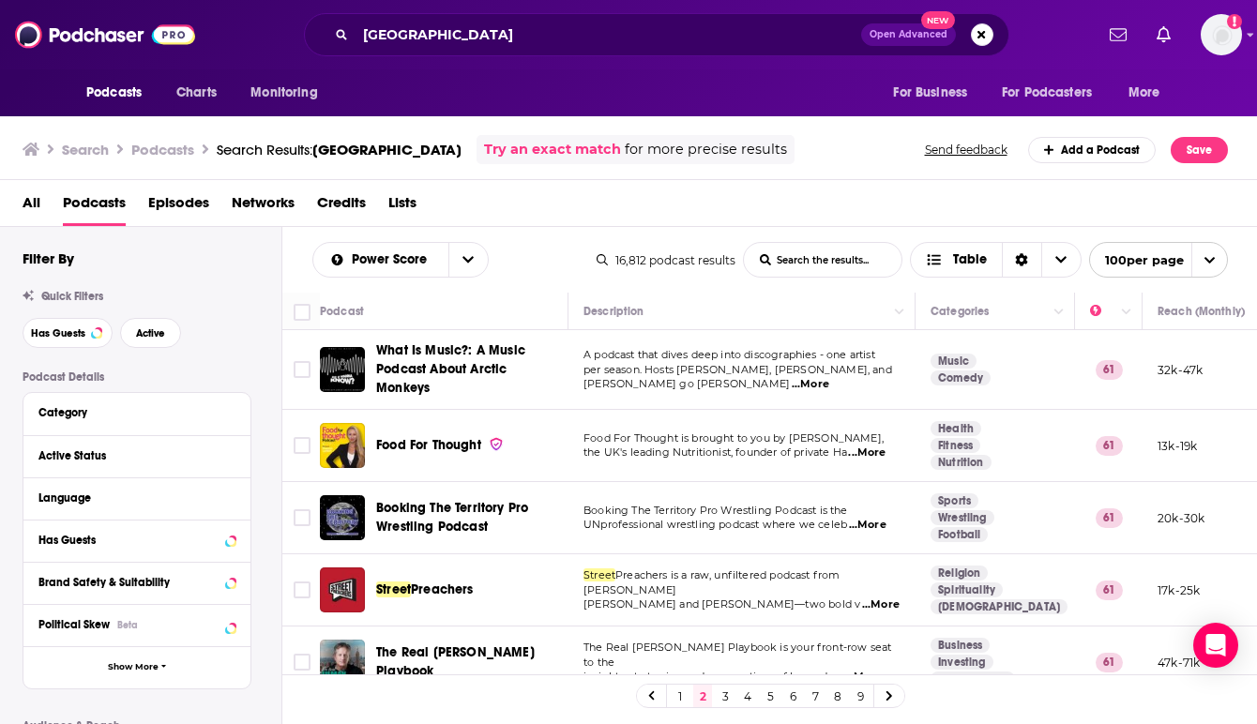
click at [568, 443] on div "Food For Thought" at bounding box center [473, 445] width 195 height 19
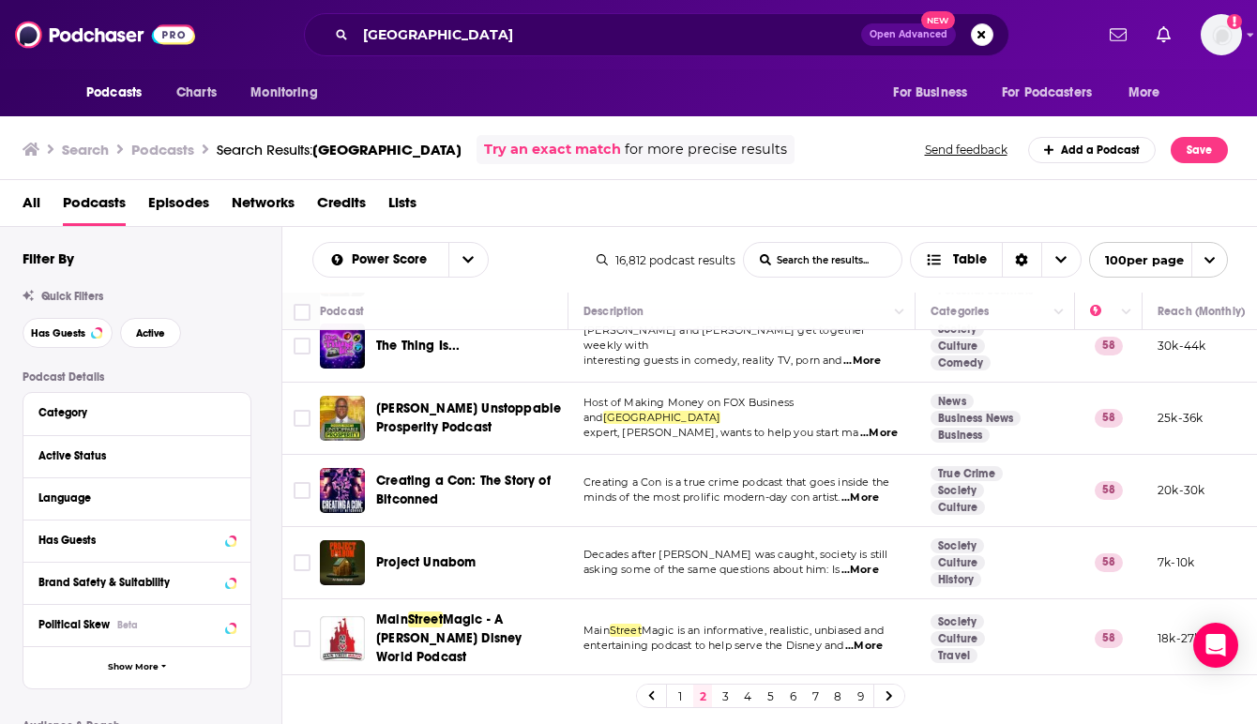
scroll to position [3448, 0]
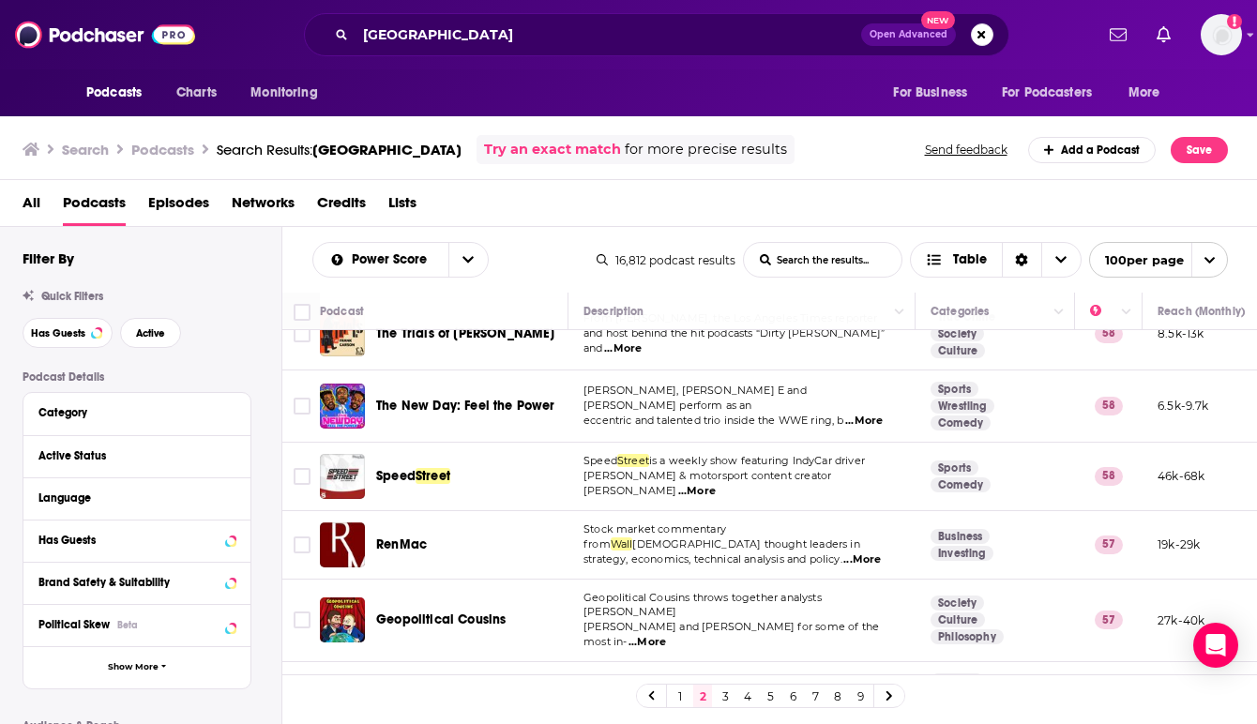
scroll to position [3828, 0]
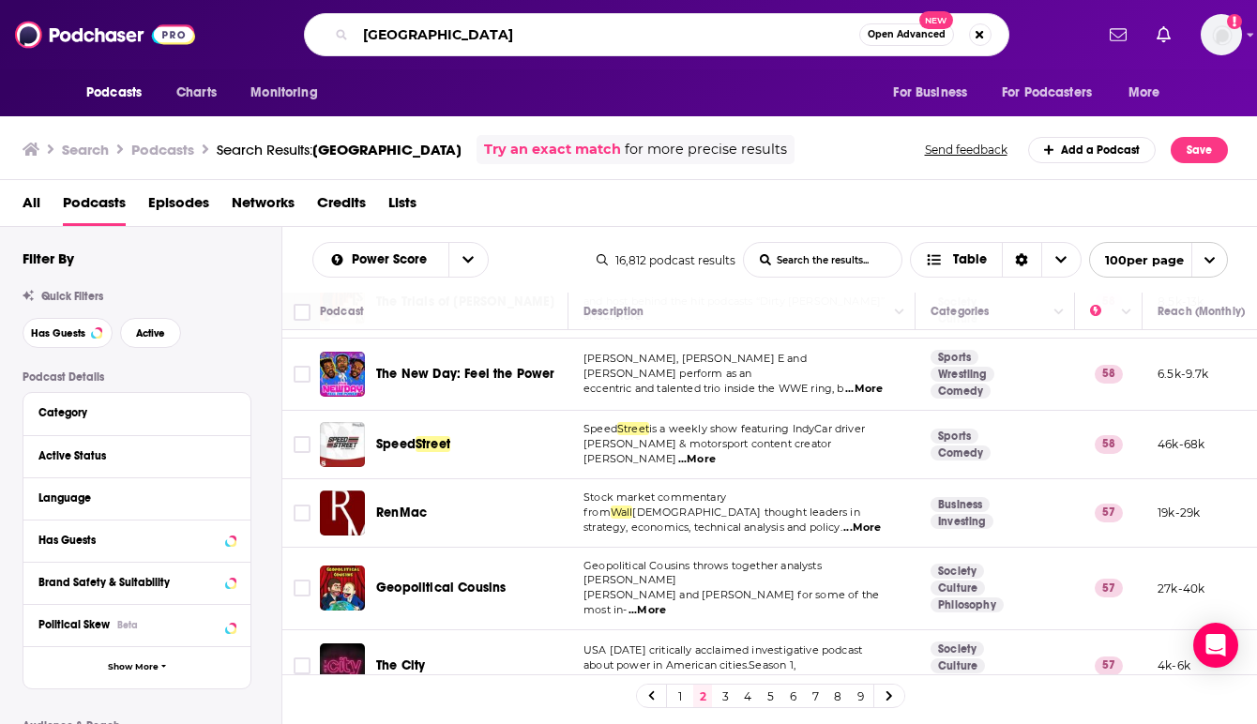
drag, startPoint x: 452, startPoint y: 38, endPoint x: 316, endPoint y: 38, distance: 136.0
click at [316, 38] on div "Wall Street Open Advanced New" at bounding box center [657, 34] width 706 height 43
type input "stock market"
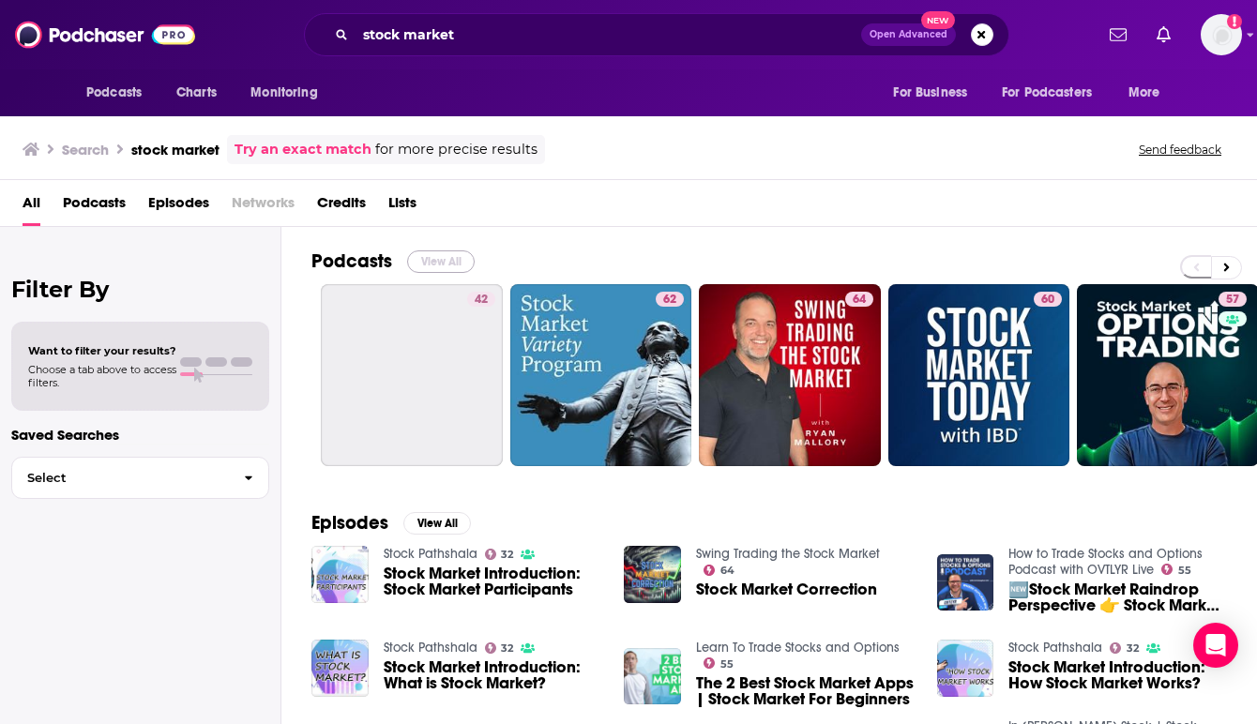
click at [434, 252] on button "View All" at bounding box center [441, 261] width 68 height 23
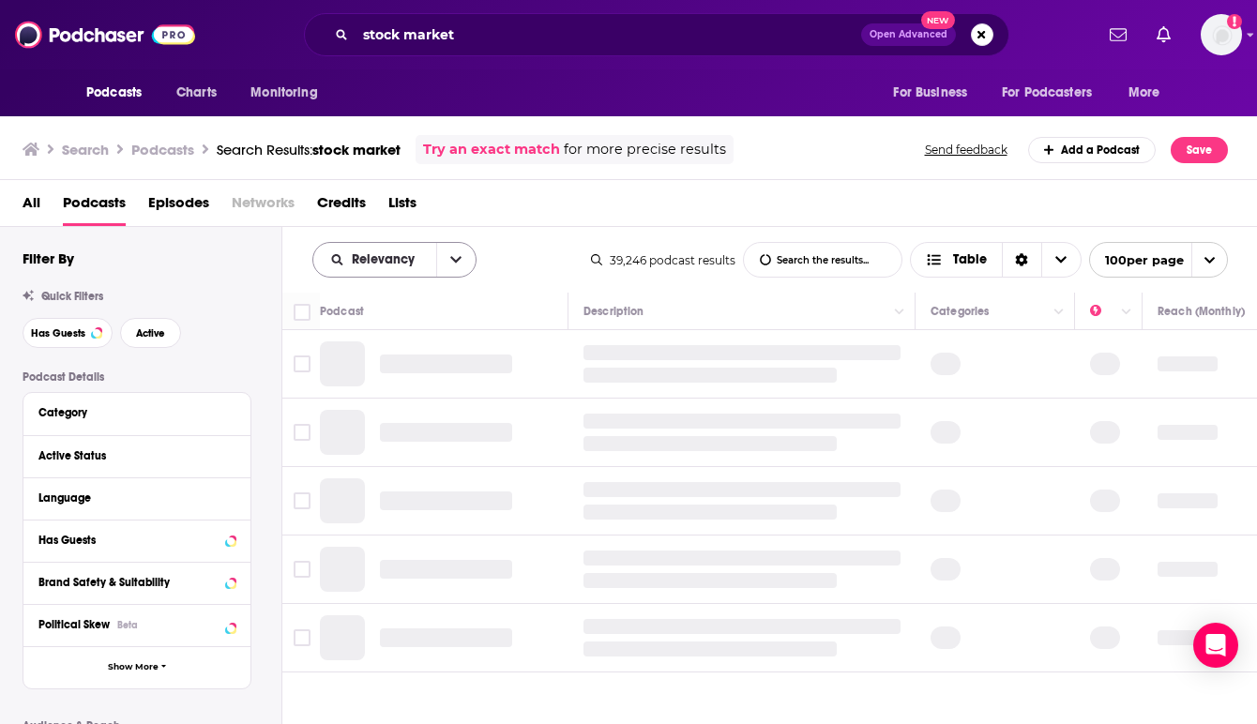
click at [454, 260] on icon "open menu" at bounding box center [455, 259] width 11 height 13
click at [388, 422] on span "Power Score" at bounding box center [406, 420] width 111 height 10
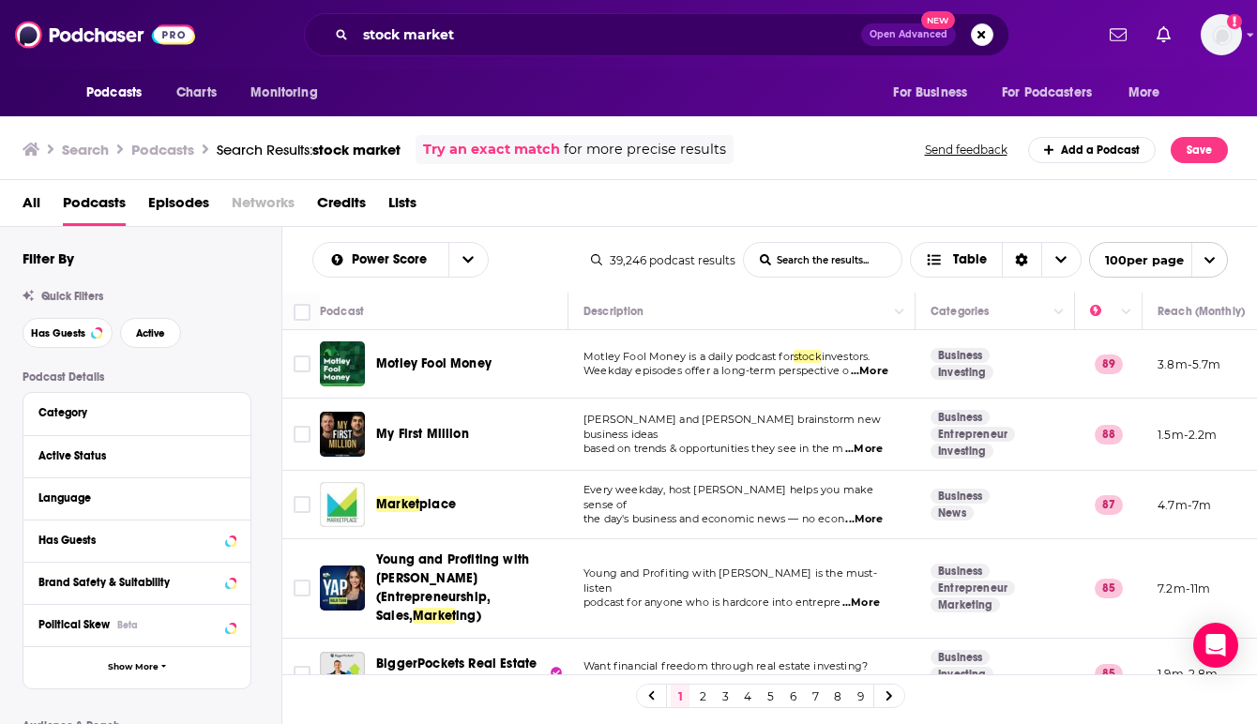
click at [568, 369] on div "Motley Fool Money" at bounding box center [473, 364] width 195 height 19
click at [64, 329] on span "Has Guests" at bounding box center [58, 333] width 54 height 10
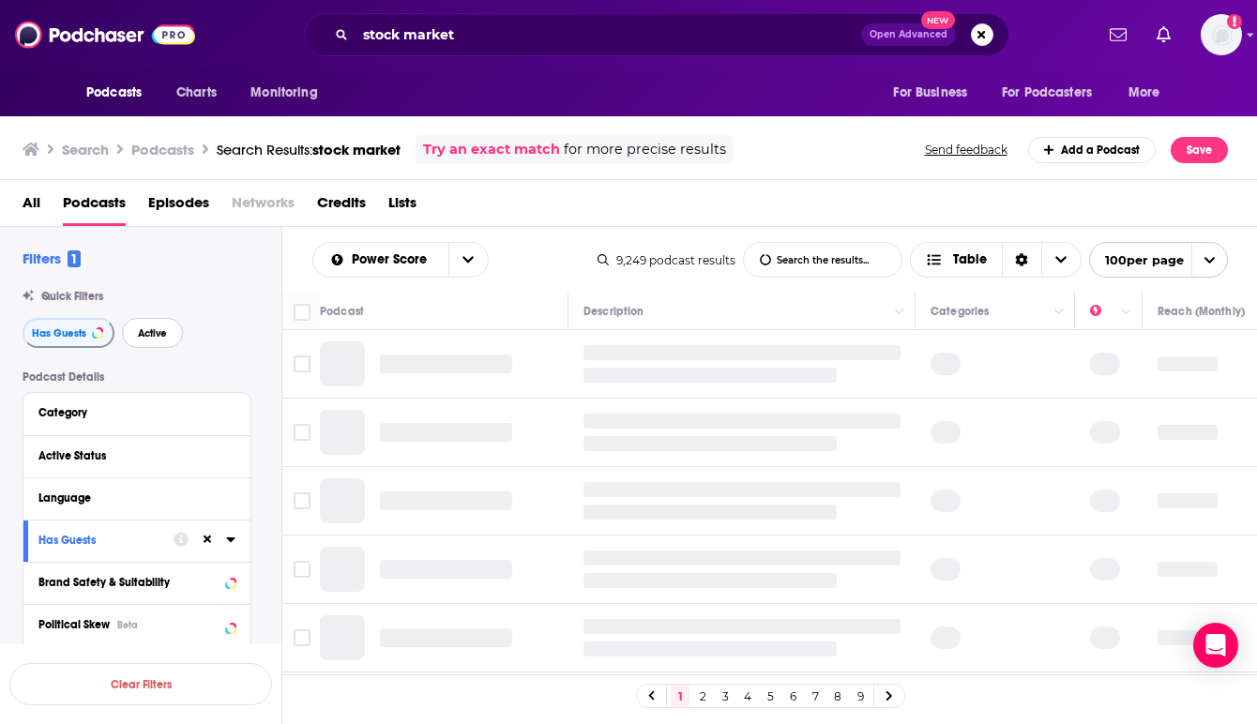
click at [142, 333] on span "Active" at bounding box center [152, 333] width 29 height 10
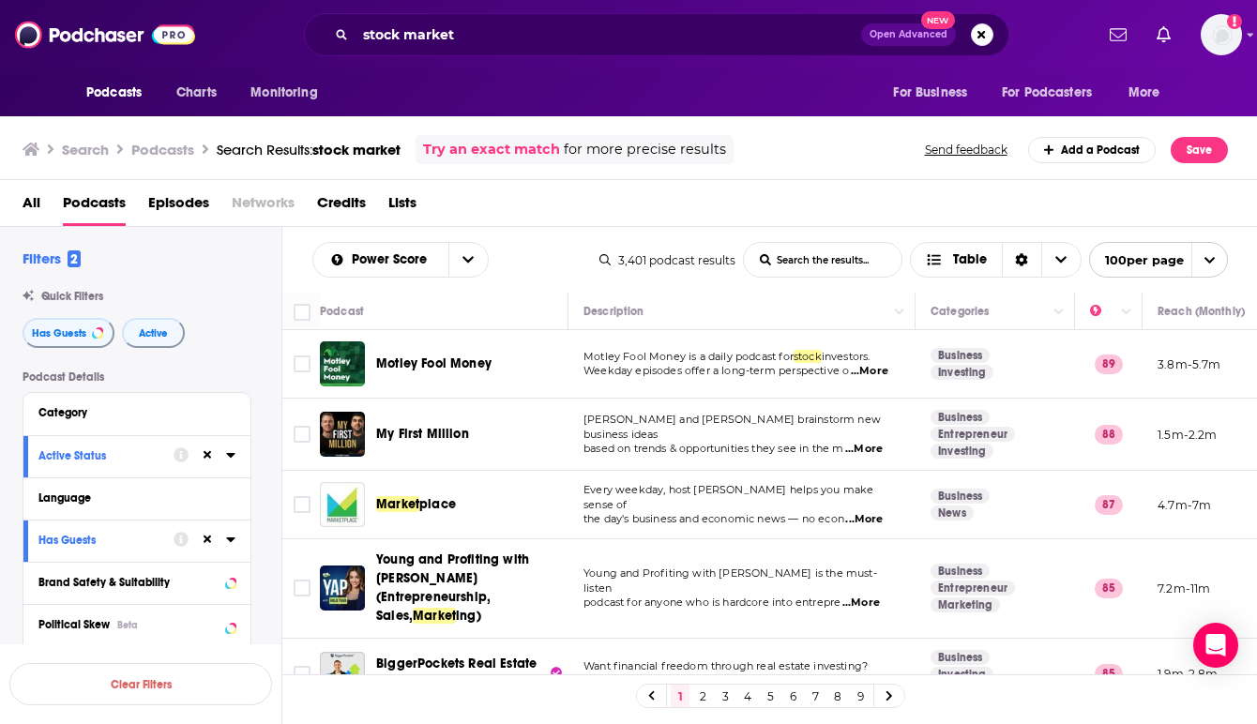
click at [870, 372] on span "...More" at bounding box center [870, 371] width 38 height 15
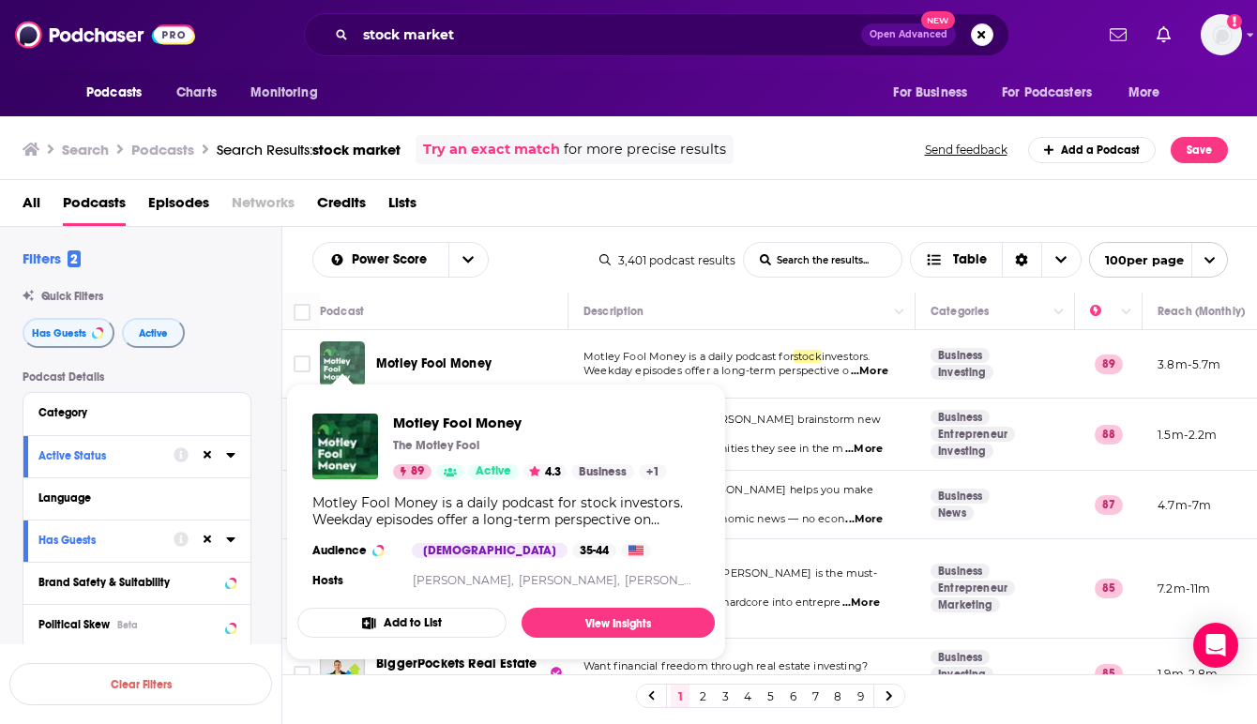
click at [347, 360] on img "Motley Fool Money" at bounding box center [342, 363] width 45 height 45
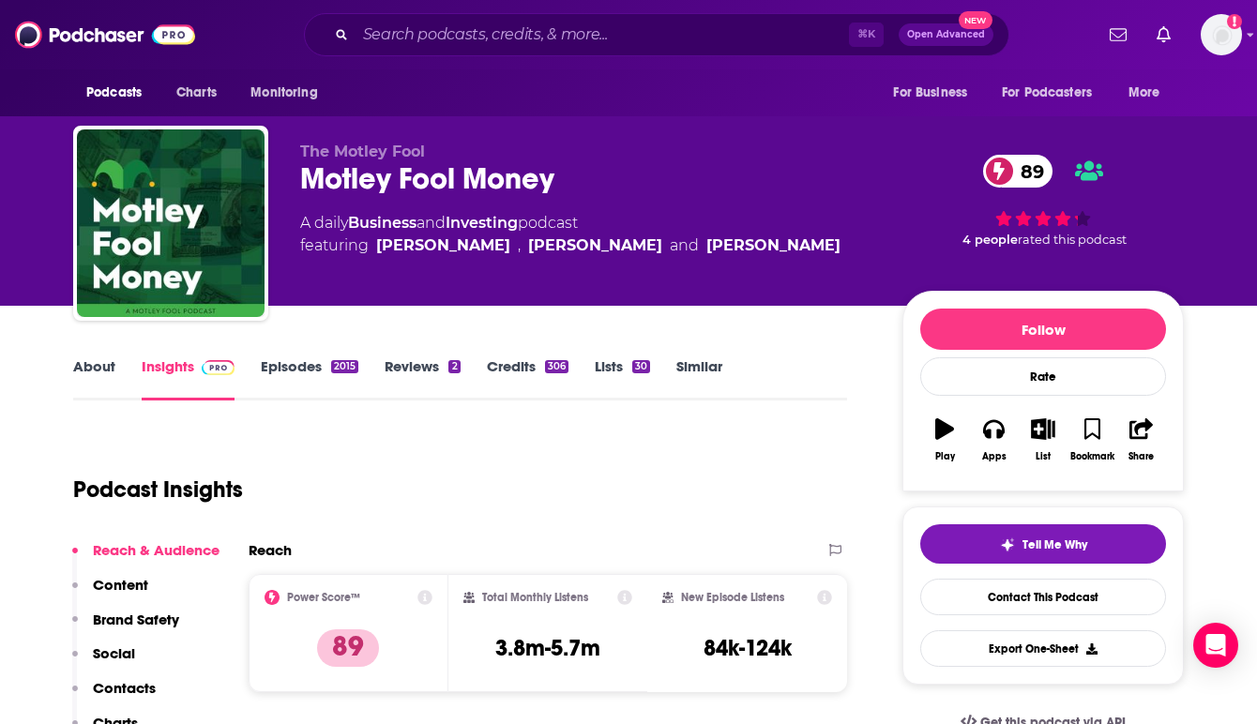
click at [490, 466] on div "Podcast Insights" at bounding box center [452, 479] width 759 height 96
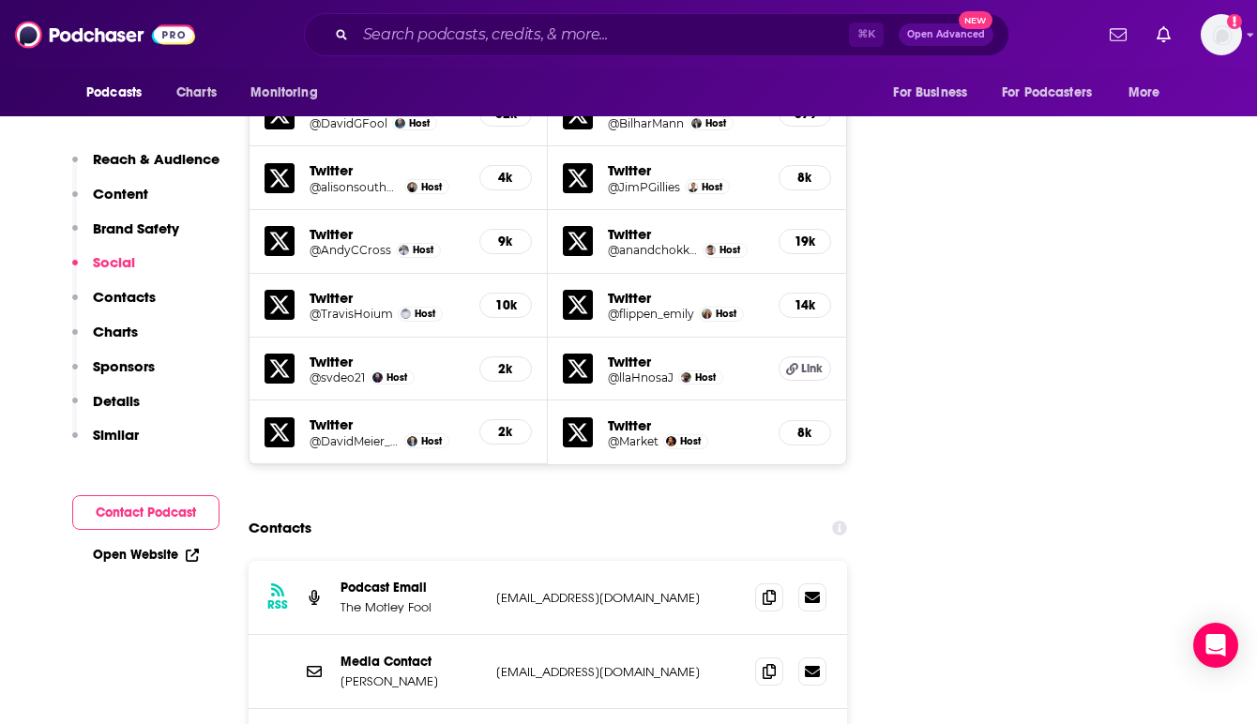
scroll to position [2927, 0]
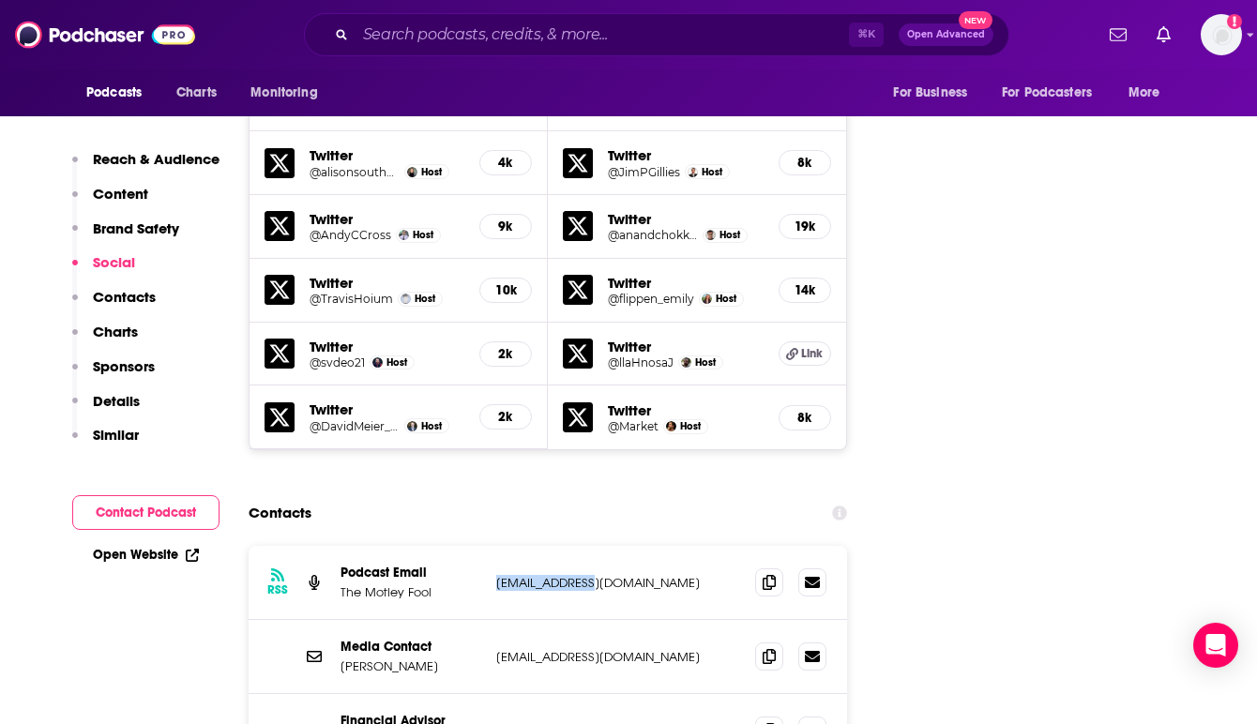
drag, startPoint x: 601, startPoint y: 480, endPoint x: 493, endPoint y: 485, distance: 108.9
click at [493, 546] on div "RSS Podcast Email The Motley Fool radio@fool.com radio@fool.com" at bounding box center [548, 583] width 599 height 74
copy p "radio@fool.com"
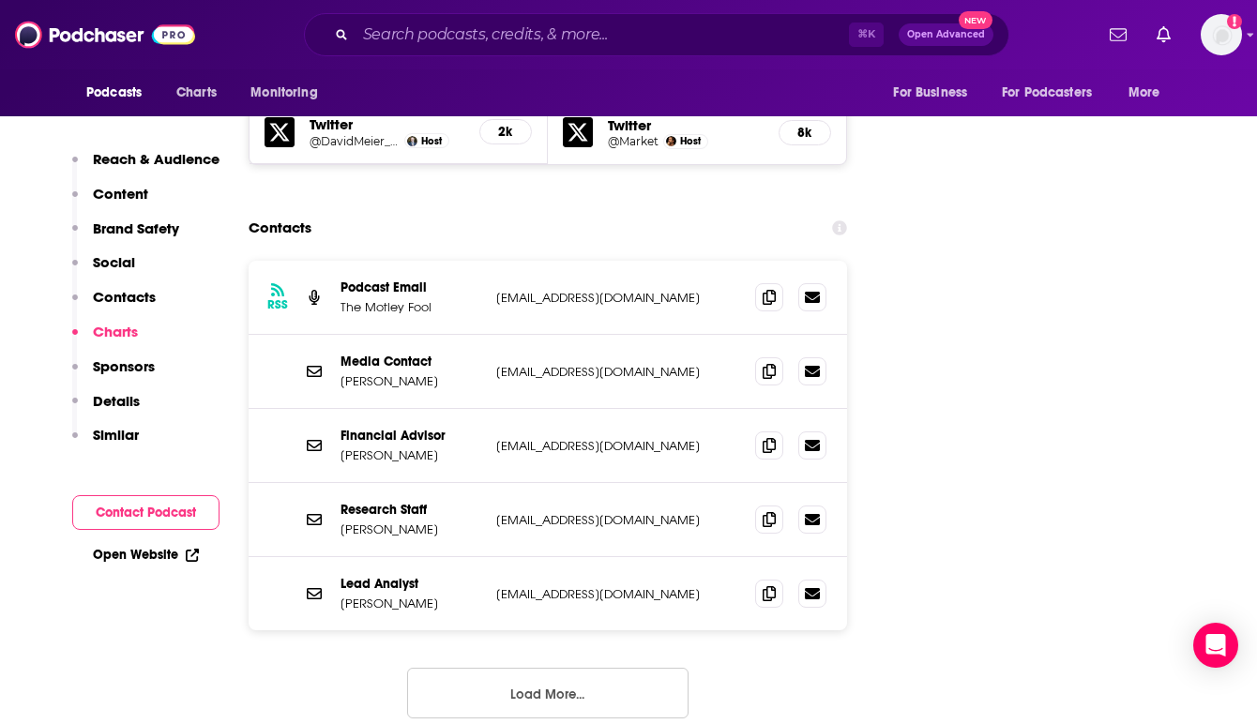
scroll to position [3196, 0]
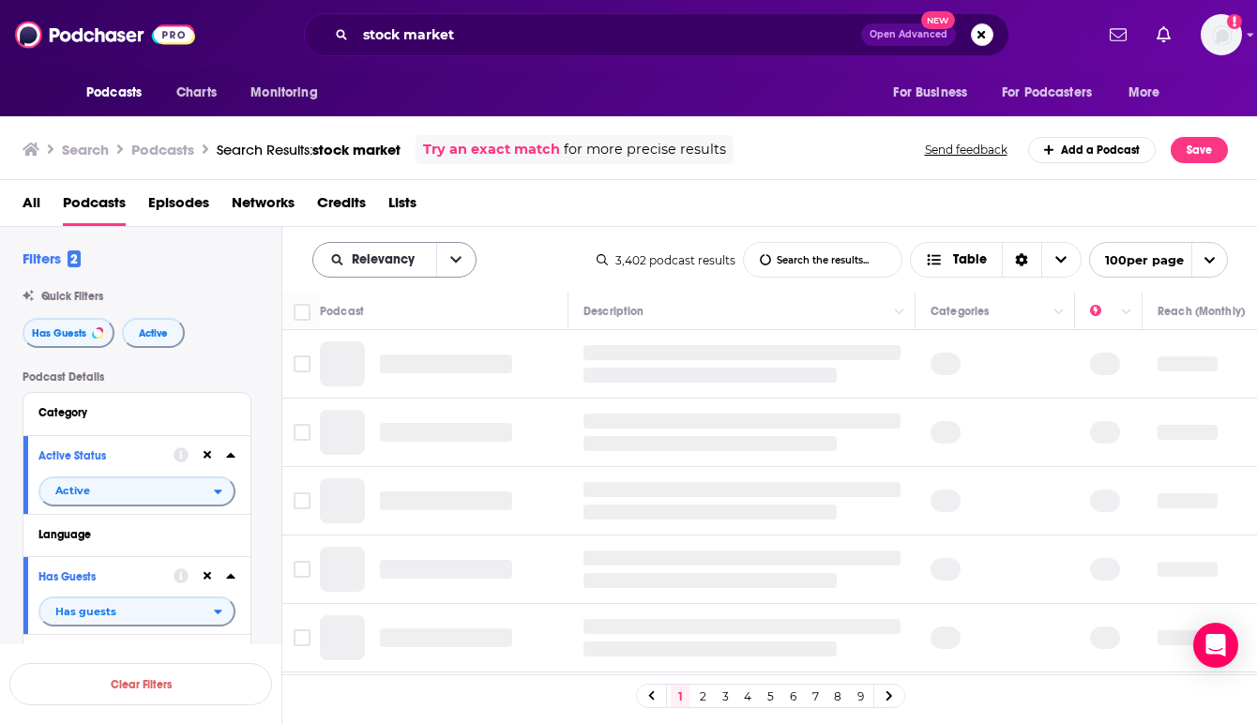
click at [451, 258] on icon "open menu" at bounding box center [455, 260] width 11 height 7
click at [390, 416] on span "Power Score" at bounding box center [406, 420] width 111 height 10
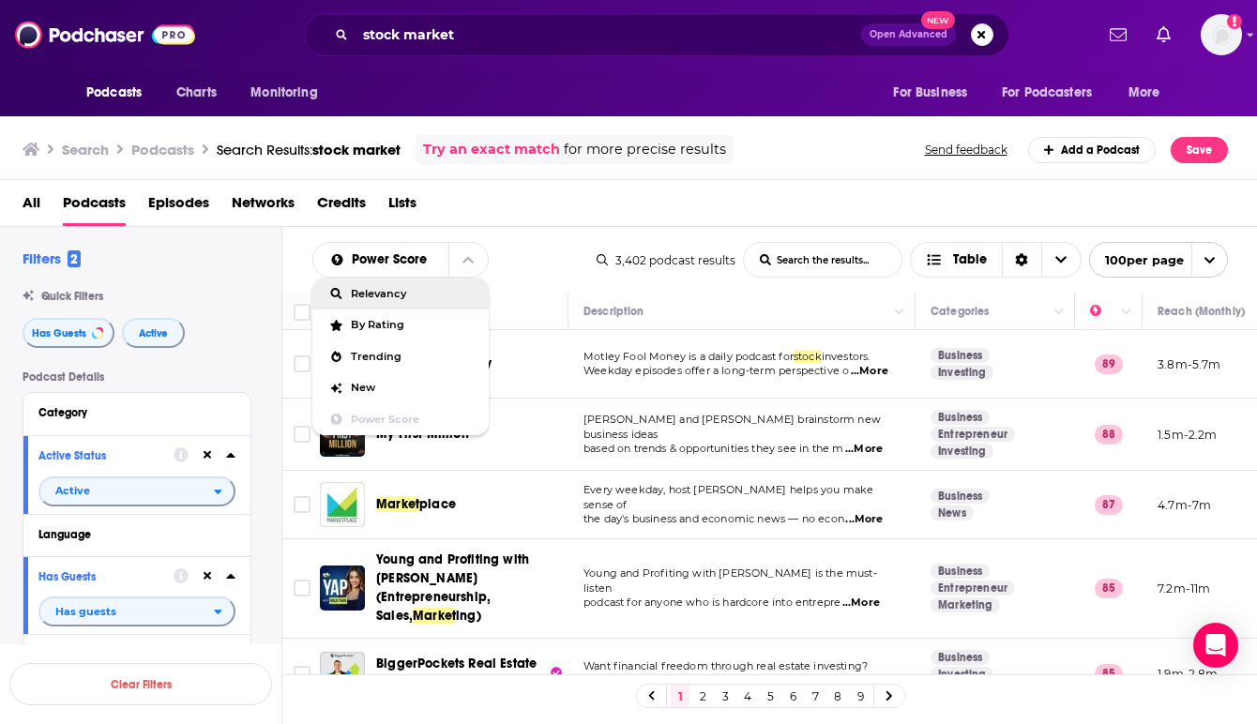
click at [568, 531] on td "Market place" at bounding box center [444, 505] width 249 height 68
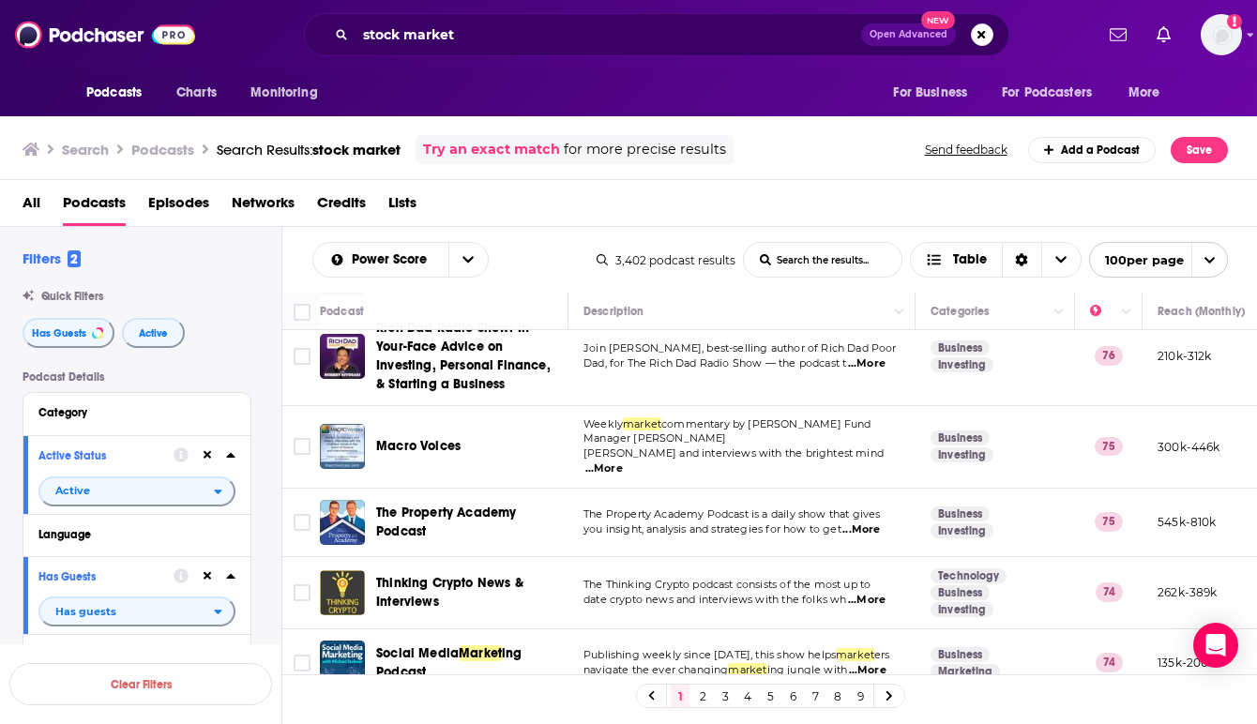
scroll to position [1201, 0]
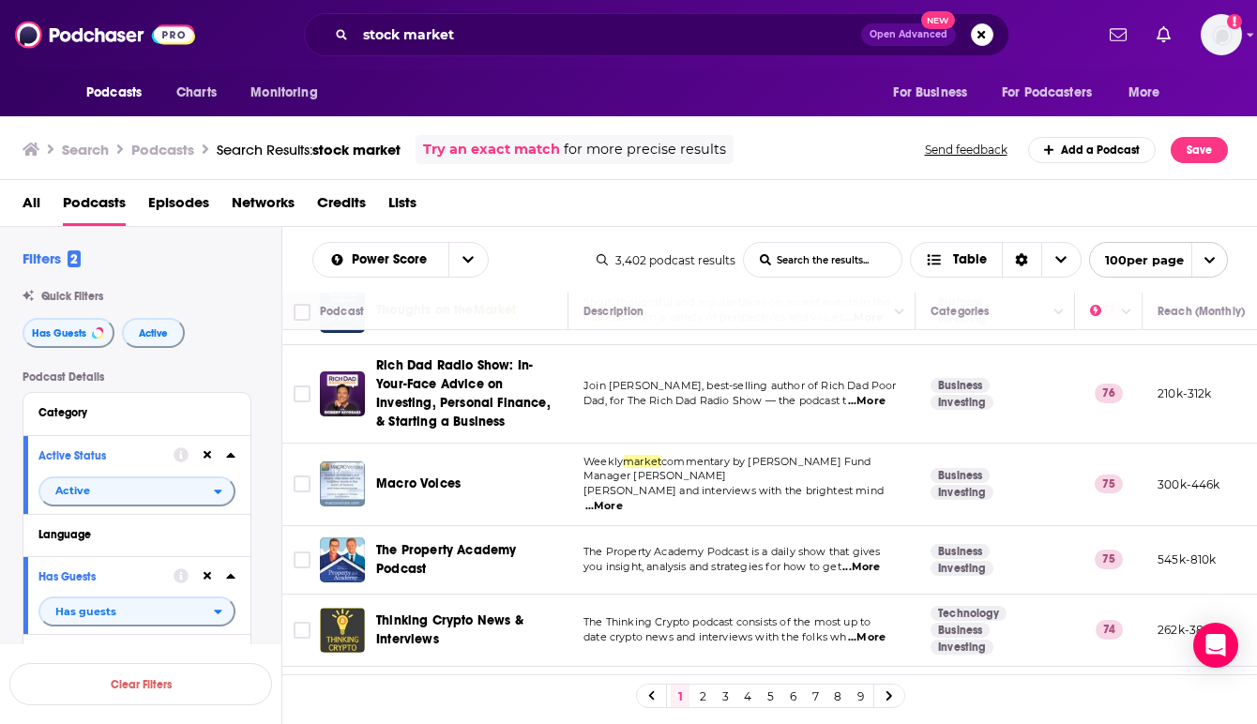
click at [344, 439] on div "Podcasts Charts Monitoring stock market Open Advanced New For Business For Podc…" at bounding box center [628, 362] width 1257 height 724
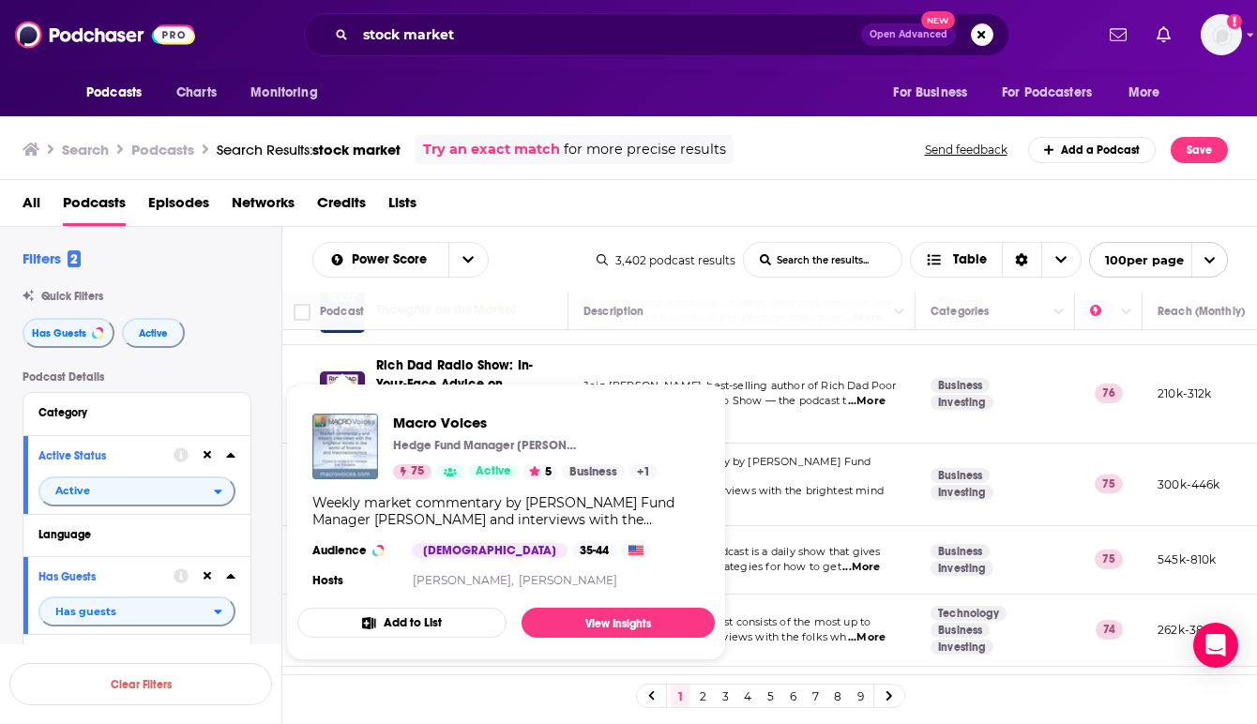
click at [348, 470] on img "Macro Voices" at bounding box center [345, 447] width 66 height 66
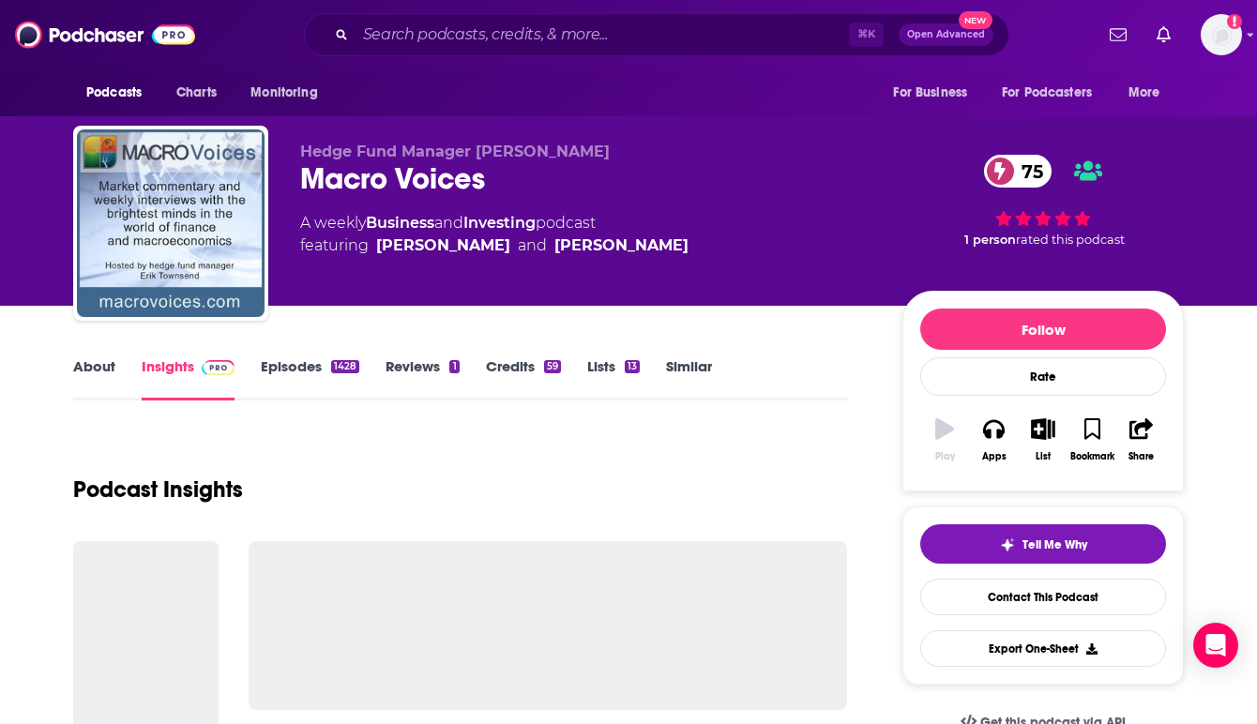
click at [532, 479] on div "Podcast Insights" at bounding box center [460, 479] width 774 height 96
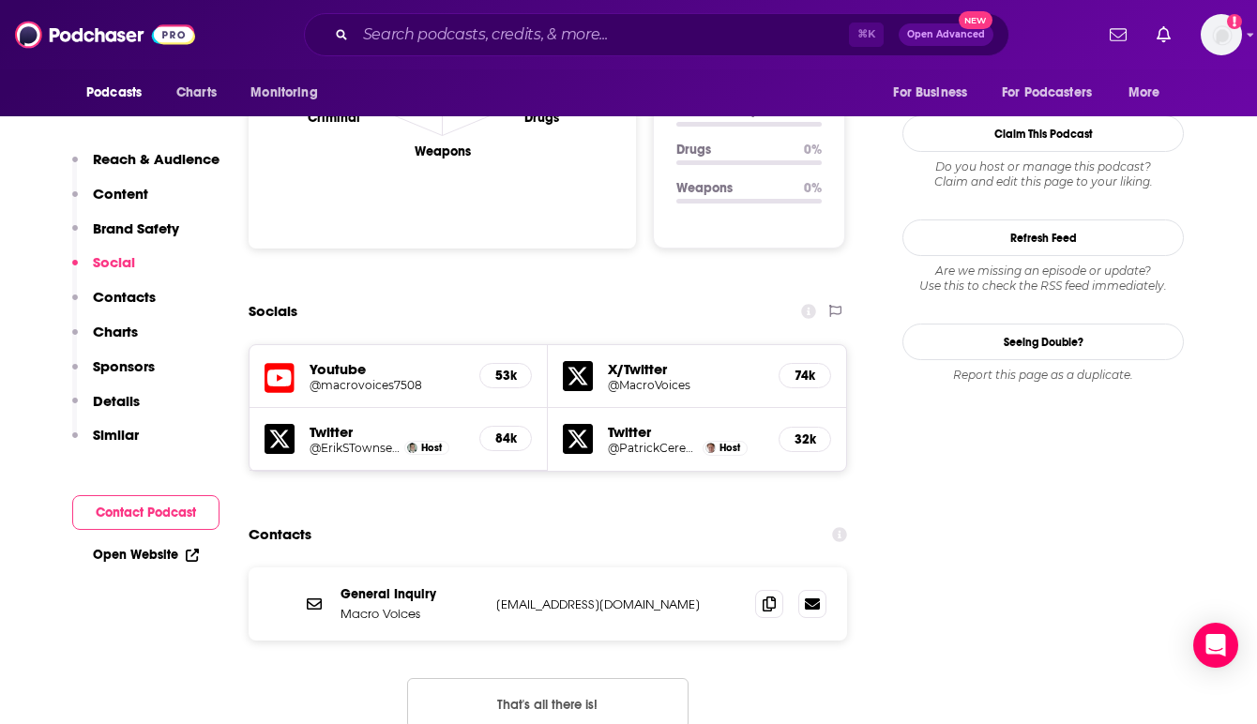
scroll to position [1914, 0]
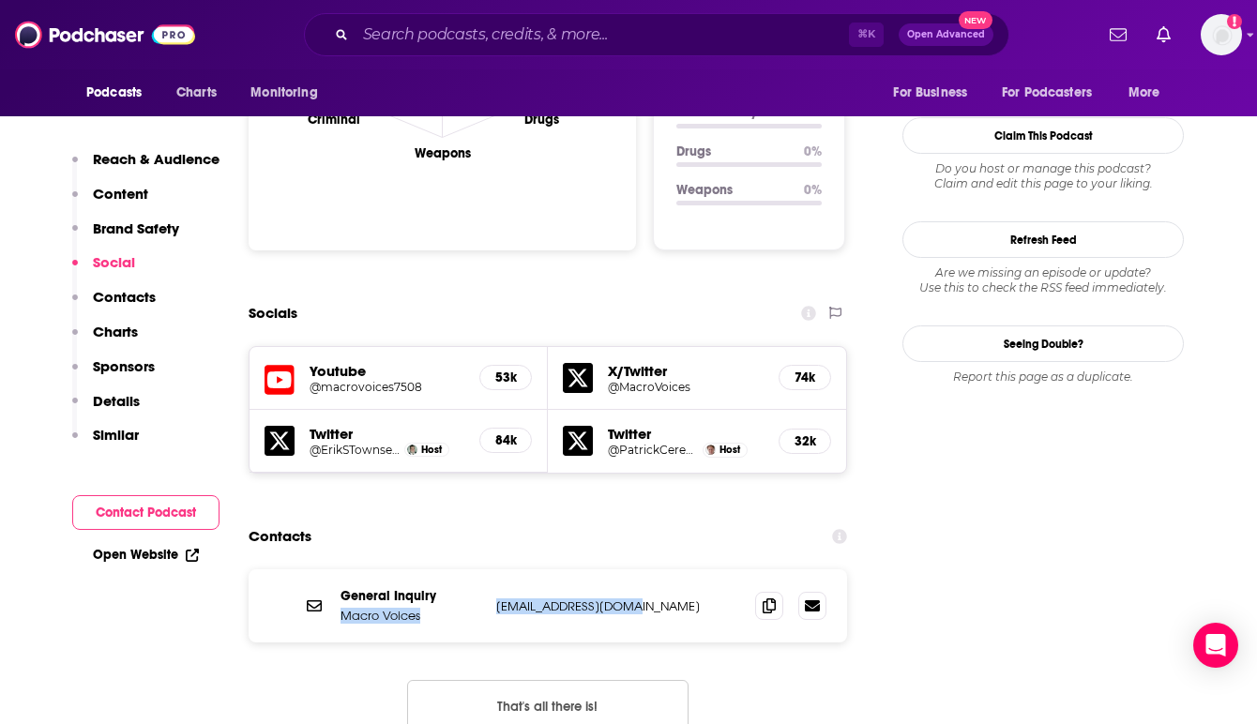
drag, startPoint x: 653, startPoint y: 513, endPoint x: 483, endPoint y: 514, distance: 169.8
click at [483, 569] on div "General Inquiry Macro Voices info@macrovoices.com info@macrovoices.com" at bounding box center [548, 605] width 599 height 73
click at [557, 599] on p "info@macrovoices.com" at bounding box center [618, 607] width 244 height 16
drag, startPoint x: 630, startPoint y: 516, endPoint x: 493, endPoint y: 516, distance: 136.0
click at [493, 569] on div "General Inquiry Macro Voices info@macrovoices.com info@macrovoices.com" at bounding box center [548, 605] width 599 height 73
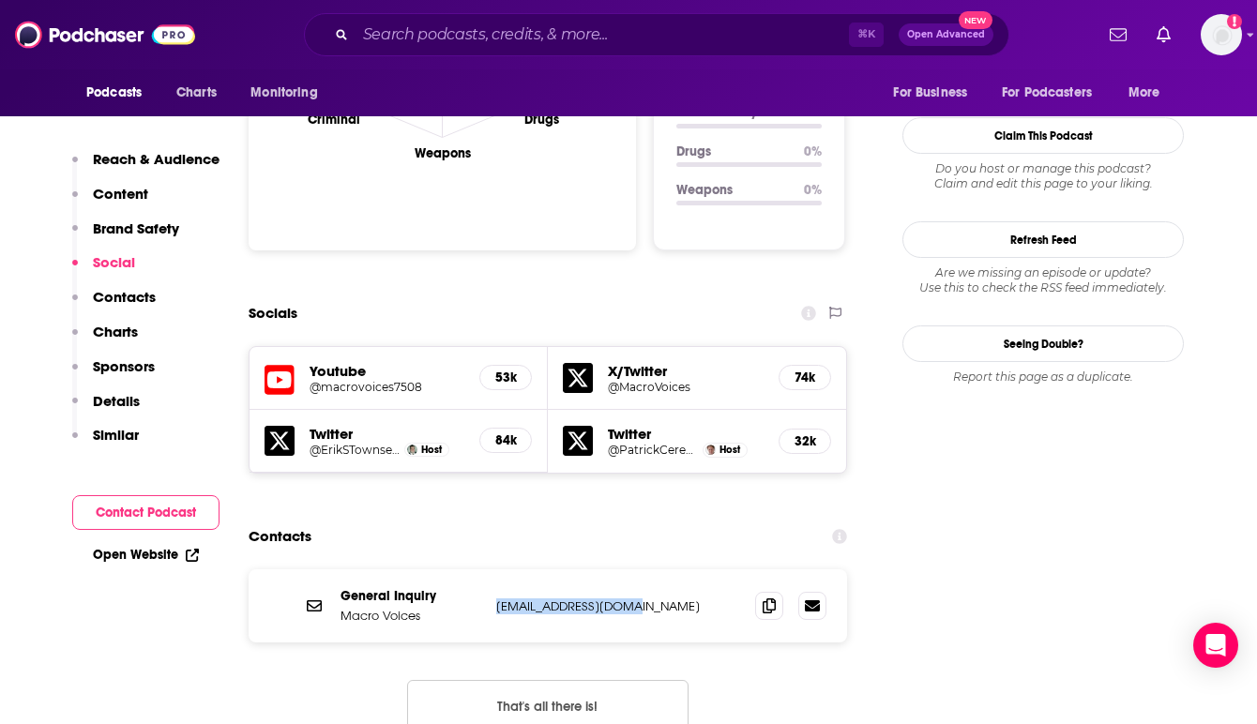
copy p "info@macrovoices.com"
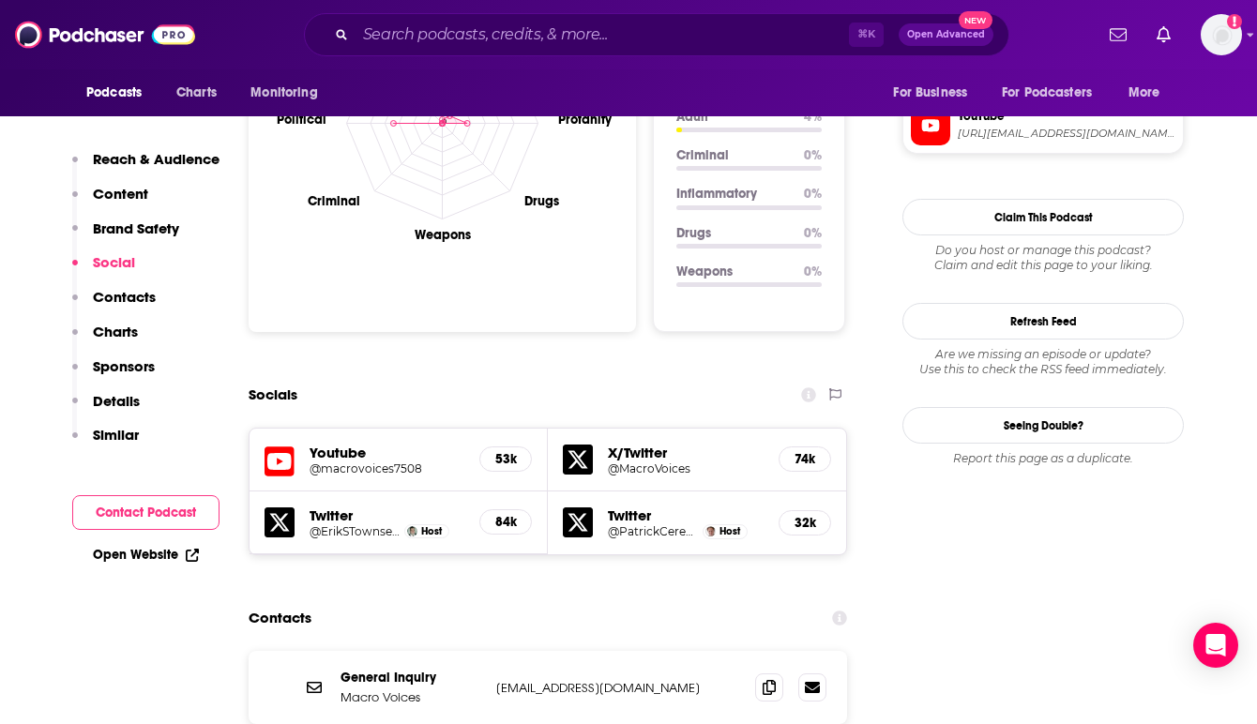
scroll to position [0, 0]
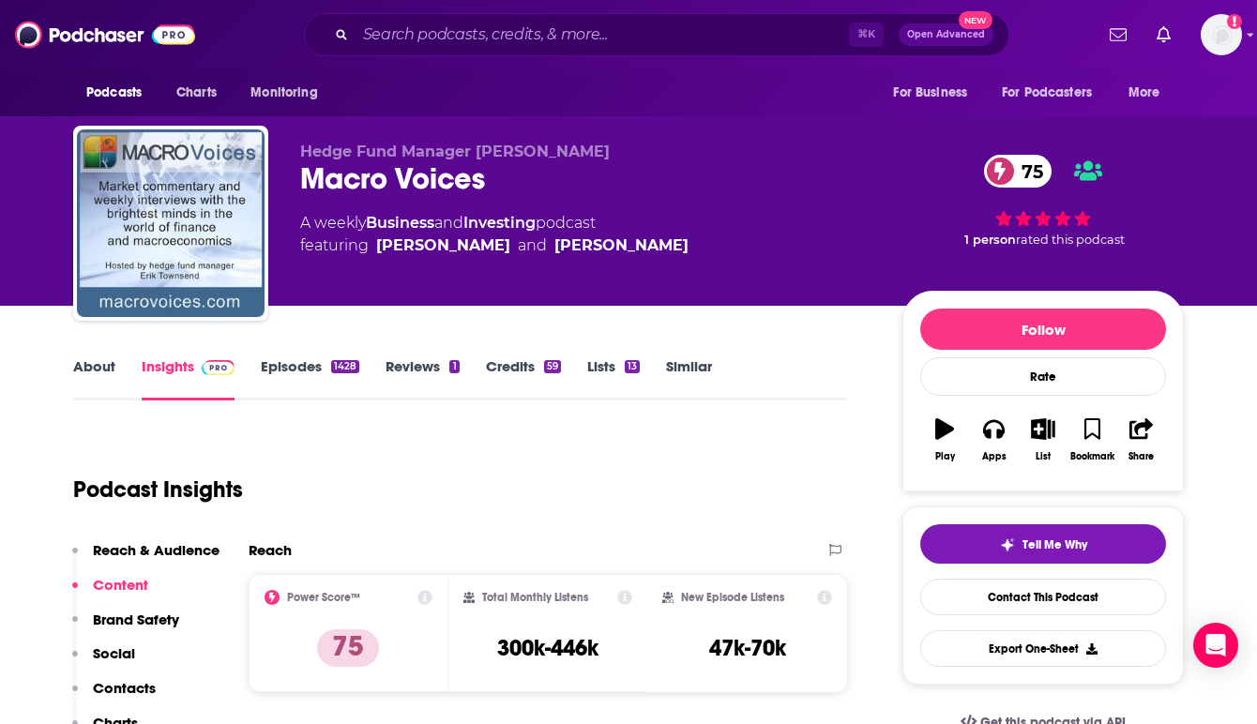
click at [1243, 114] on nav "Podcasts Charts Monitoring For Business For Podcasters More" at bounding box center [628, 92] width 1257 height 47
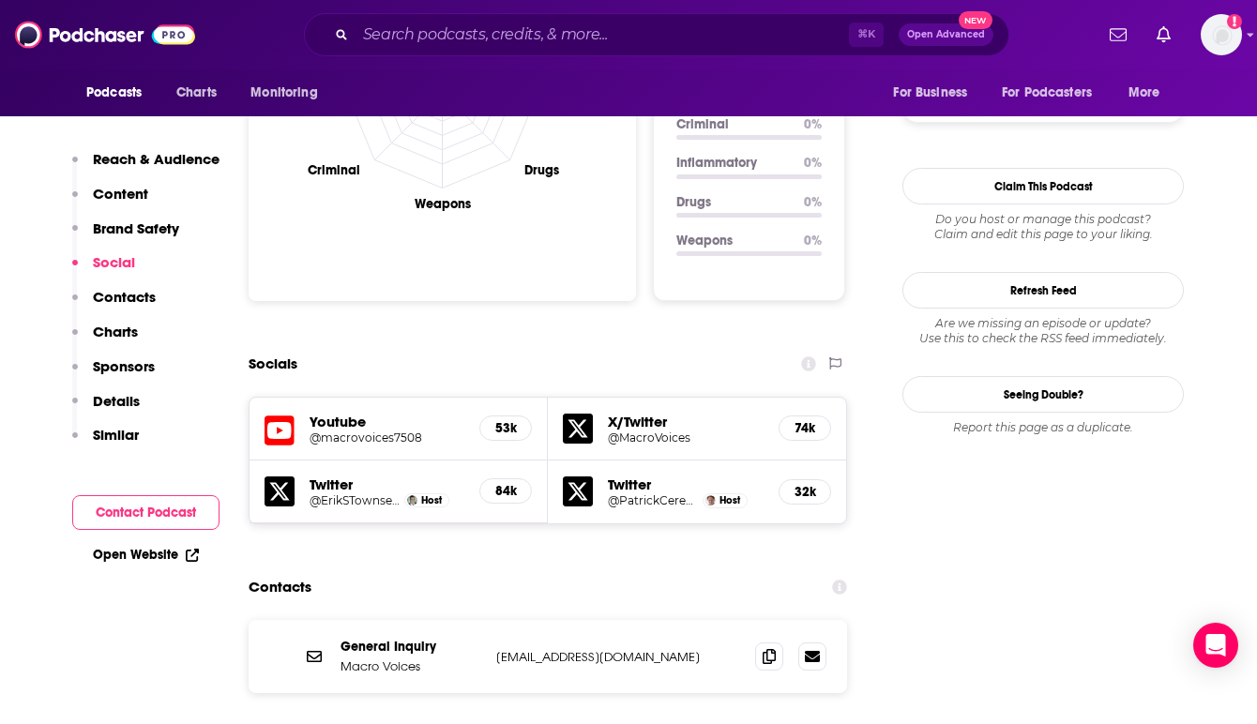
scroll to position [1970, 0]
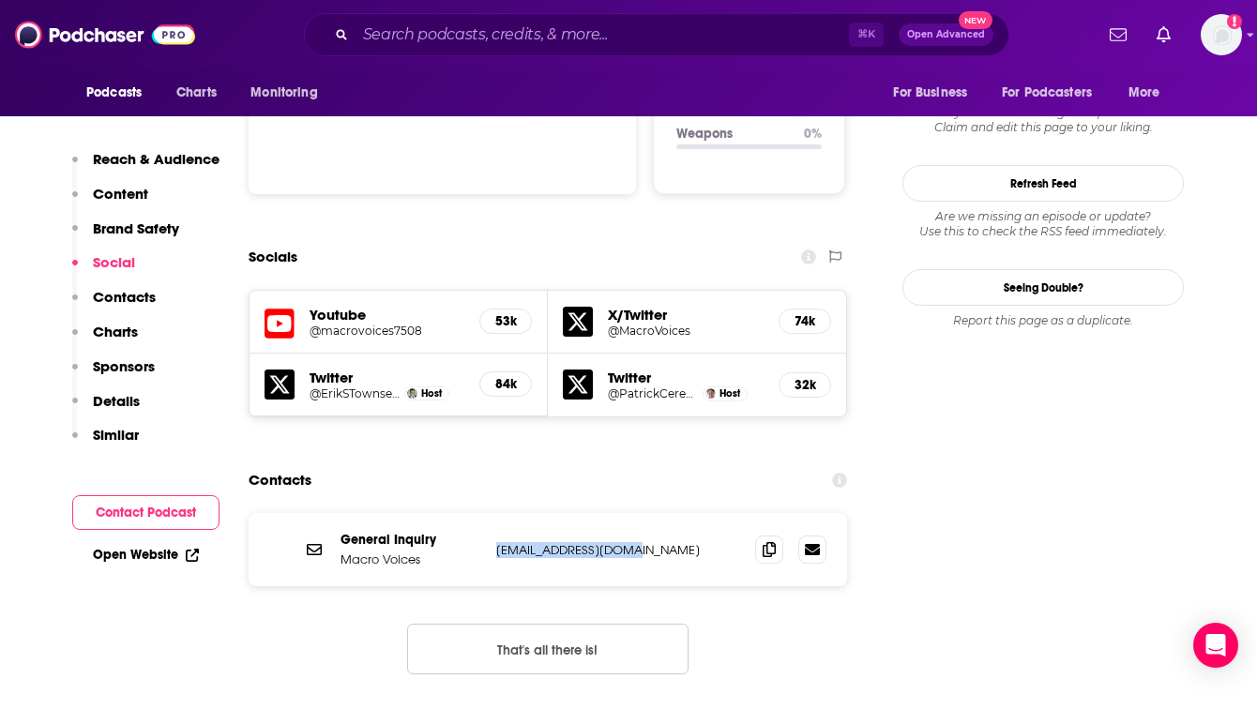
drag, startPoint x: 637, startPoint y: 459, endPoint x: 495, endPoint y: 460, distance: 141.7
click at [495, 513] on div "General Inquiry Macro Voices info@macrovoices.com info@macrovoices.com" at bounding box center [548, 549] width 599 height 73
copy p "info@macrovoices.com"
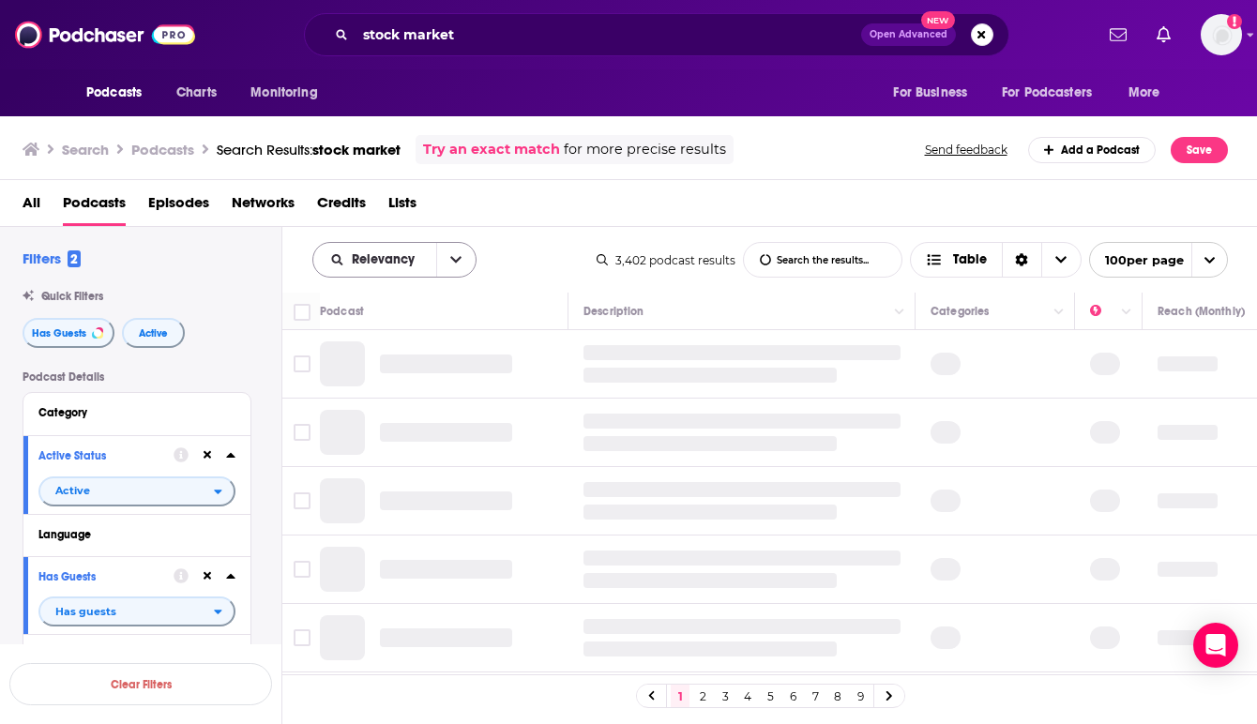
click at [450, 271] on button "open menu" at bounding box center [455, 260] width 39 height 34
click at [398, 409] on div "Power Score" at bounding box center [394, 420] width 164 height 32
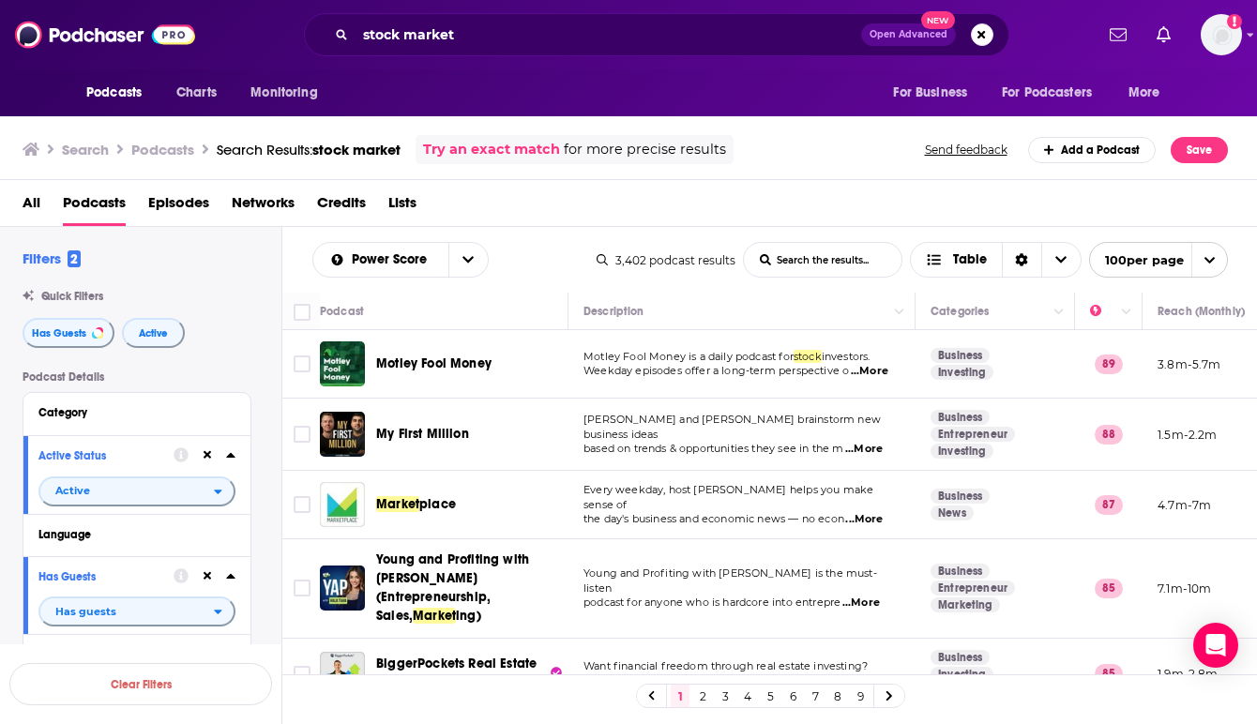
click at [568, 413] on div "My First Million" at bounding box center [473, 434] width 195 height 45
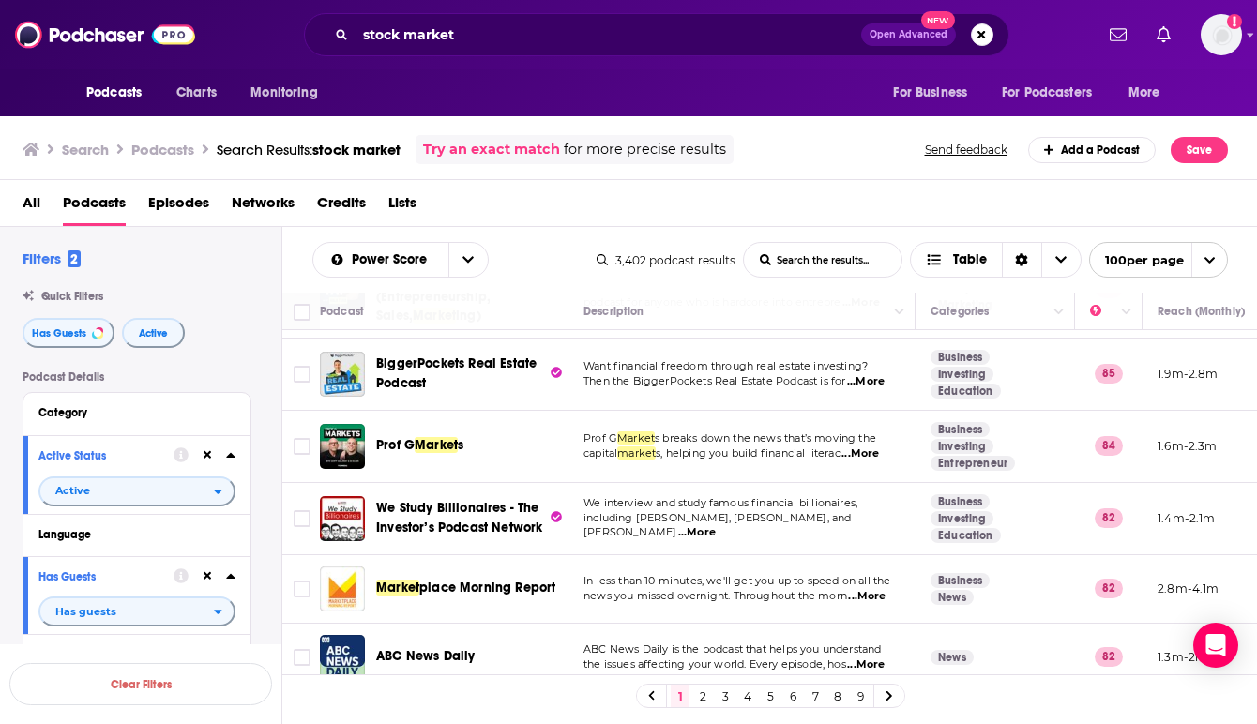
scroll to position [338, 0]
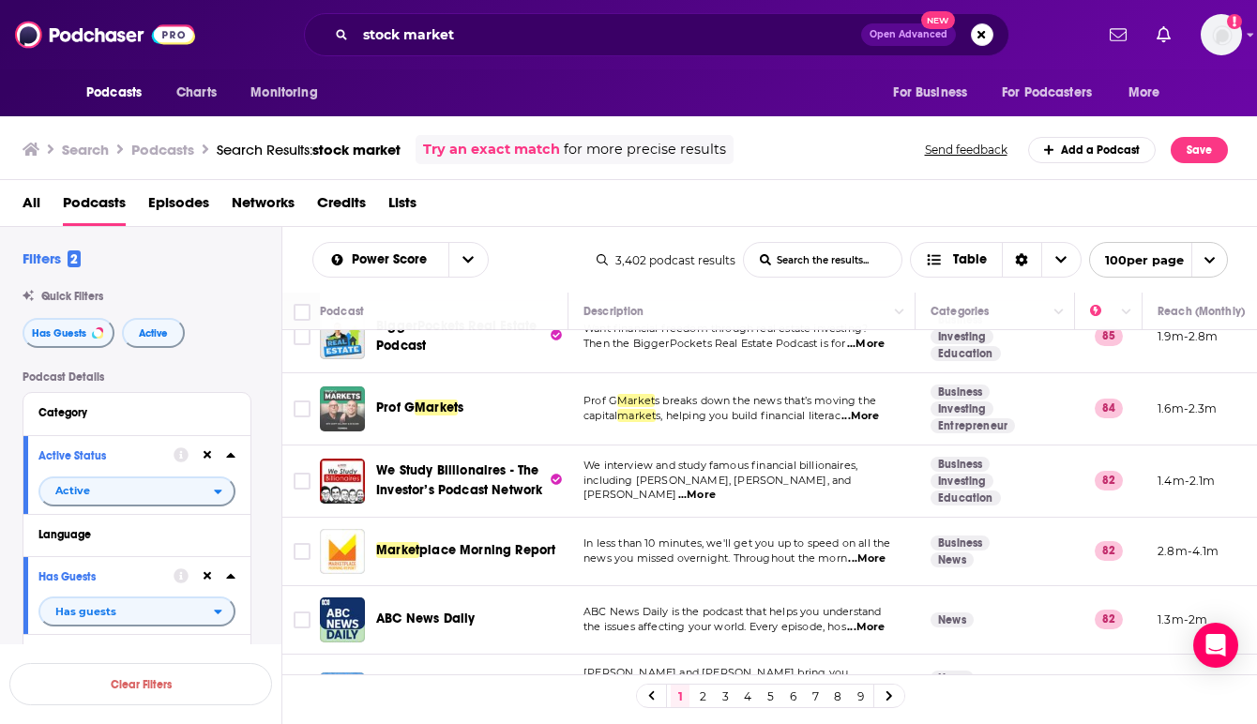
click at [337, 389] on div "Podcasts Charts Monitoring stock market Open Advanced New For Business For Podc…" at bounding box center [628, 362] width 1257 height 724
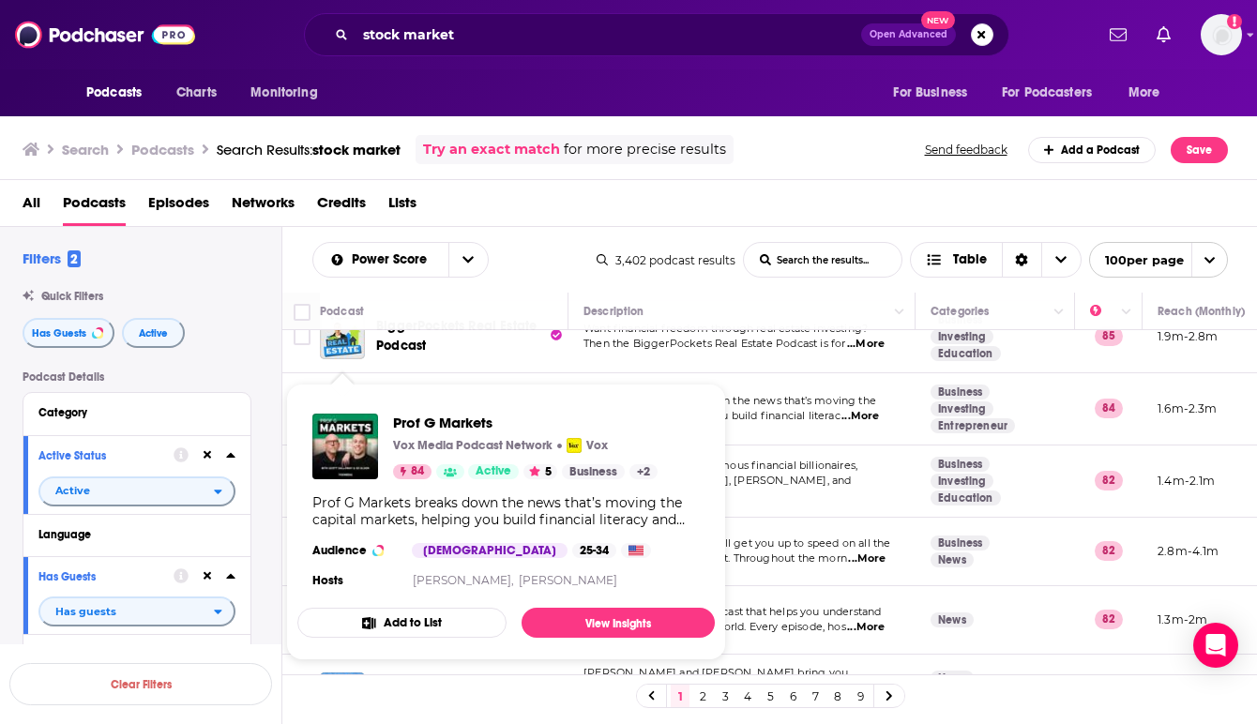
click at [337, 384] on span "Prof G Markets Vox Media Podcast Network Vox 84 Active 5 Business + 2 Prof G Ma…" at bounding box center [505, 522] width 417 height 277
click at [342, 433] on img "Prof G Markets" at bounding box center [345, 447] width 66 height 66
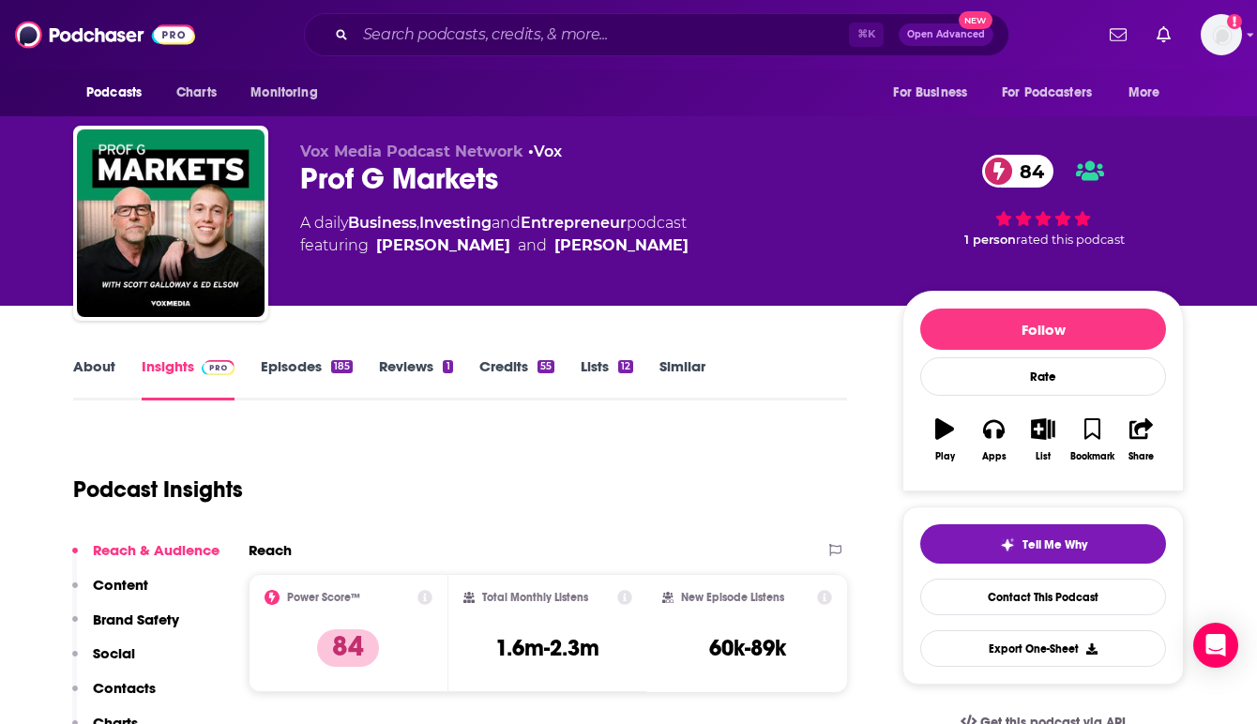
click at [736, 275] on div "Vox Media Podcast Network • Vox Prof G Markets 84 A daily Business , Investing …" at bounding box center [586, 218] width 572 height 150
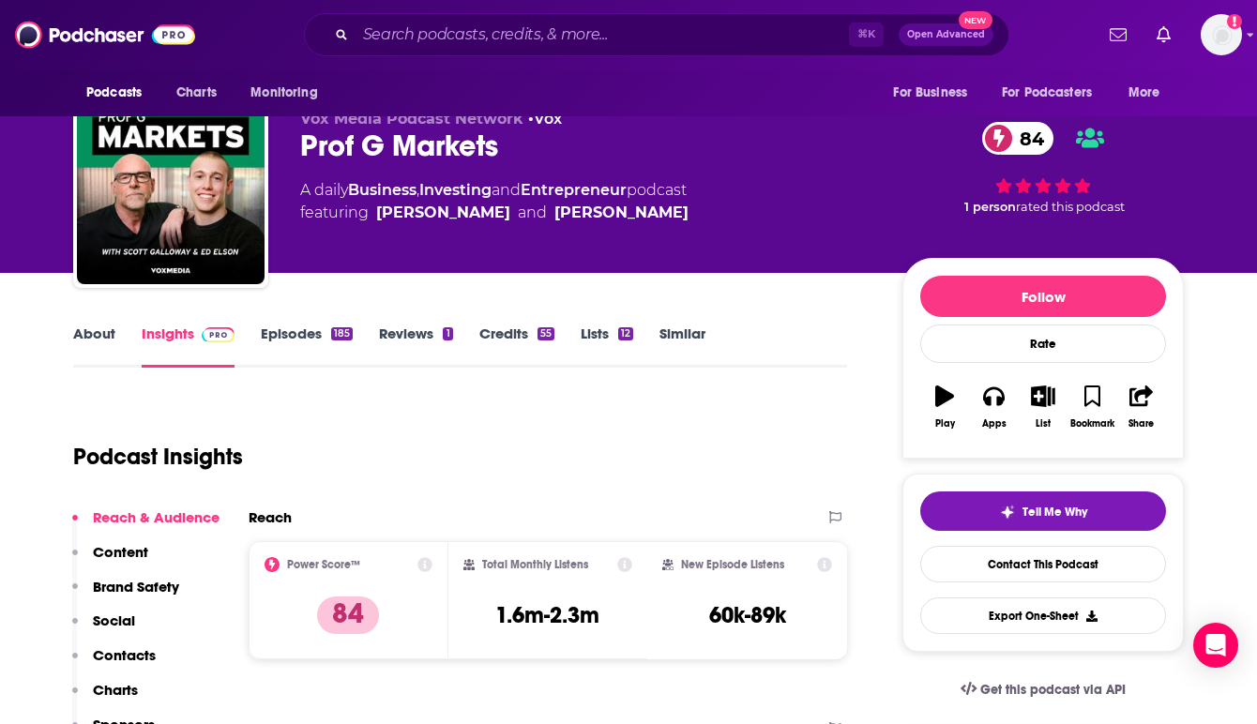
scroll to position [38, 0]
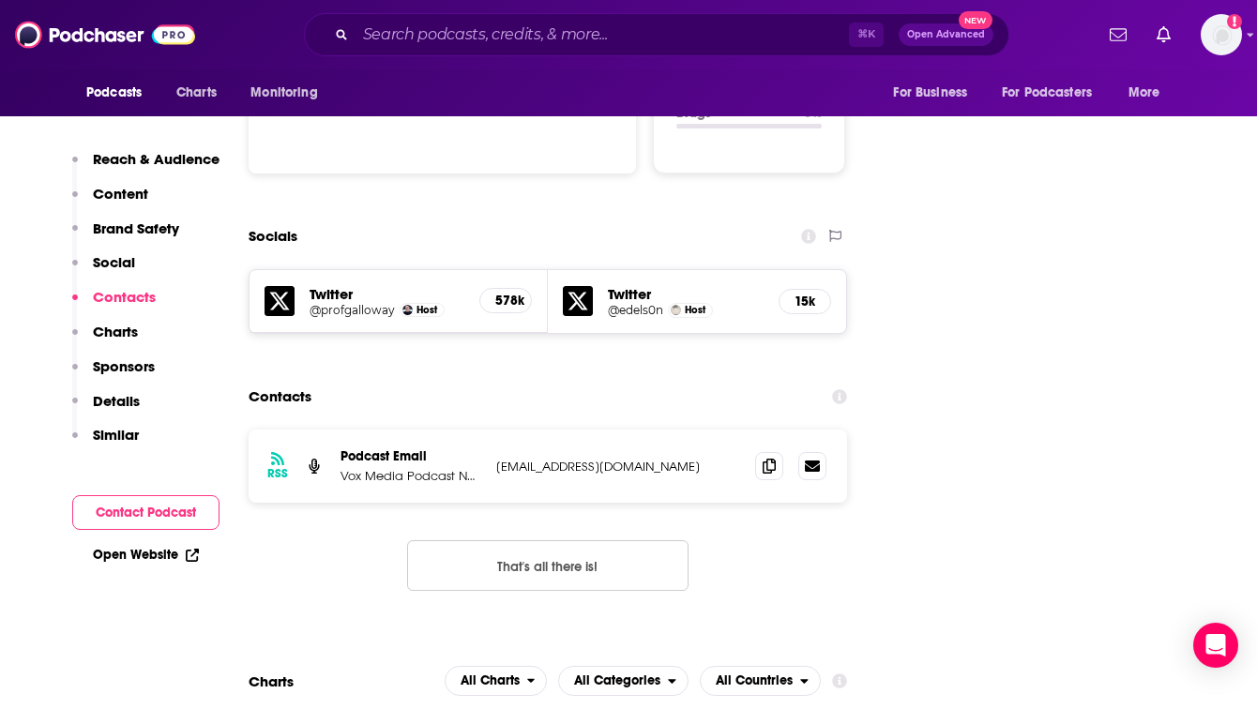
scroll to position [1989, 0]
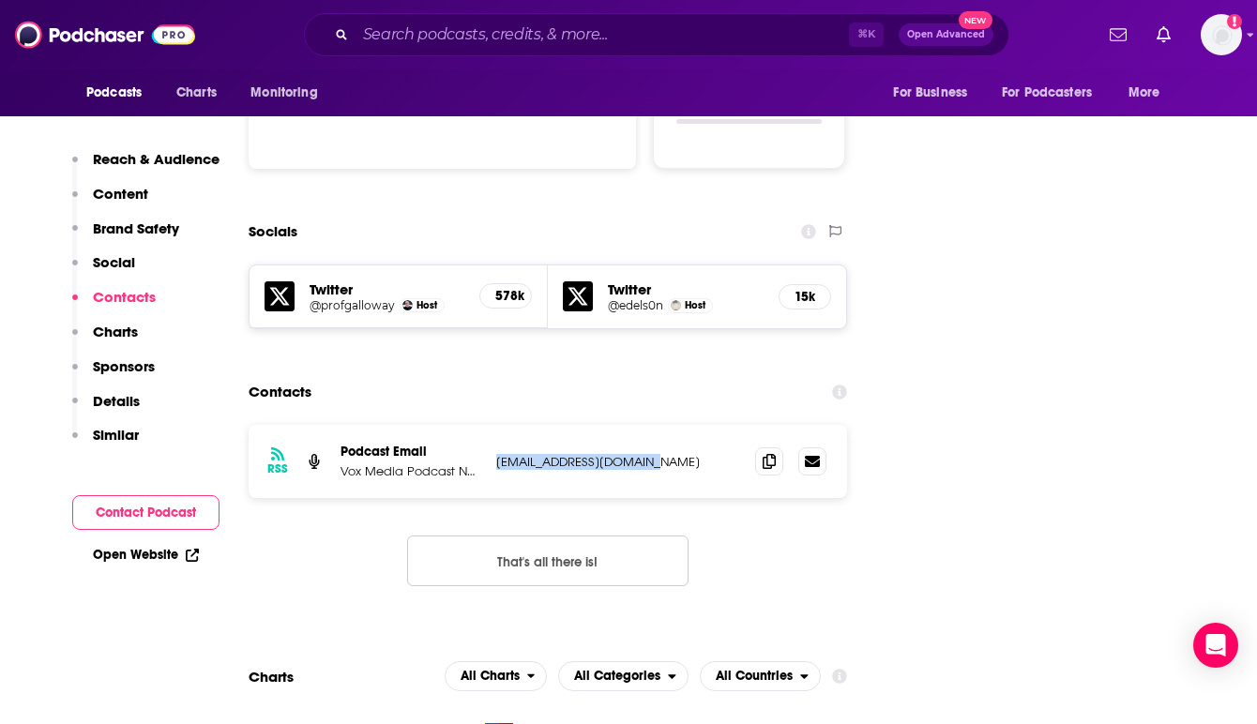
drag, startPoint x: 668, startPoint y: 400, endPoint x: 497, endPoint y: 401, distance: 170.8
click at [497, 454] on p "podcasting@voxmedia.com" at bounding box center [618, 462] width 244 height 16
copy p "podcasting@voxmedia.com"
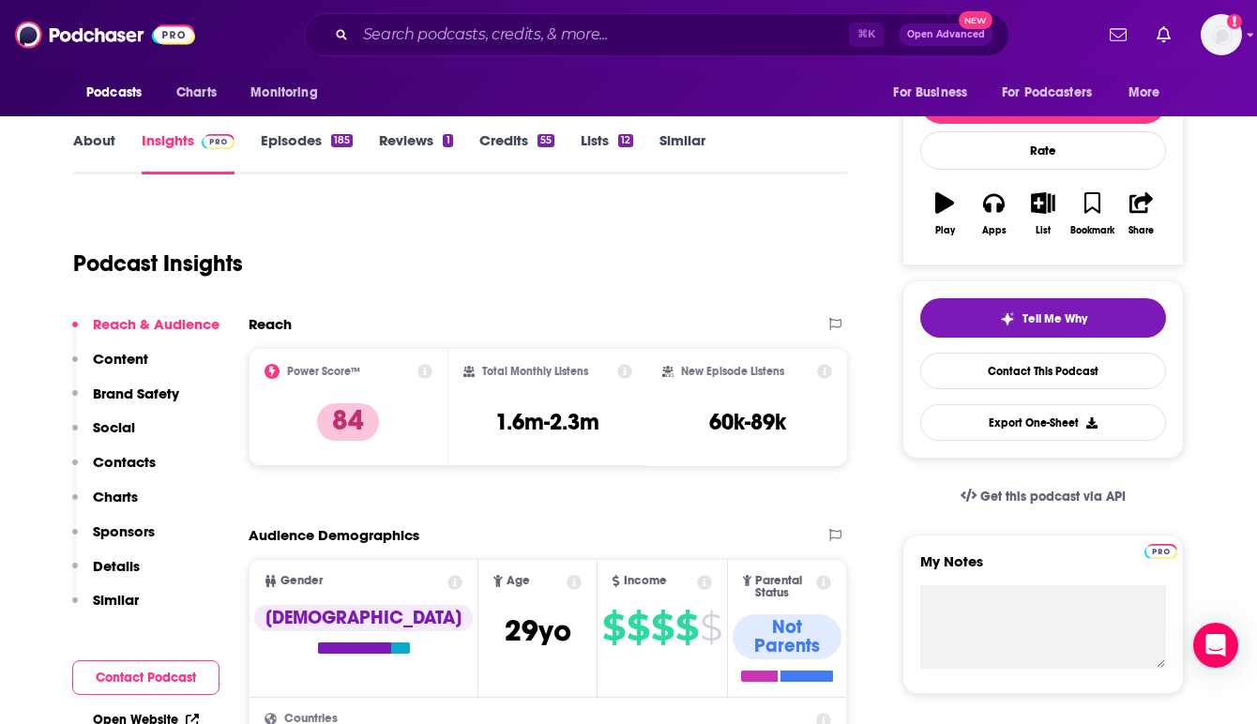
scroll to position [0, 0]
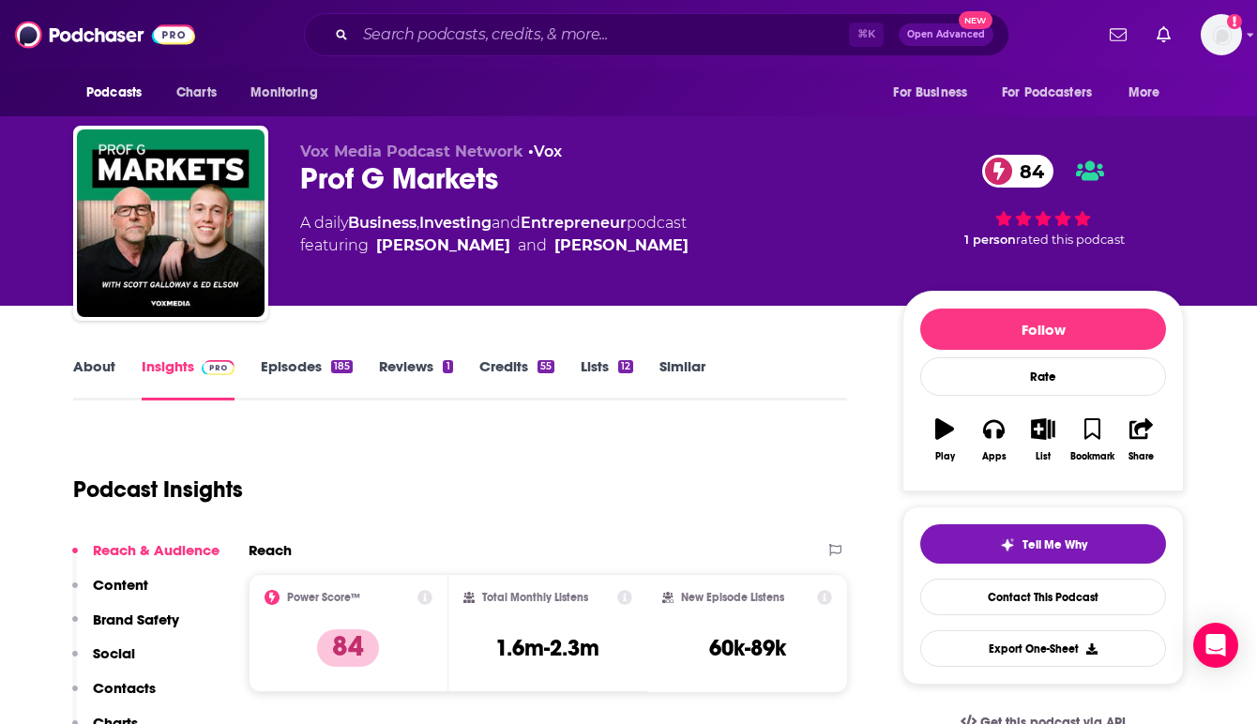
click at [291, 365] on link "Episodes 185" at bounding box center [307, 378] width 92 height 43
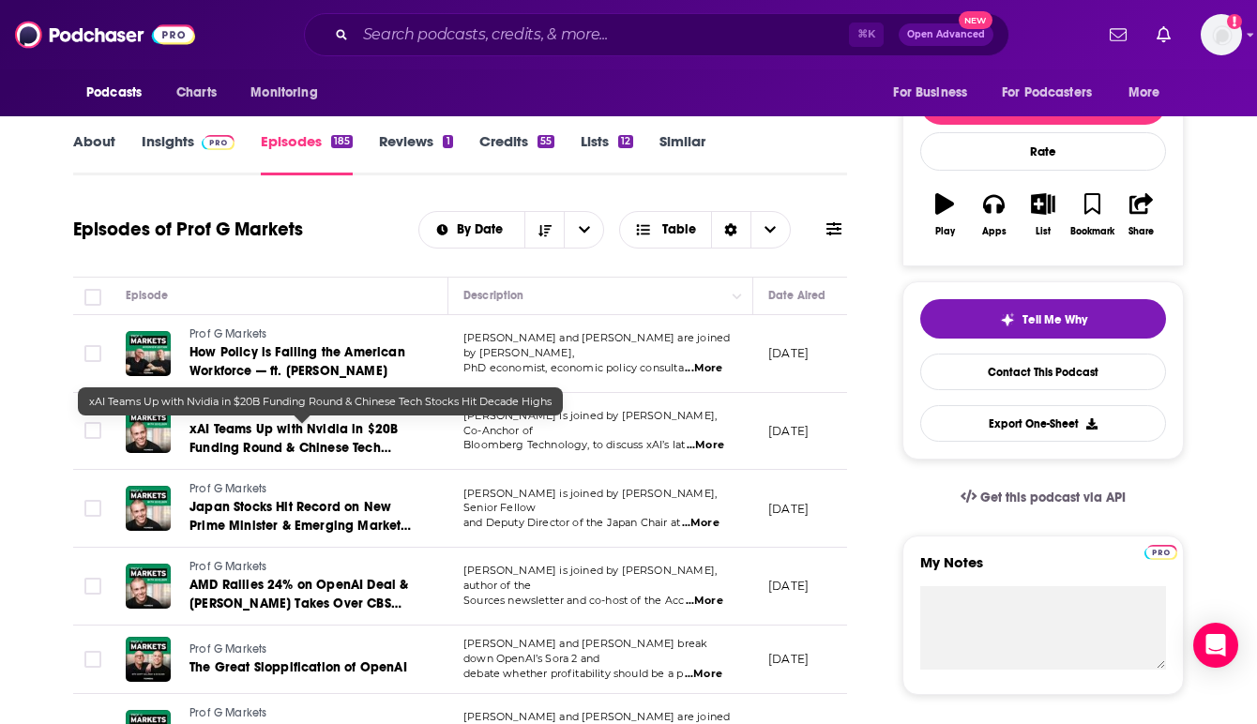
scroll to position [263, 0]
